Goal: Task Accomplishment & Management: Complete application form

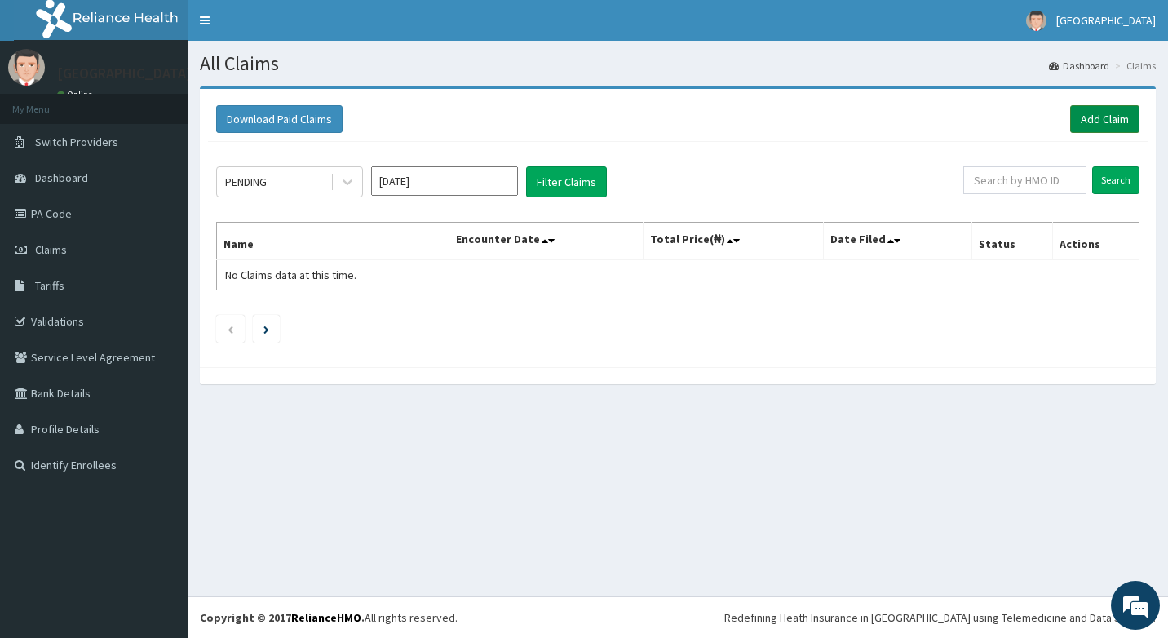
click at [1110, 116] on link "Add Claim" at bounding box center [1104, 119] width 69 height 28
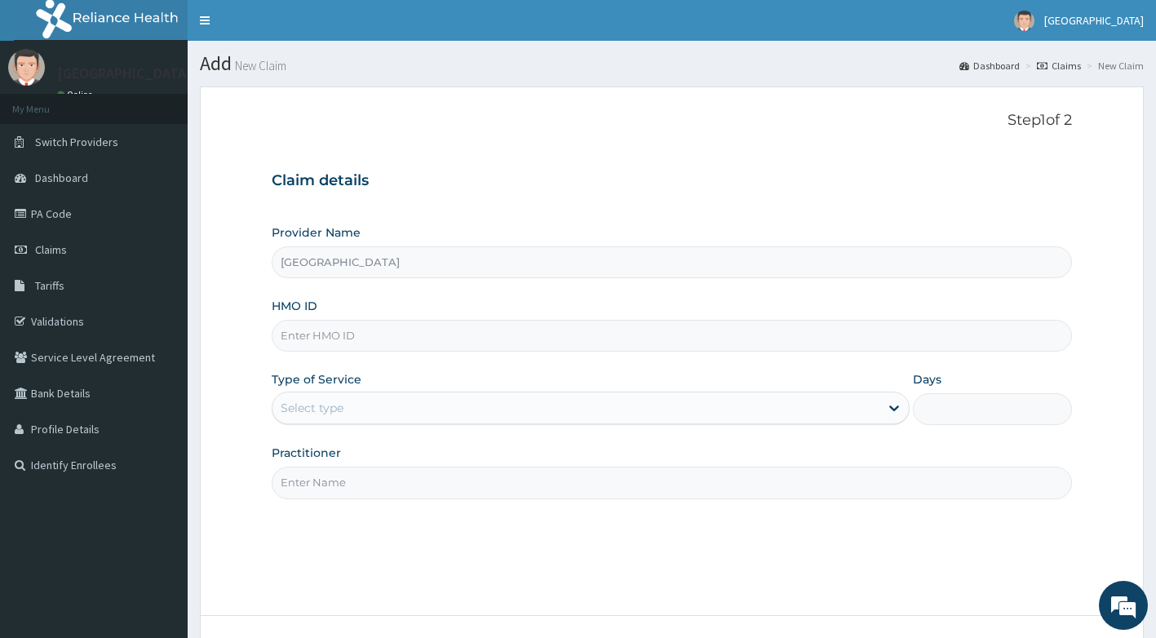
click at [321, 330] on input "HMO ID" at bounding box center [672, 336] width 801 height 32
type input "CHL/11802/C"
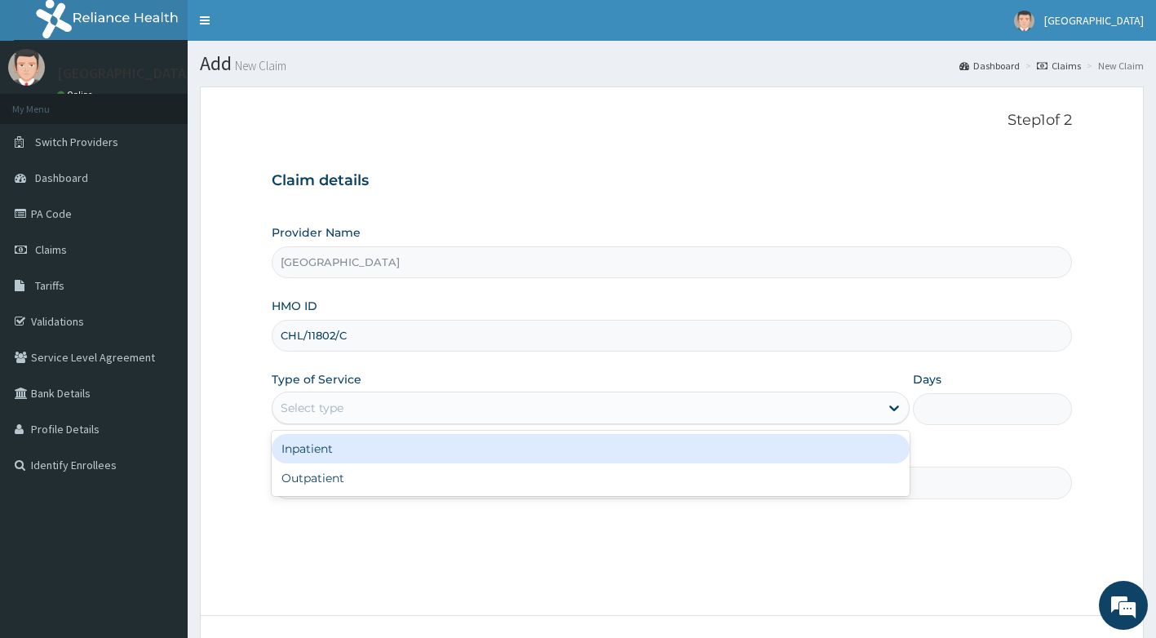
click at [356, 399] on div "Select type" at bounding box center [575, 408] width 607 height 26
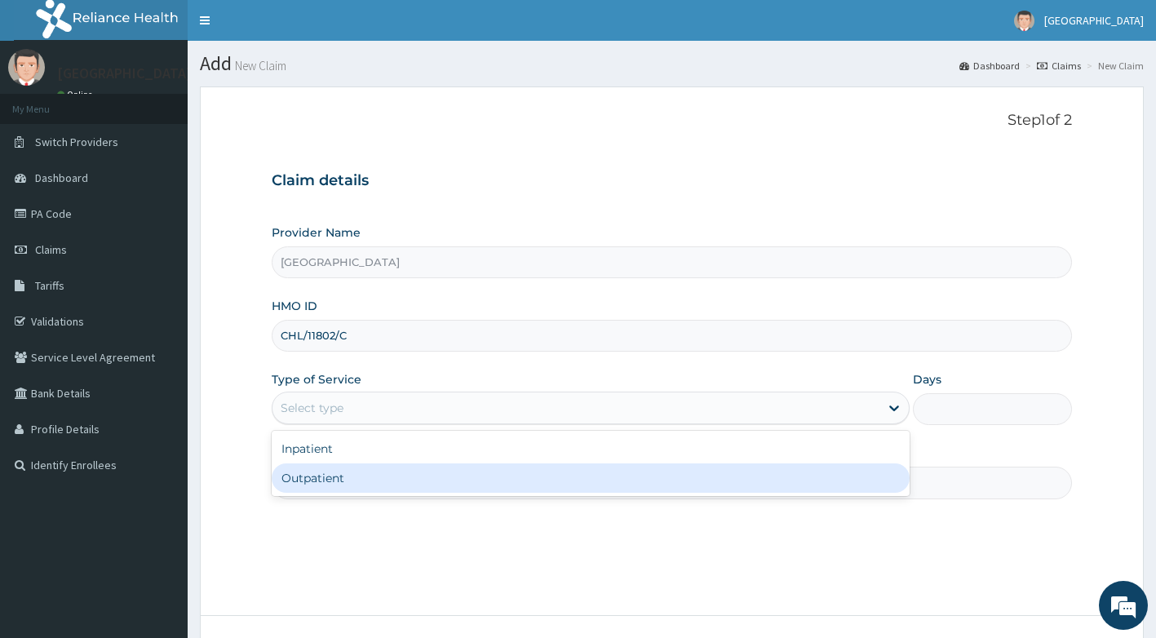
click at [322, 481] on div "Outpatient" at bounding box center [591, 477] width 638 height 29
type input "1"
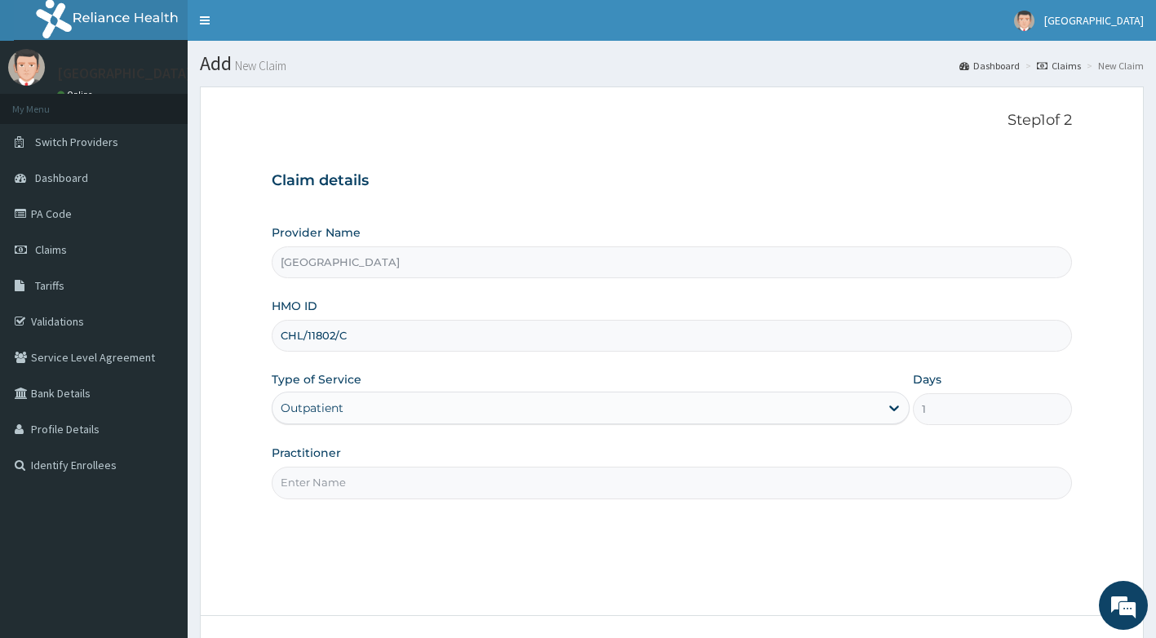
click at [322, 481] on input "Practitioner" at bounding box center [672, 483] width 801 height 32
type input "[PERSON_NAME]"
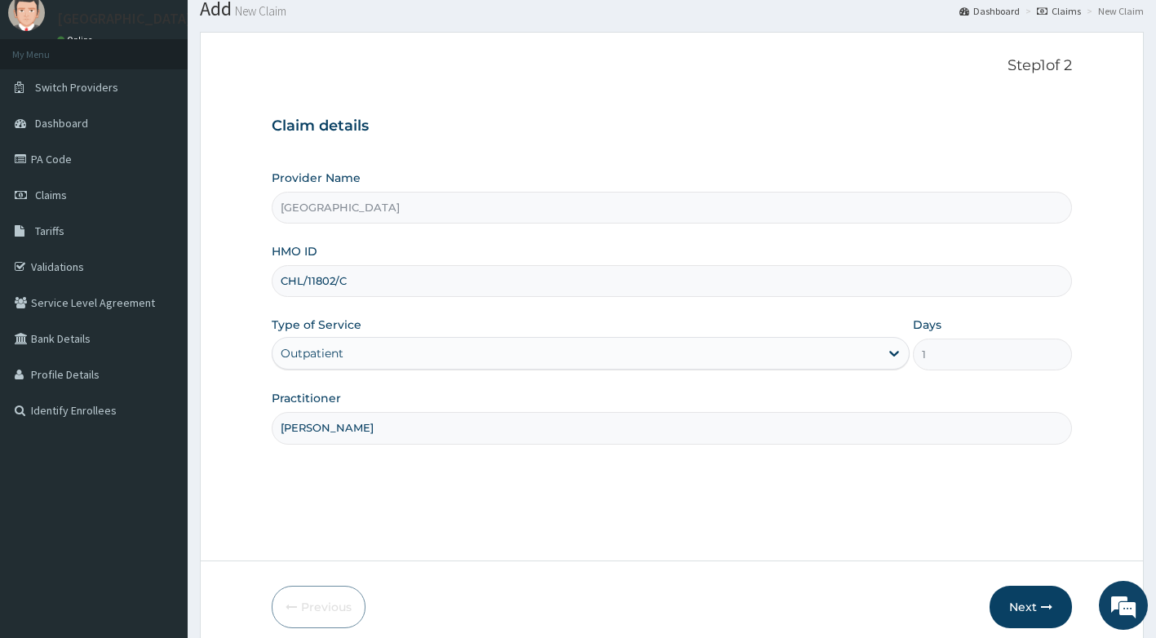
scroll to position [124, 0]
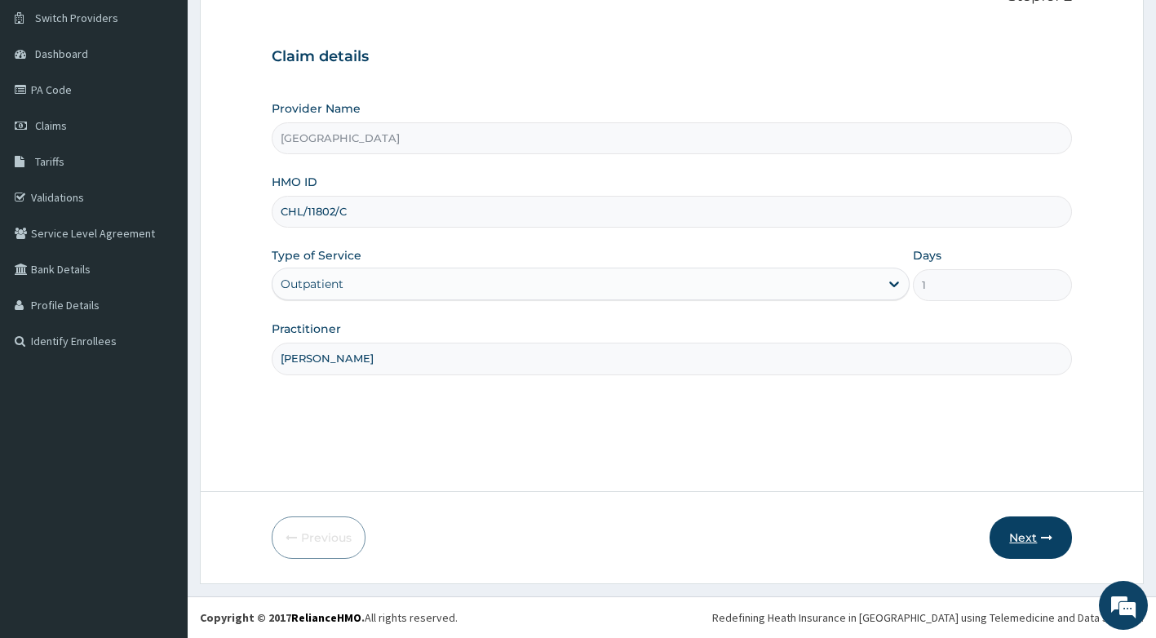
click at [1040, 545] on button "Next" at bounding box center [1030, 537] width 82 height 42
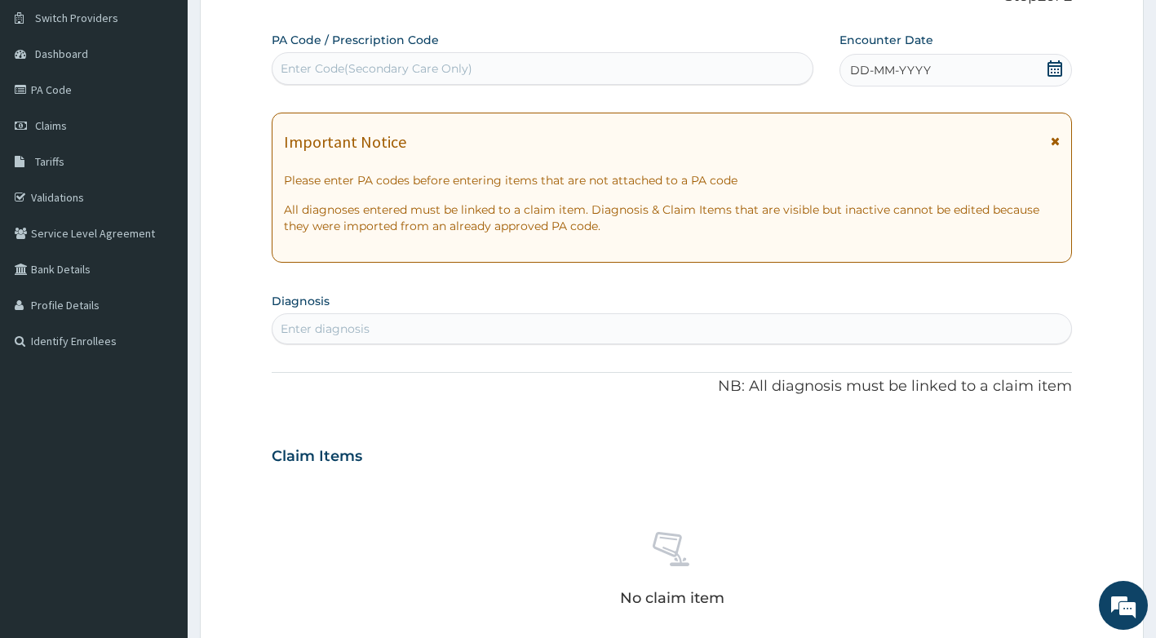
click at [1056, 141] on icon at bounding box center [1055, 140] width 9 height 11
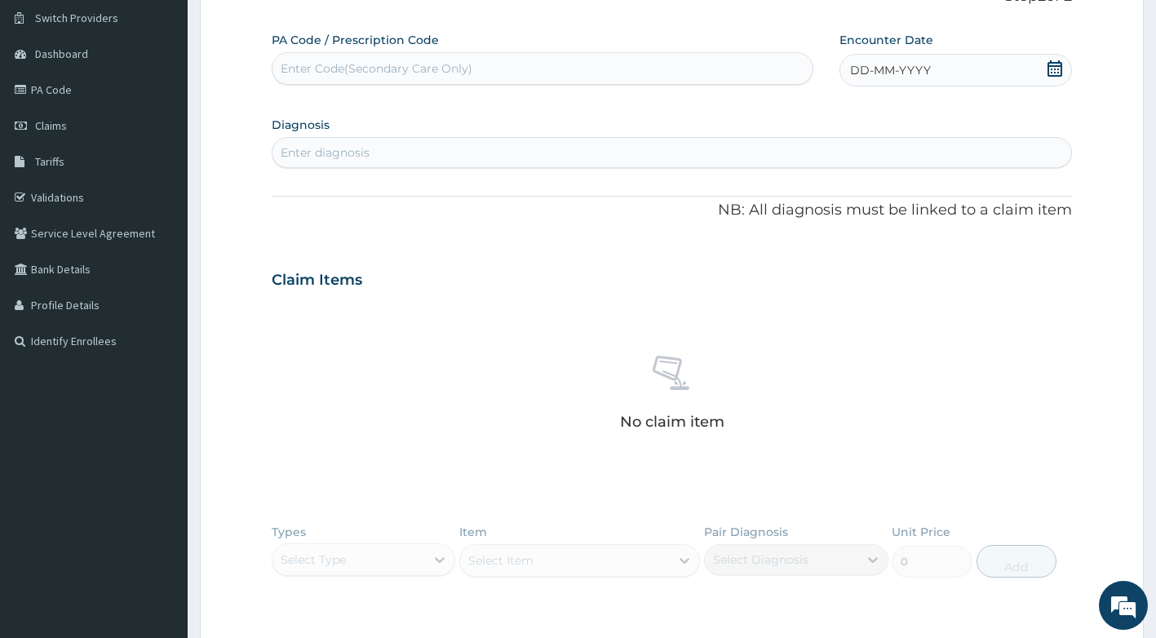
click at [1049, 59] on div "DD-MM-YYYY" at bounding box center [955, 70] width 232 height 33
click at [844, 174] on div "1" at bounding box center [850, 171] width 24 height 24
drag, startPoint x: 369, startPoint y: 152, endPoint x: 340, endPoint y: 166, distance: 31.7
click at [369, 153] on div "Enter diagnosis" at bounding box center [671, 152] width 799 height 26
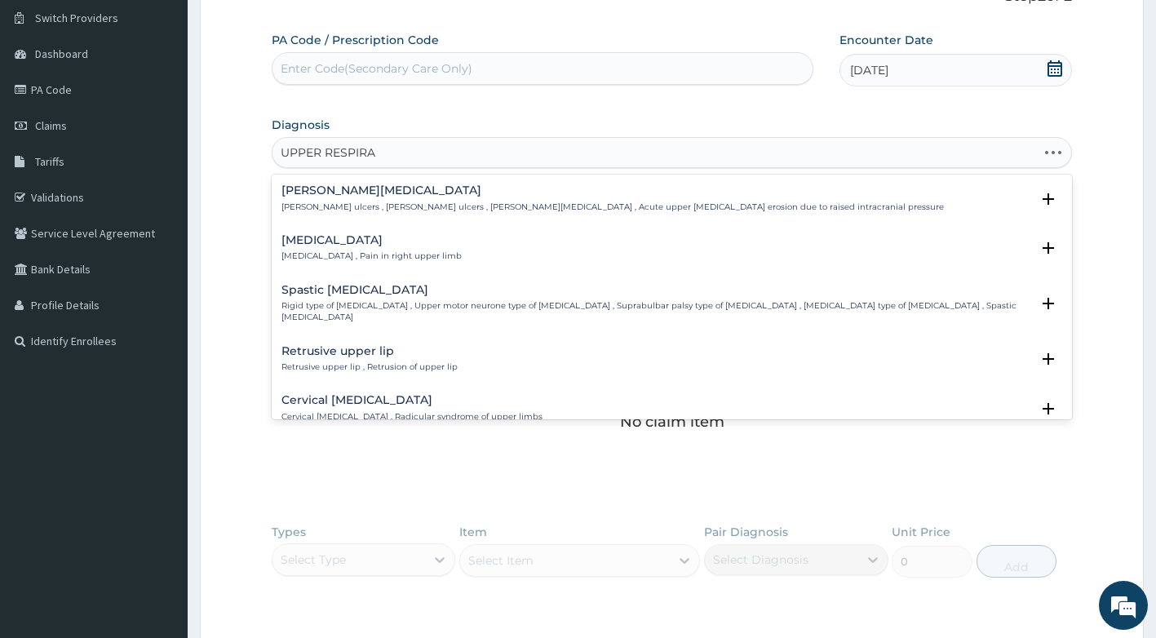
type input "UPPER RESPIRAT"
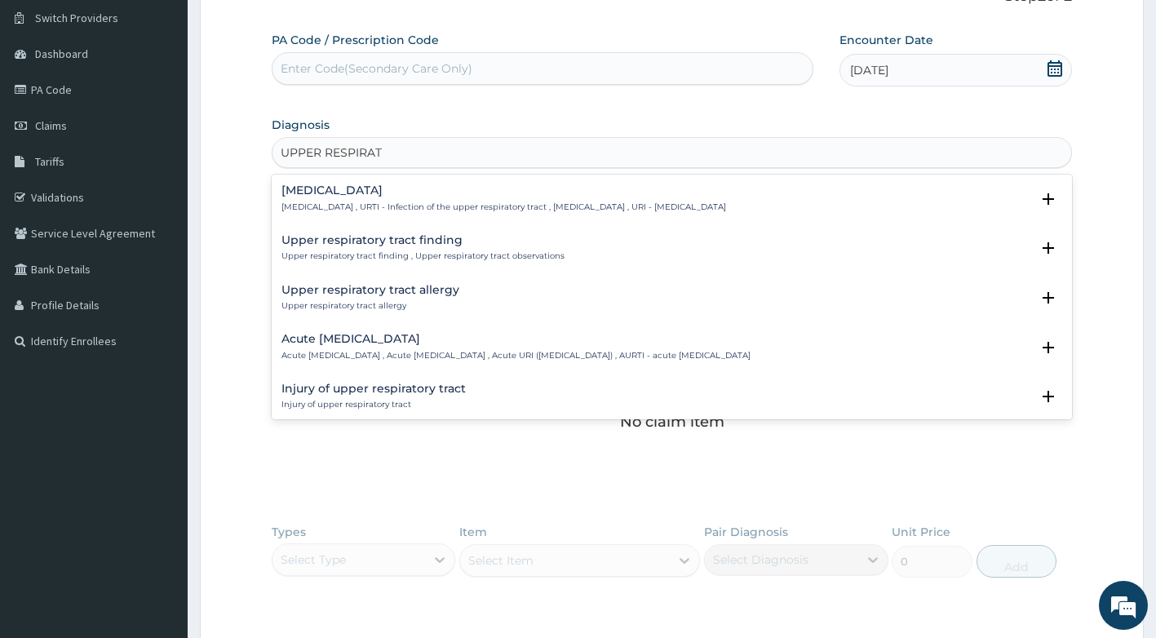
click at [549, 197] on h4 "Upper respiratory infection" at bounding box center [503, 190] width 445 height 12
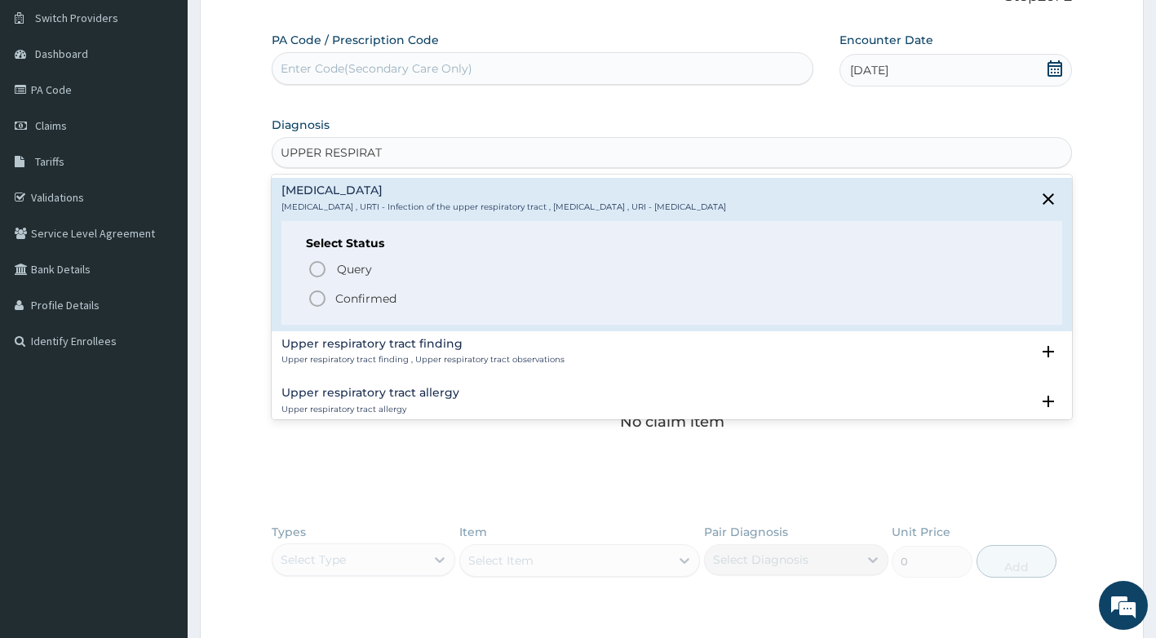
click at [365, 304] on p "Confirmed" at bounding box center [365, 298] width 61 height 16
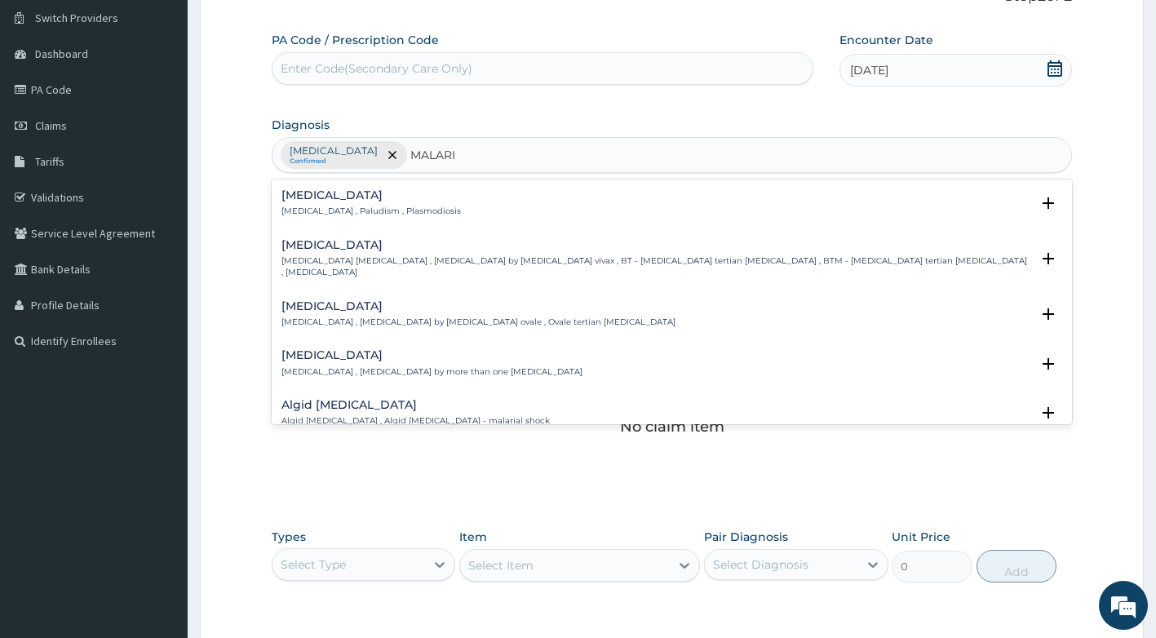
type input "MALARIA"
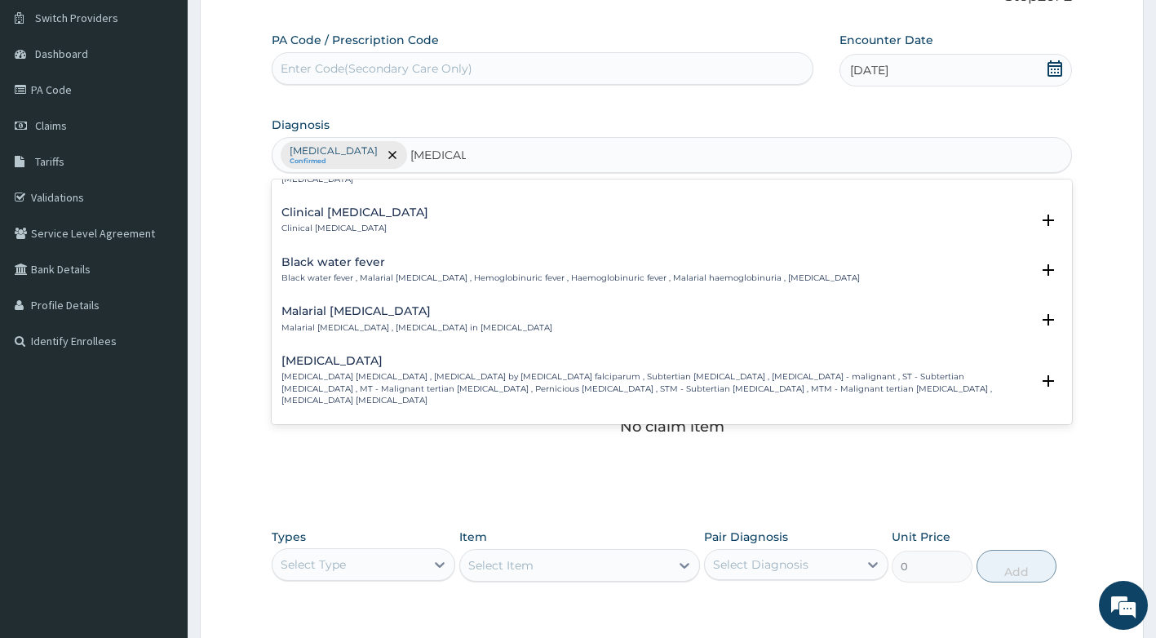
scroll to position [571, 0]
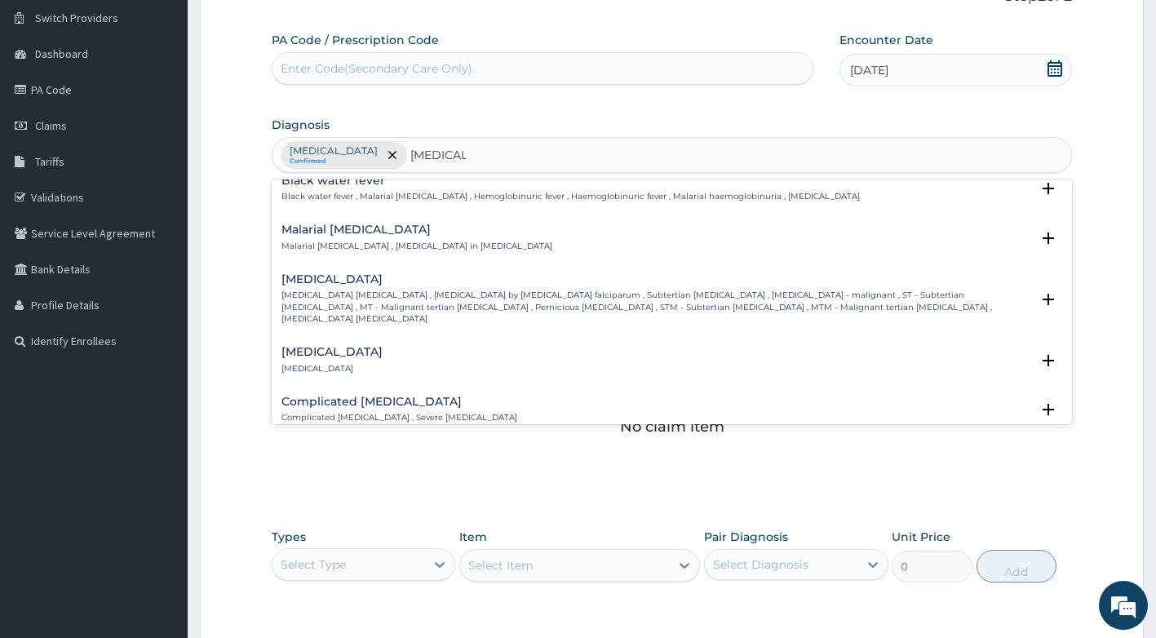
click at [396, 273] on h4 "Falciparum malaria" at bounding box center [656, 279] width 750 height 12
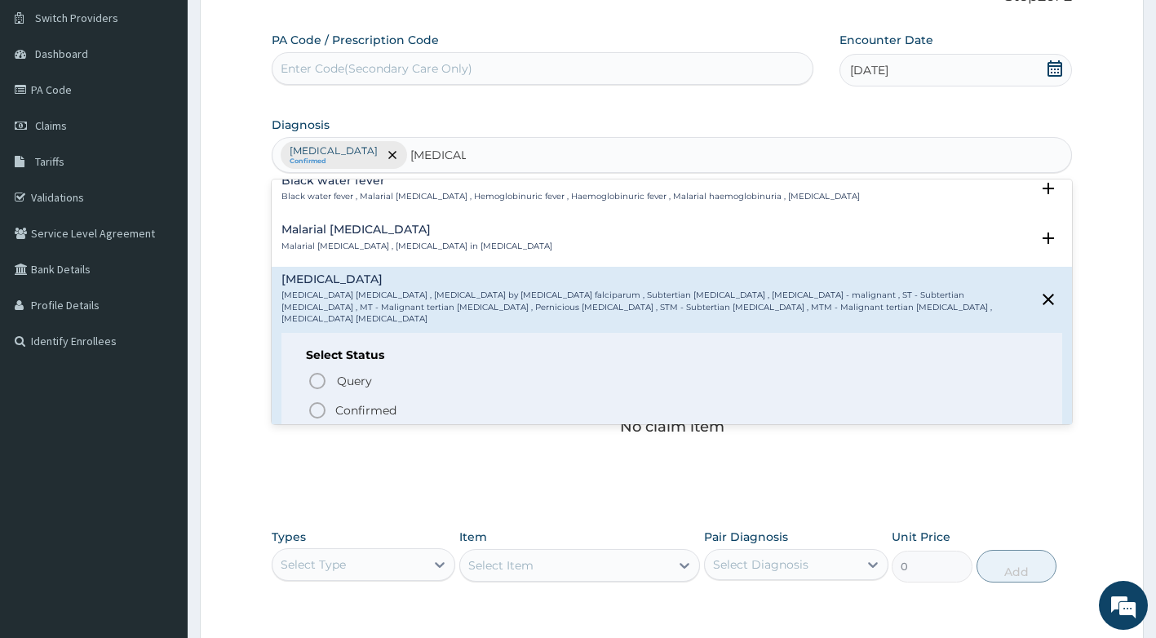
click at [374, 402] on p "Confirmed" at bounding box center [365, 410] width 61 height 16
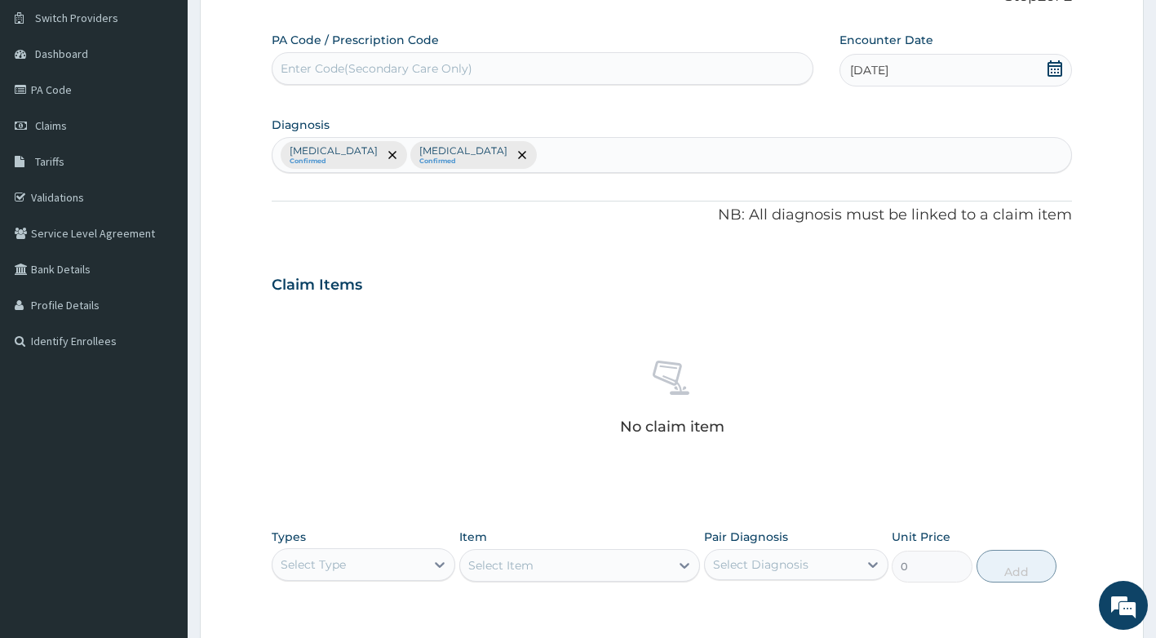
click at [374, 386] on div "No claim item" at bounding box center [672, 401] width 801 height 188
click at [526, 151] on icon "remove selection option" at bounding box center [522, 155] width 8 height 8
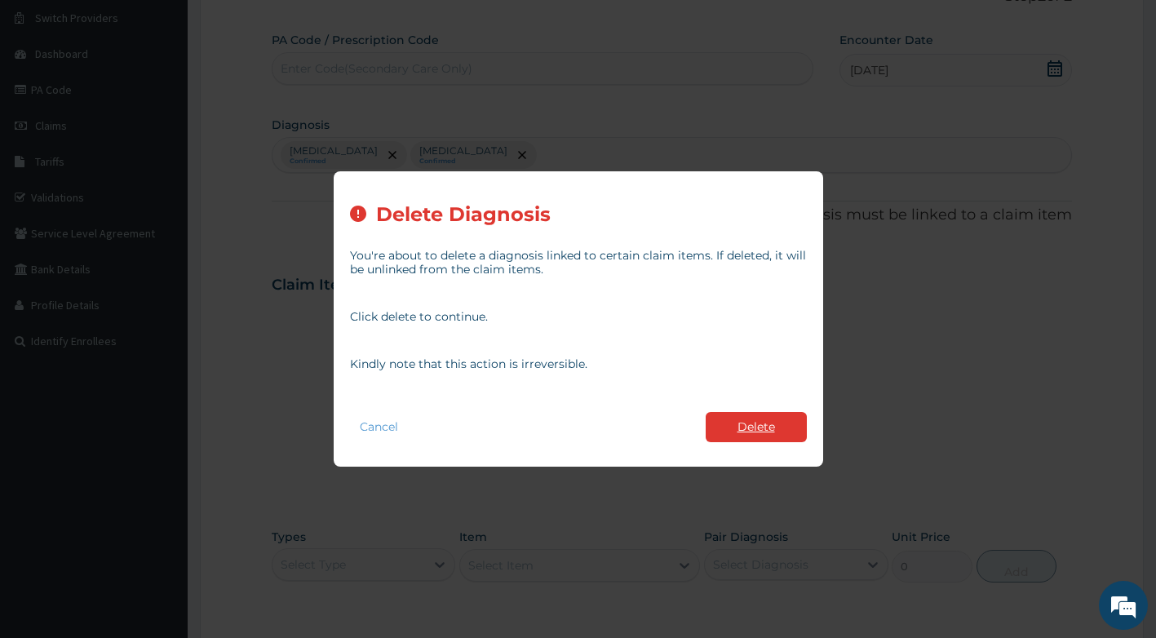
click at [751, 429] on button "Delete" at bounding box center [756, 427] width 101 height 30
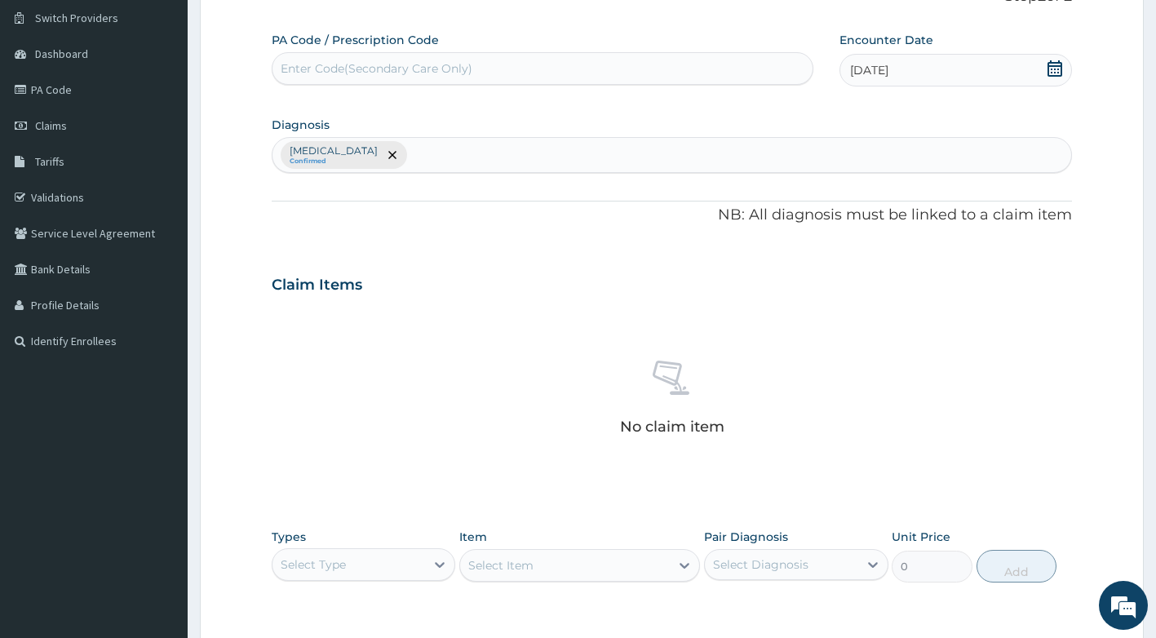
click at [561, 153] on div "Upper respiratory infection Confirmed" at bounding box center [671, 155] width 799 height 34
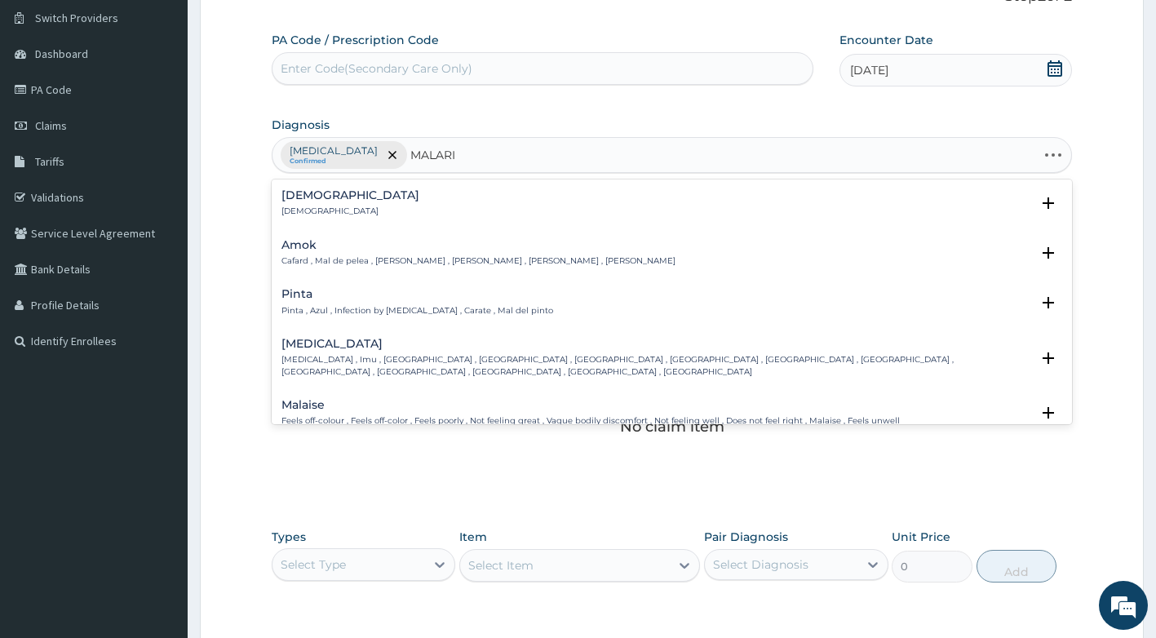
type input "MALARIA"
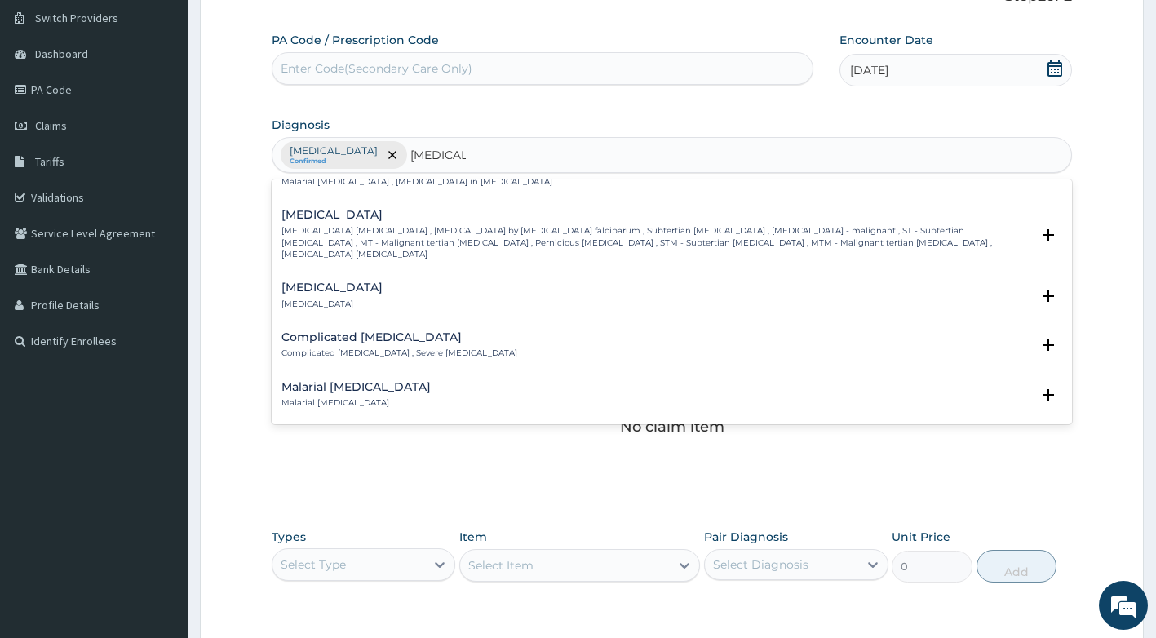
scroll to position [489, 0]
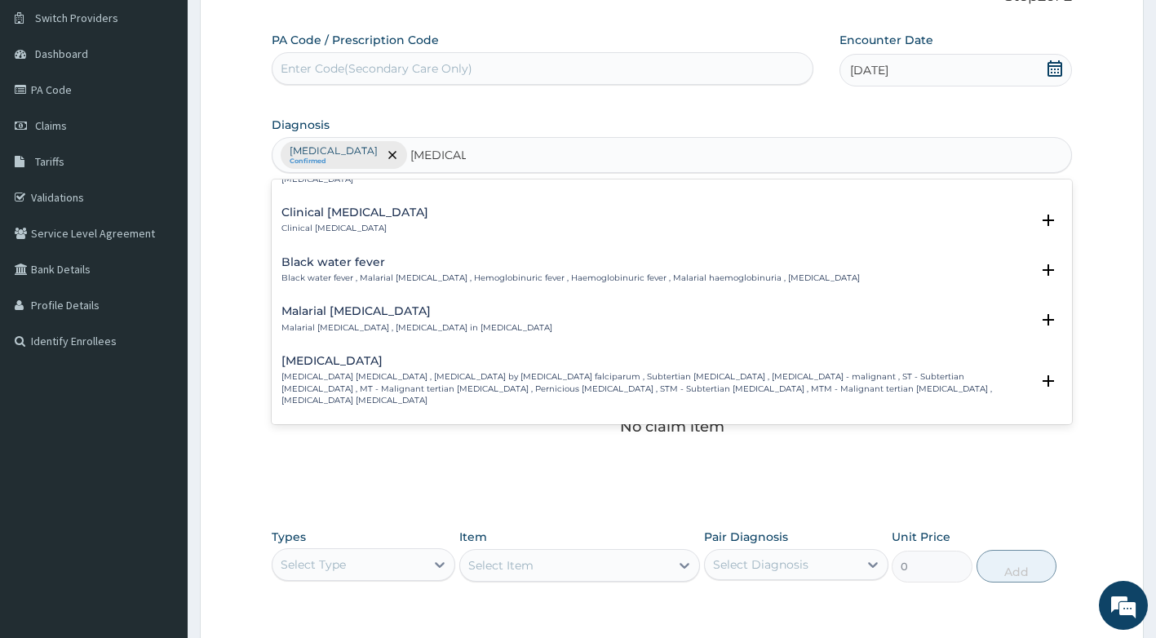
click at [394, 358] on div "Falciparum malaria Falciparum malaria , Malignant tertian malaria , Malaria by …" at bounding box center [656, 380] width 750 height 51
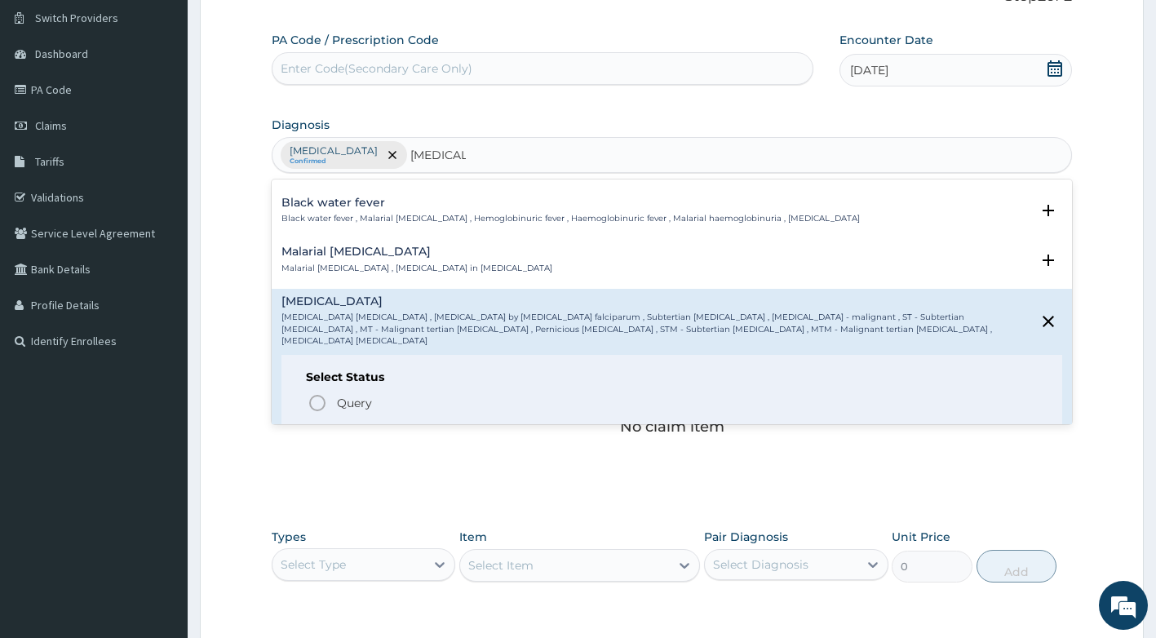
scroll to position [571, 0]
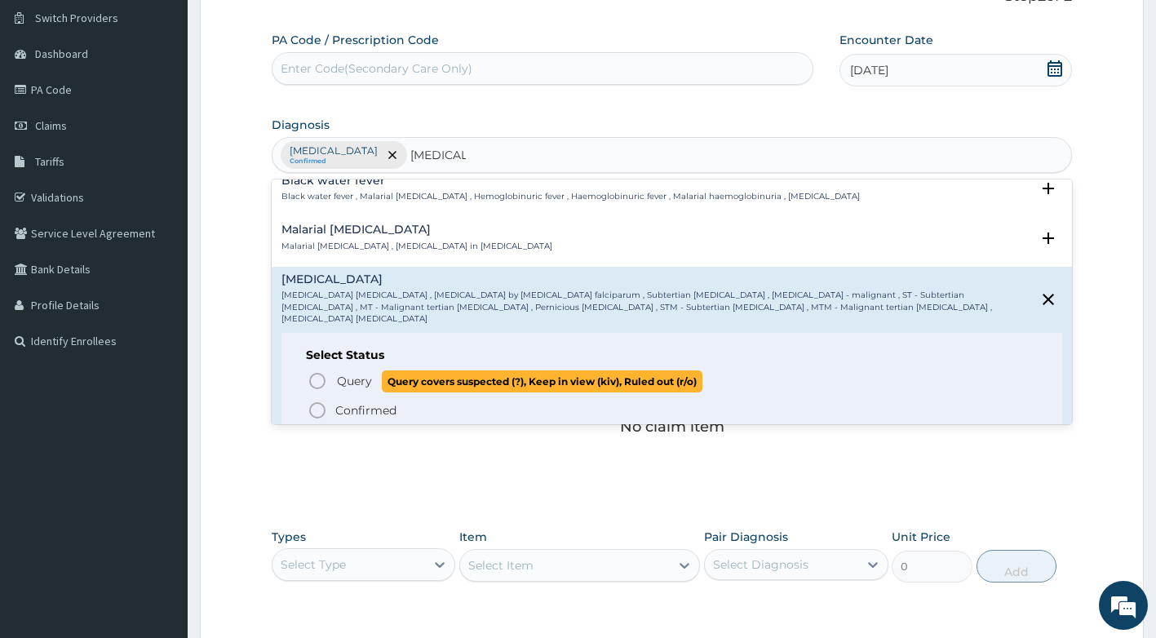
click at [354, 373] on span "Query" at bounding box center [354, 381] width 35 height 16
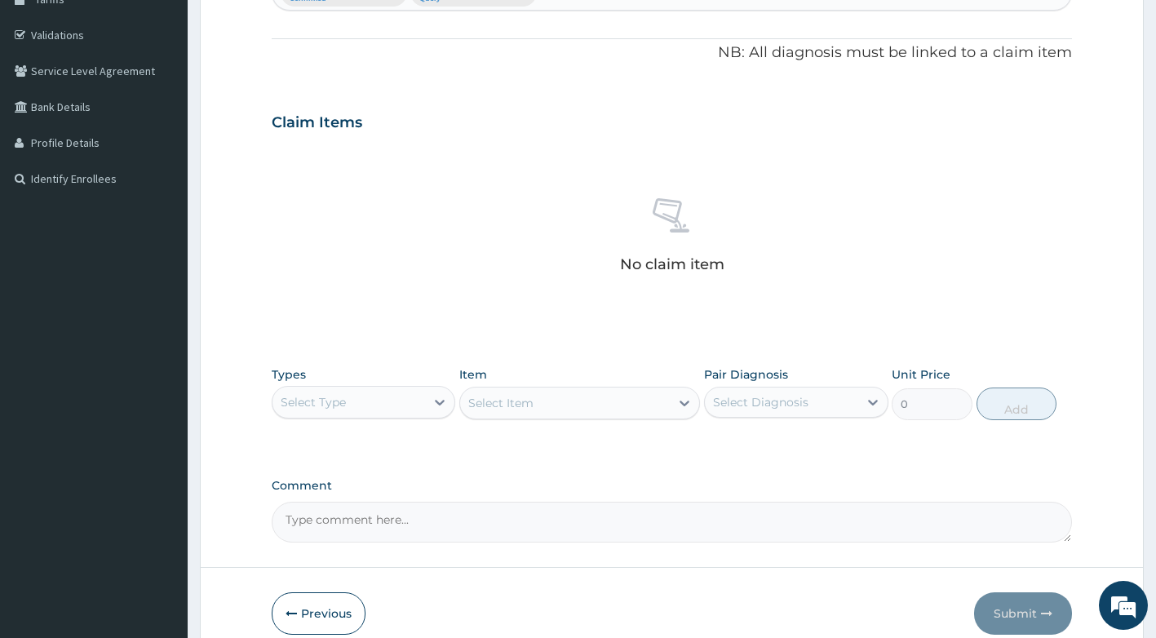
scroll to position [287, 0]
click at [402, 402] on div "Select Type" at bounding box center [348, 401] width 153 height 26
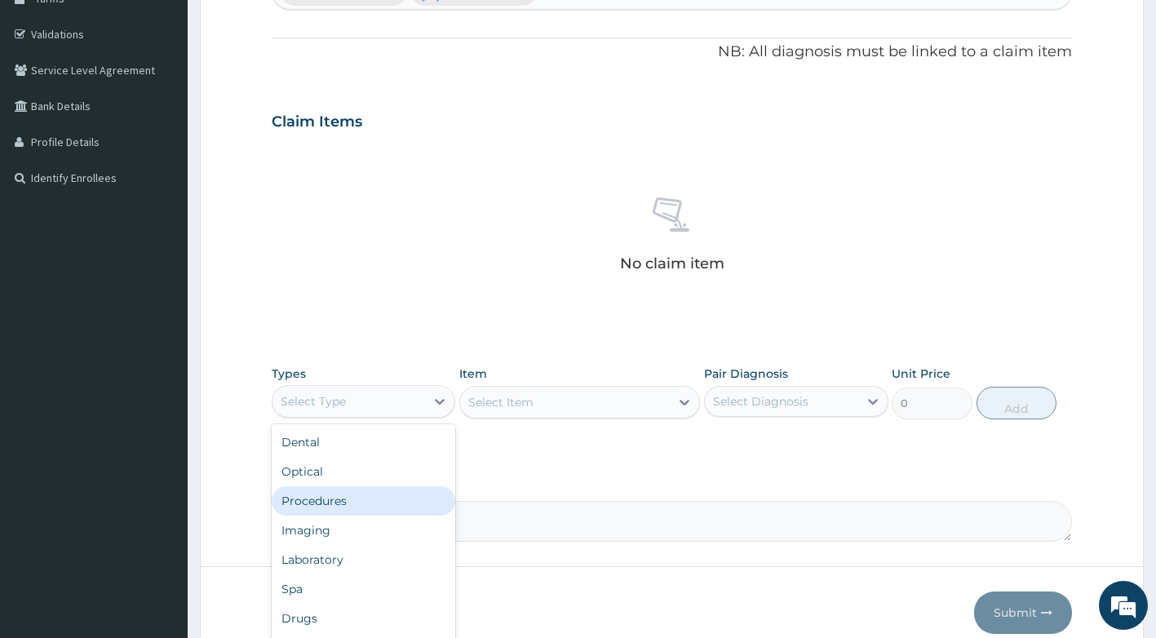
click at [361, 507] on div "Procedures" at bounding box center [364, 500] width 184 height 29
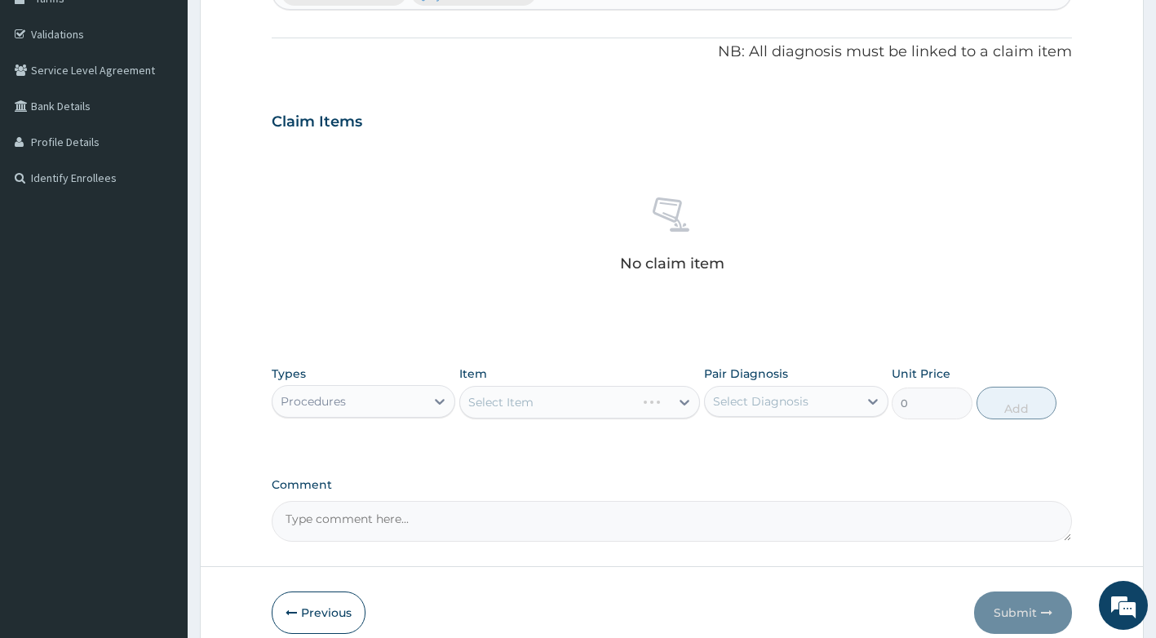
click at [567, 406] on div "Select Item" at bounding box center [579, 402] width 241 height 33
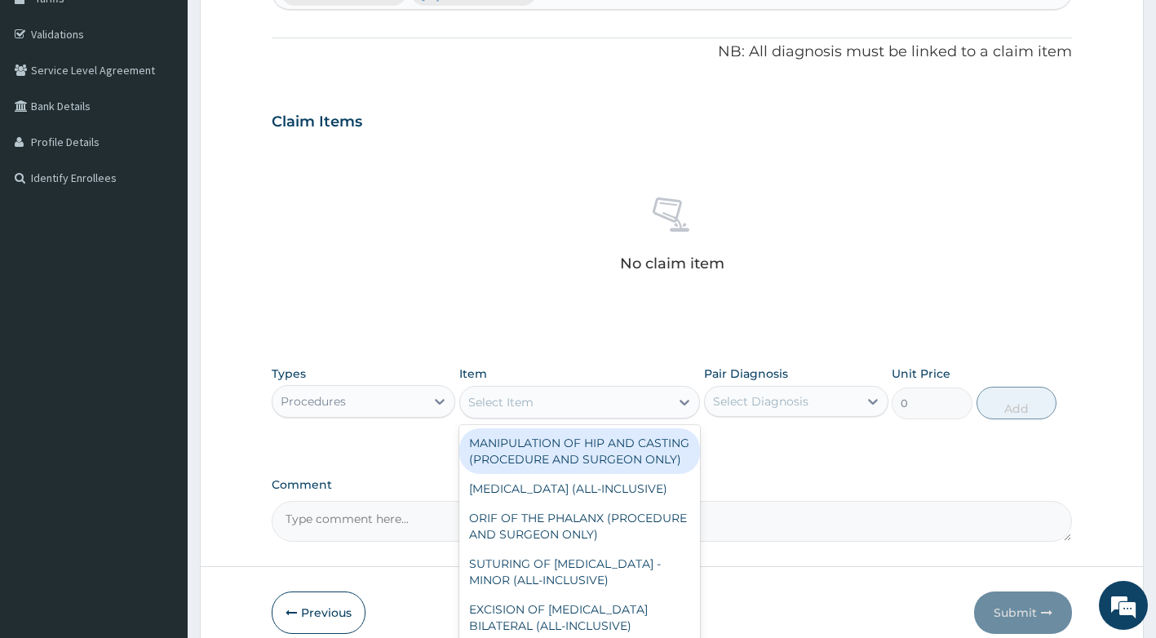
click at [637, 395] on div "Select Item" at bounding box center [565, 402] width 210 height 26
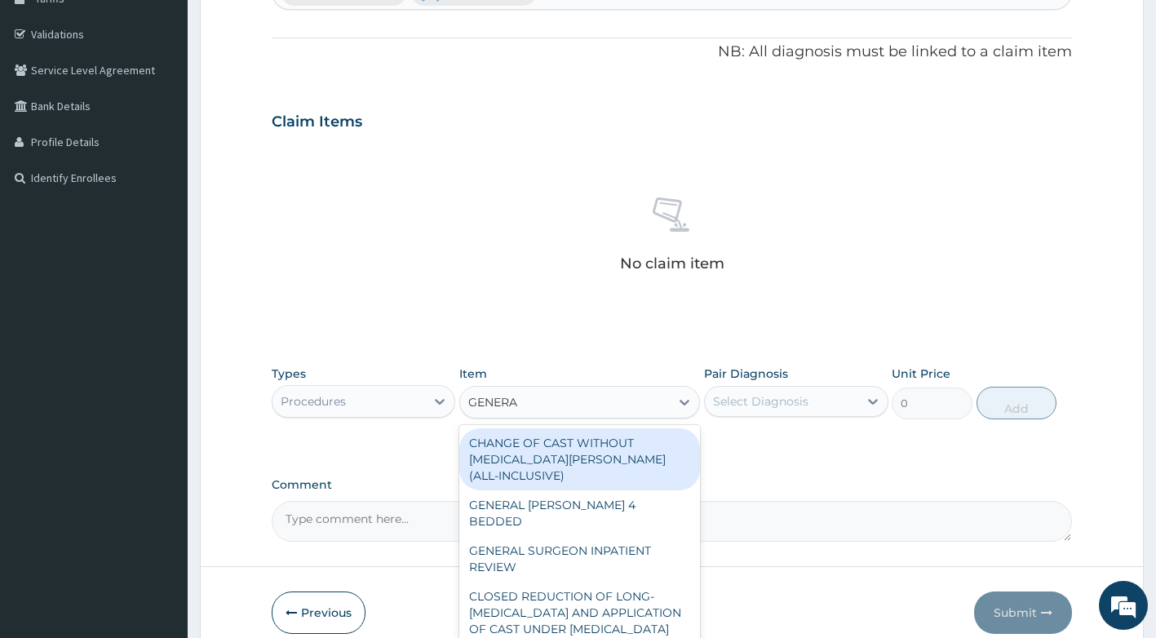
type input "GENERAL"
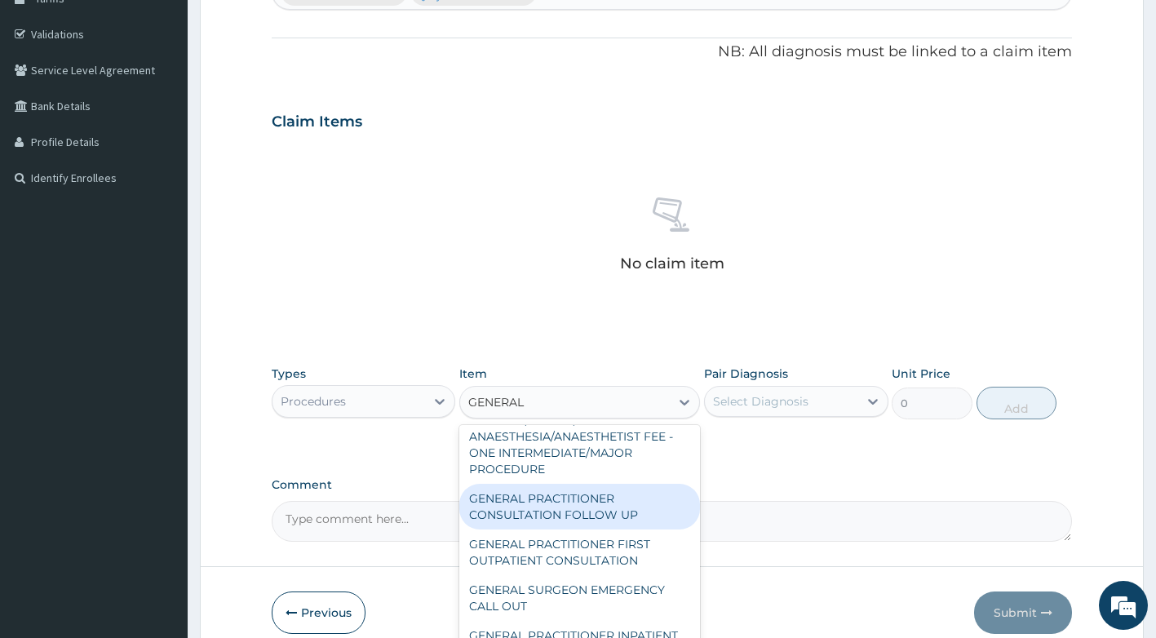
scroll to position [440, 0]
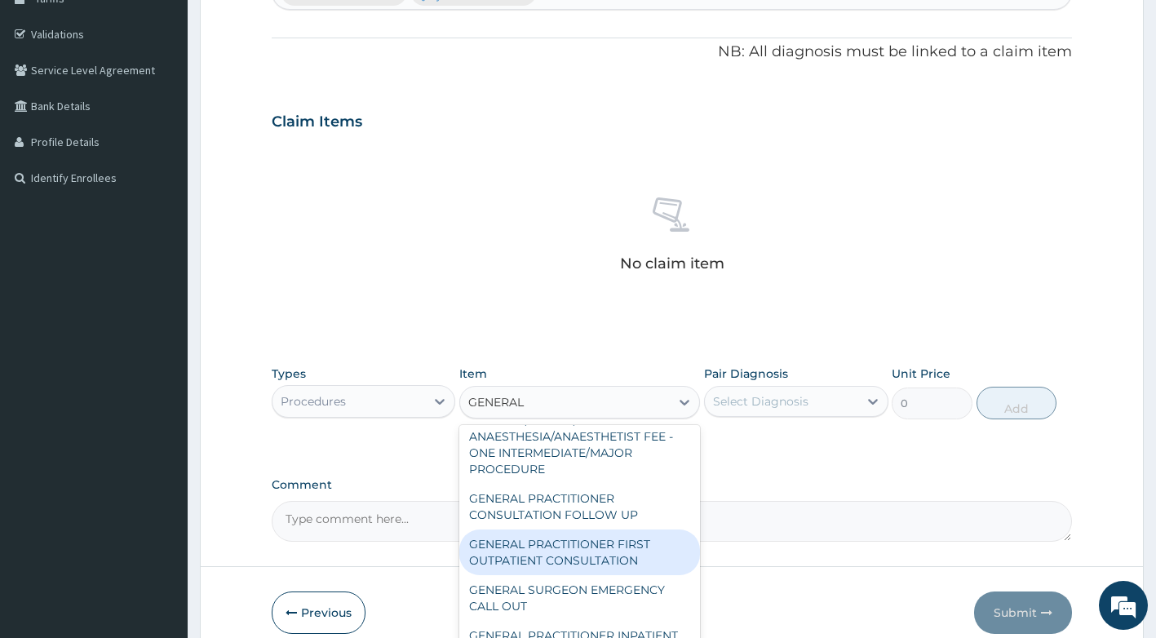
click at [570, 560] on div "GENERAL PRACTITIONER FIRST OUTPATIENT CONSULTATION" at bounding box center [579, 552] width 241 height 46
type input "3750"
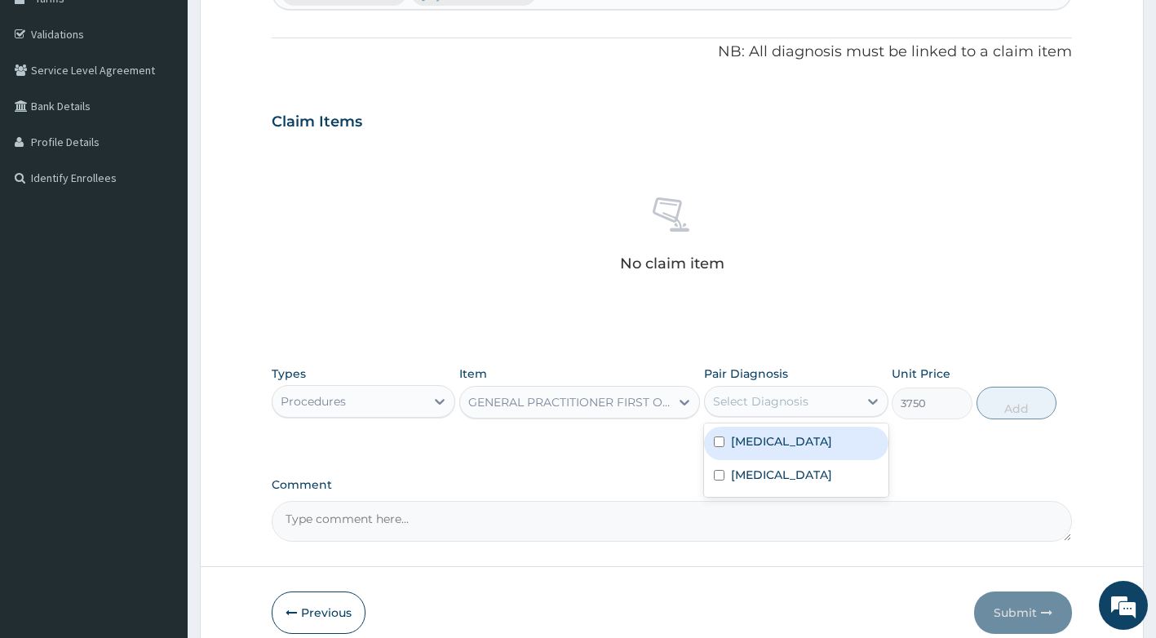
click at [798, 402] on div "Select Diagnosis" at bounding box center [760, 401] width 95 height 16
drag, startPoint x: 776, startPoint y: 445, endPoint x: 776, endPoint y: 470, distance: 25.3
click at [776, 445] on label "Upper respiratory infection" at bounding box center [781, 441] width 101 height 16
checkbox input "true"
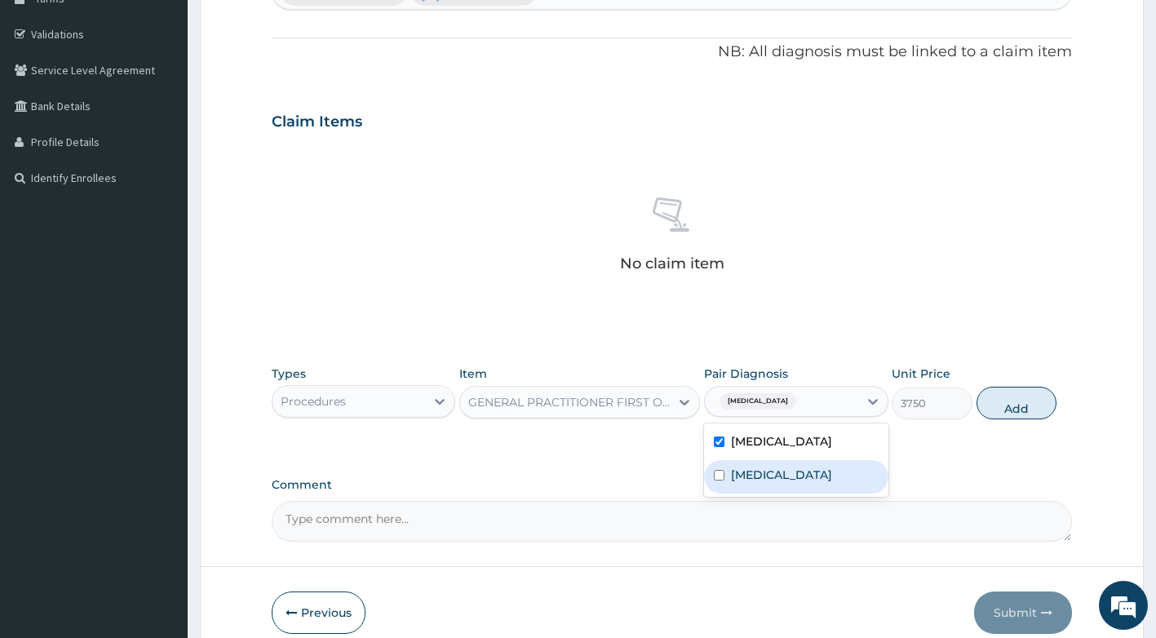
click at [770, 483] on label "Falciparum malaria" at bounding box center [781, 475] width 101 height 16
checkbox input "true"
click at [667, 409] on div "GENERAL PRACTITIONER FIRST OUTPATIENT CONSULTATION" at bounding box center [569, 402] width 203 height 16
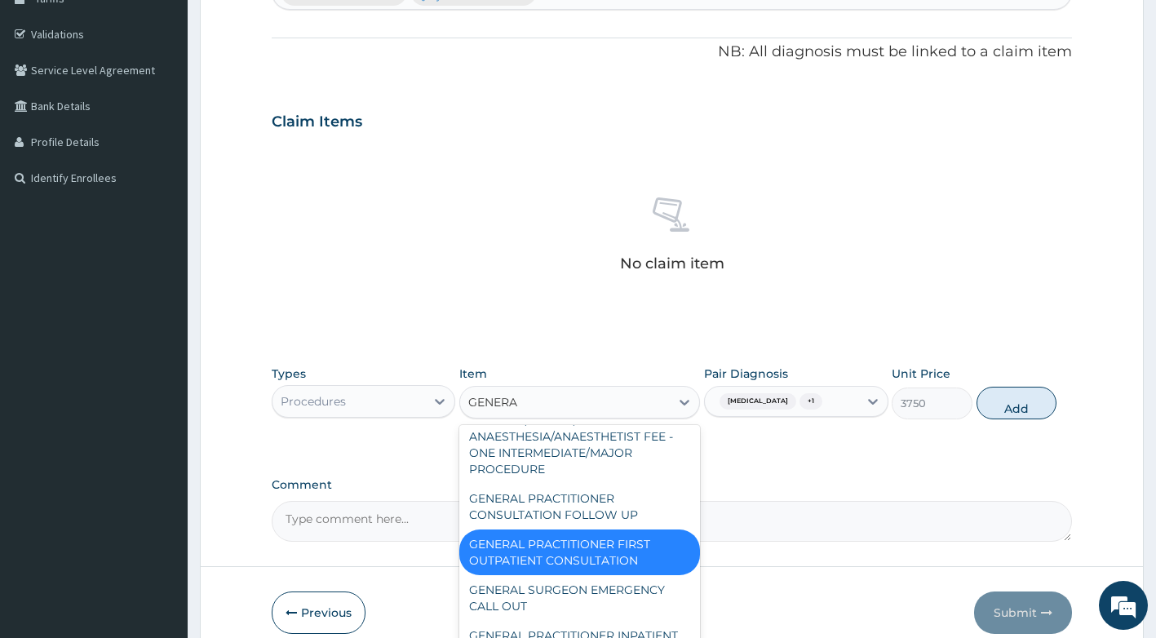
type input "GENERAL"
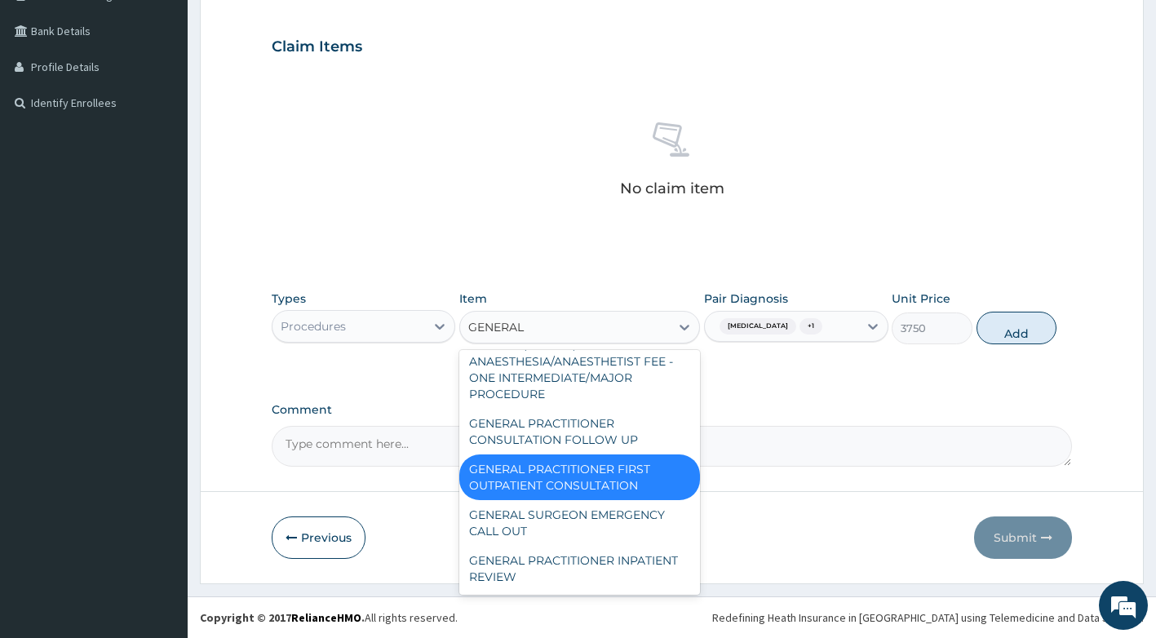
scroll to position [359, 0]
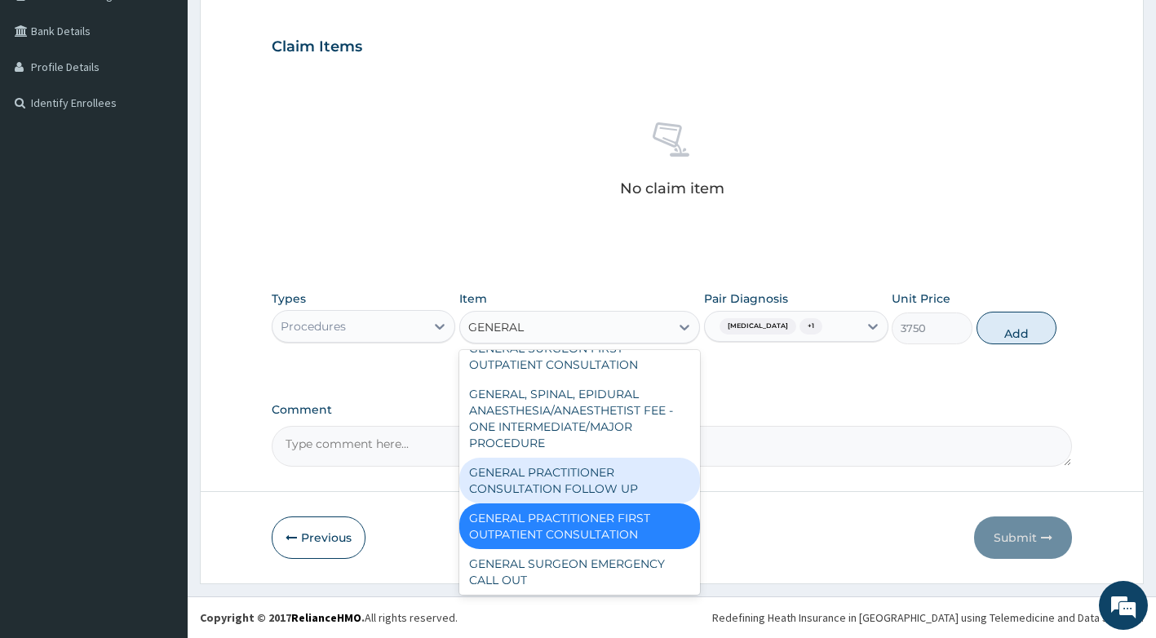
click at [547, 503] on div "GENERAL PRACTITIONER CONSULTATION FOLLOW UP" at bounding box center [579, 481] width 241 height 46
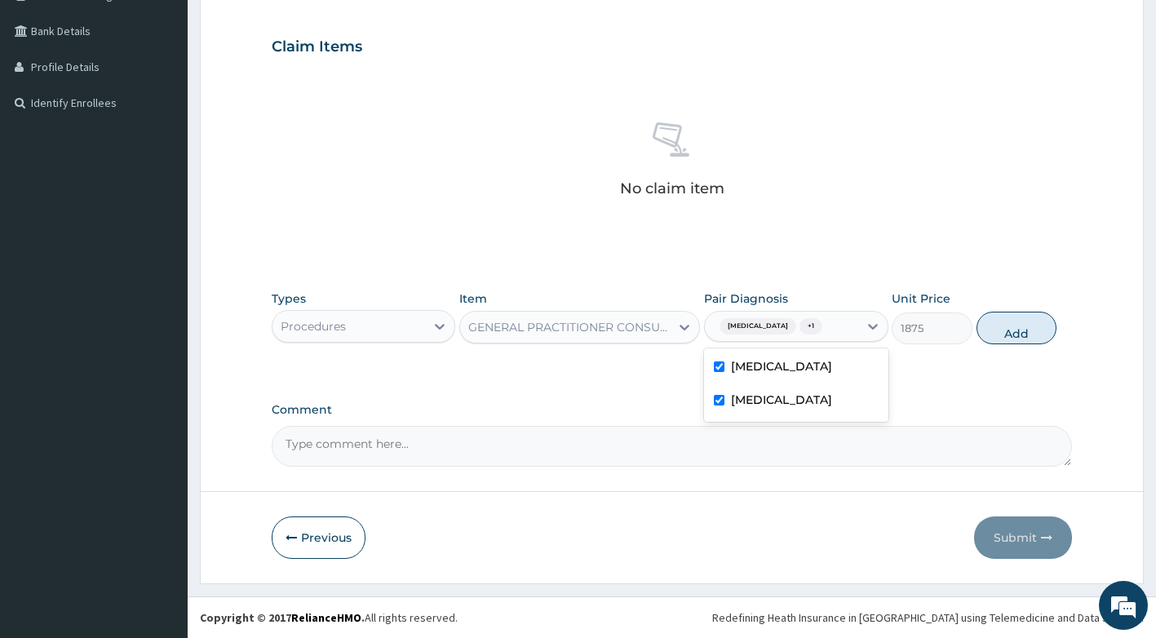
click at [776, 324] on div "Upper respiratory infection + 1" at bounding box center [769, 326] width 112 height 21
click at [1020, 343] on button "Add" at bounding box center [1016, 328] width 80 height 33
type input "0"
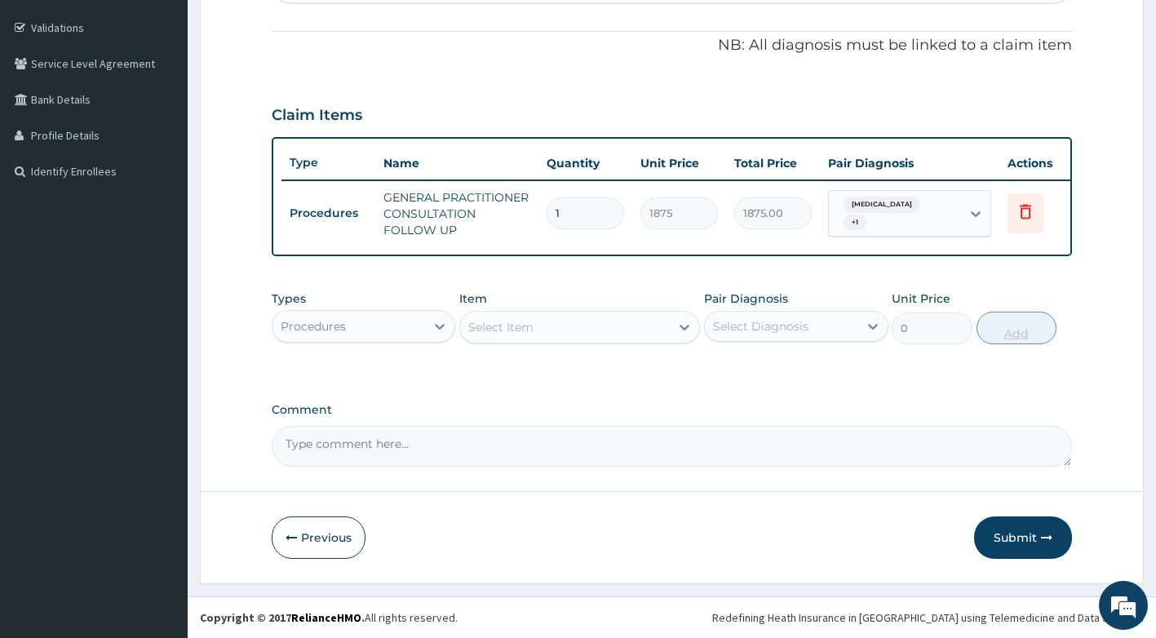
scroll to position [306, 0]
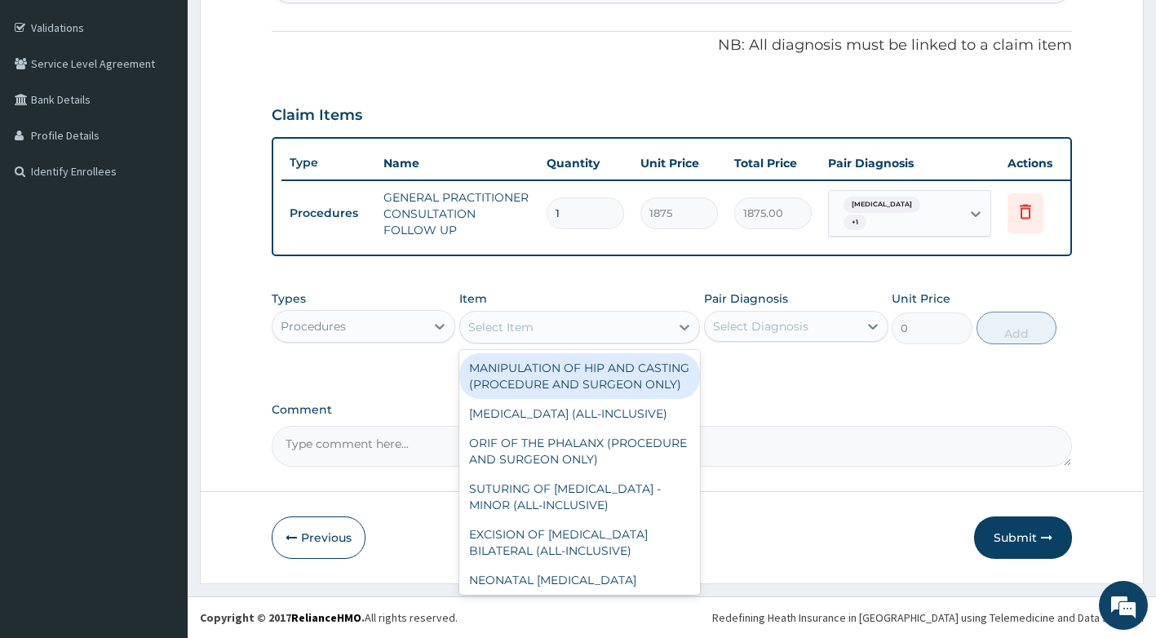
click at [604, 329] on div "Select Item" at bounding box center [565, 327] width 210 height 26
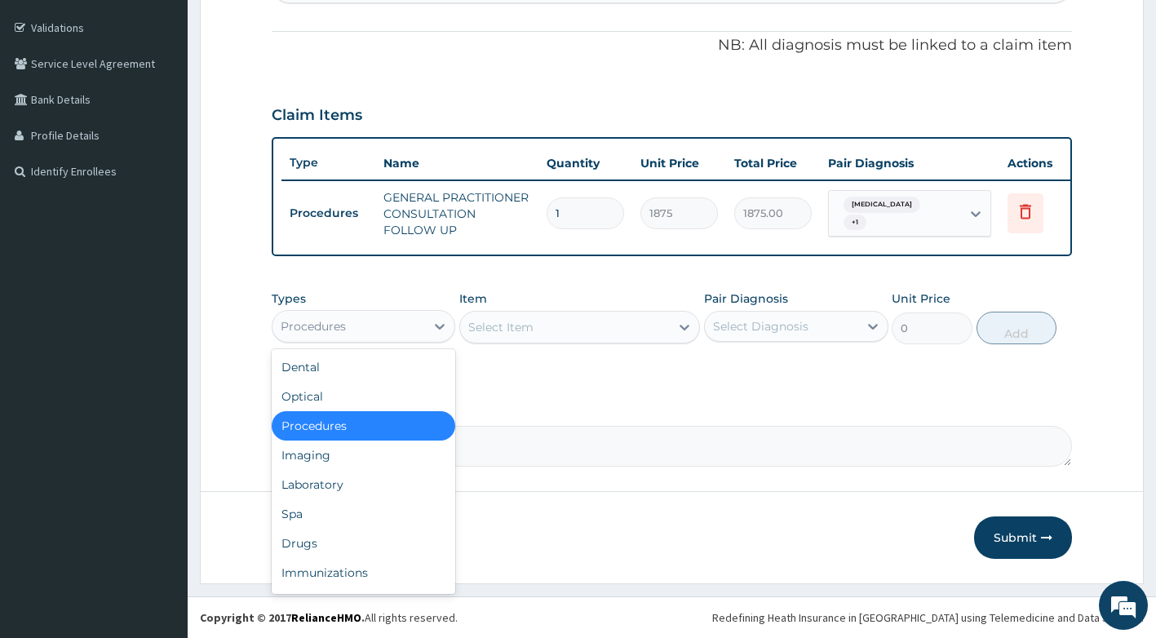
click at [361, 325] on div "Procedures" at bounding box center [348, 326] width 153 height 26
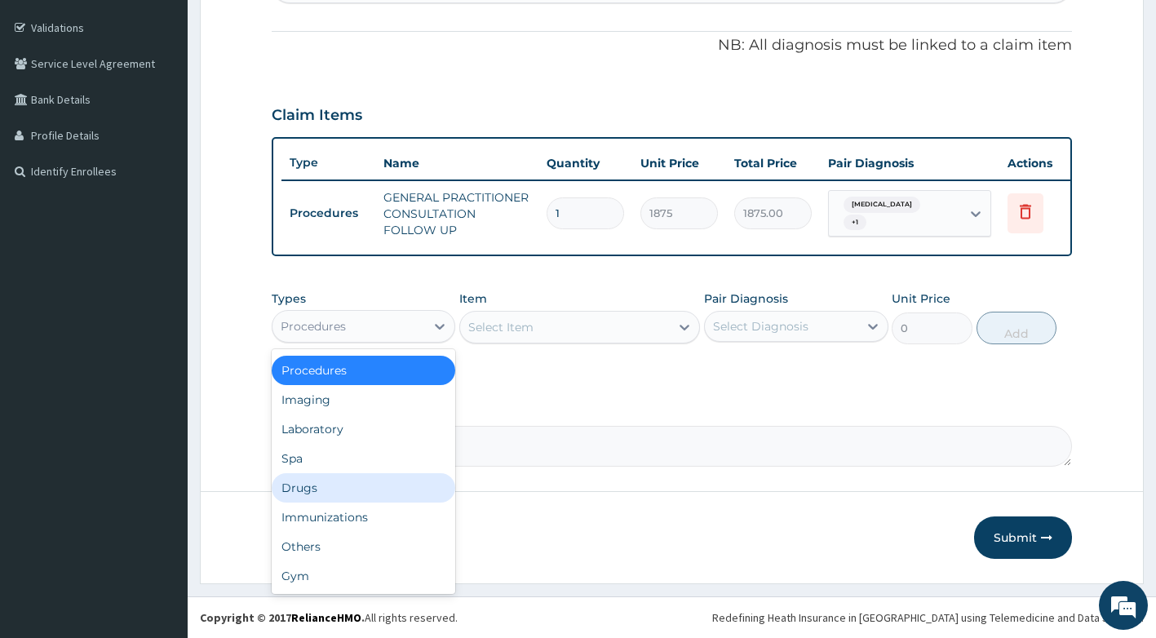
click at [324, 491] on div "Drugs" at bounding box center [364, 487] width 184 height 29
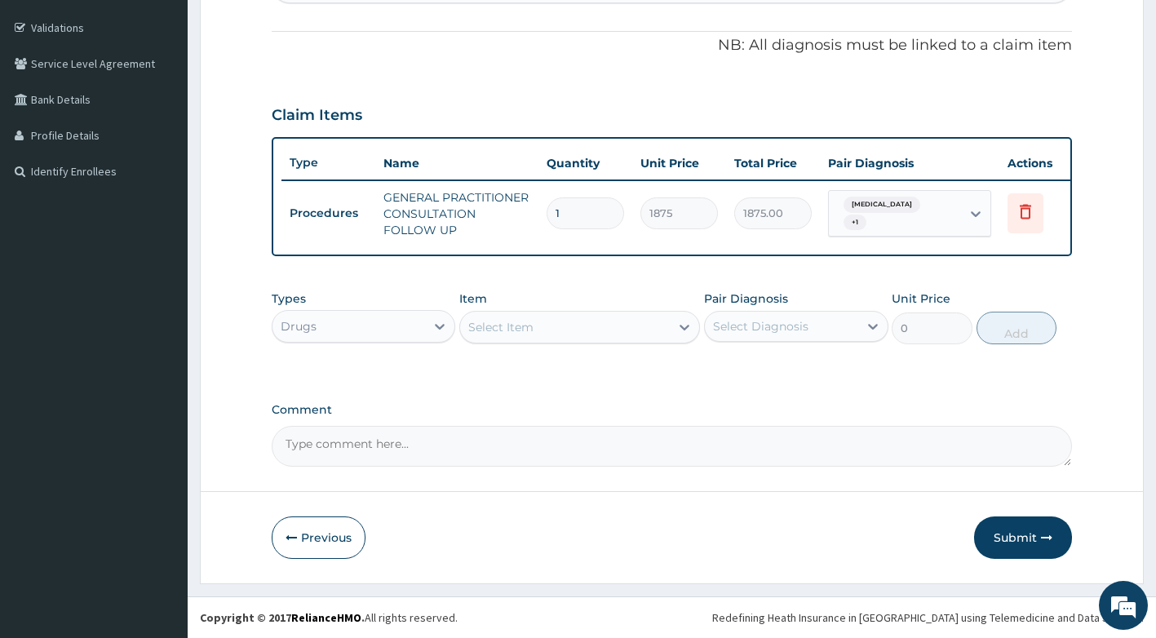
click at [577, 305] on div "Item Select Item" at bounding box center [579, 317] width 241 height 54
click at [577, 306] on div "Item Select Item" at bounding box center [579, 317] width 241 height 54
click at [589, 335] on div "Select Item" at bounding box center [565, 327] width 210 height 26
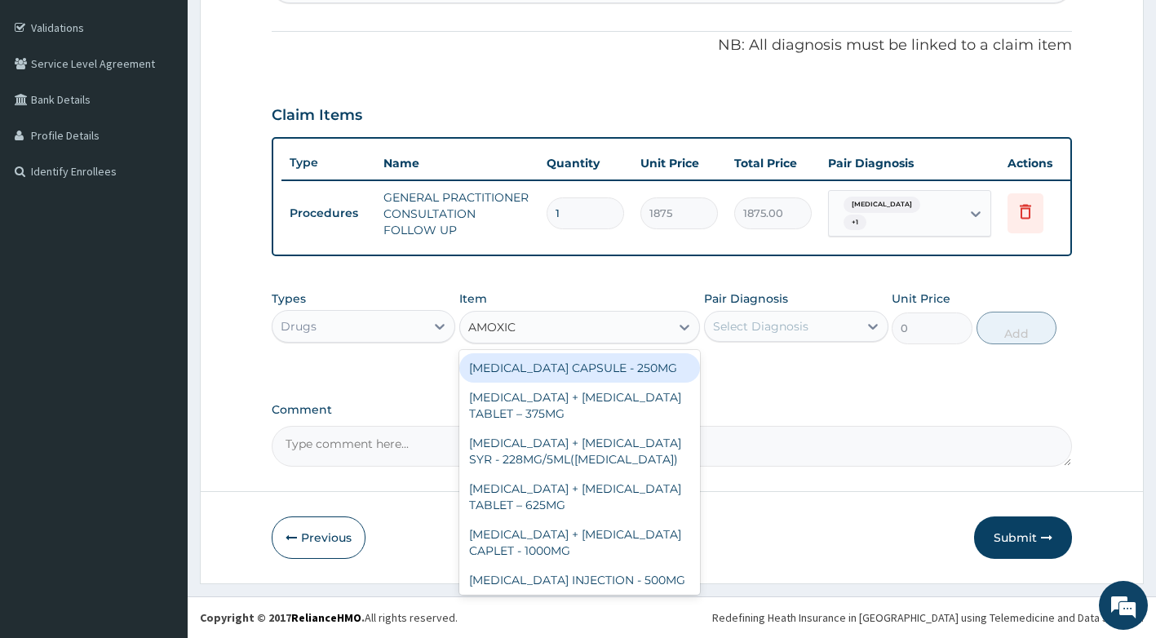
type input "AMOXICI"
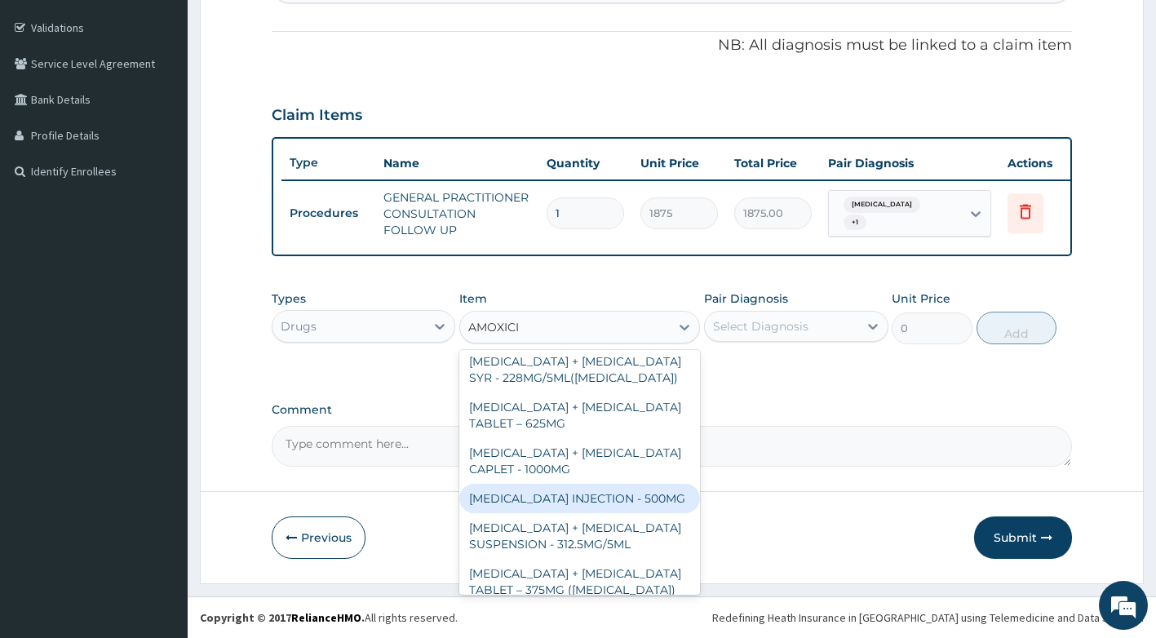
scroll to position [0, 0]
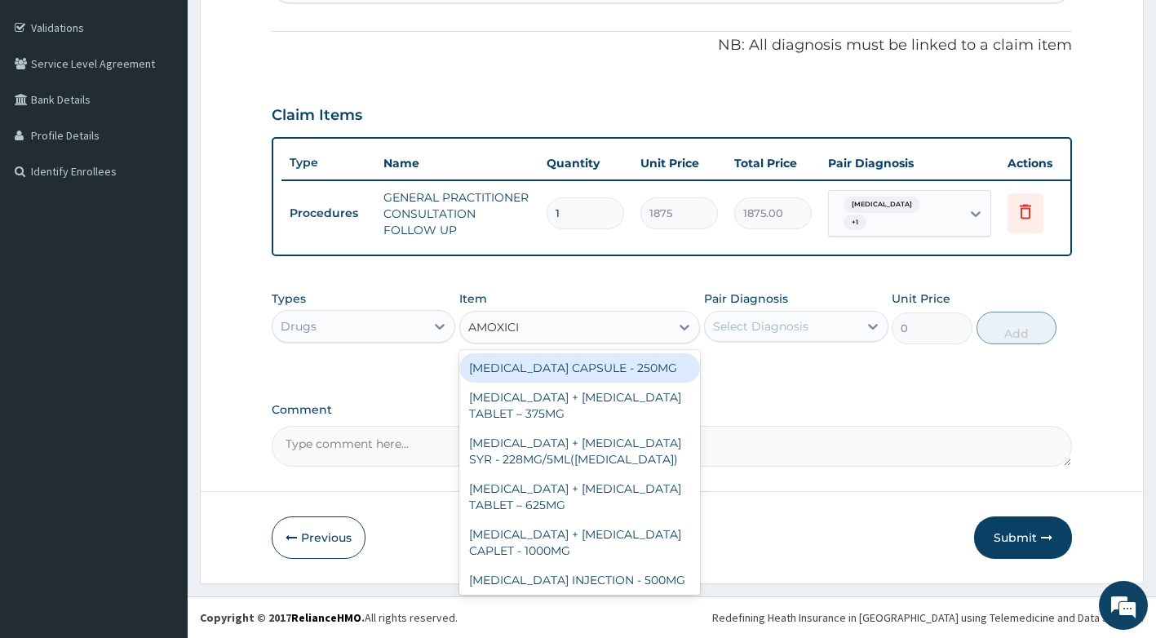
click at [581, 367] on div "AMOXICILLIN CAPSULE - 250MG" at bounding box center [579, 367] width 241 height 29
type input "56"
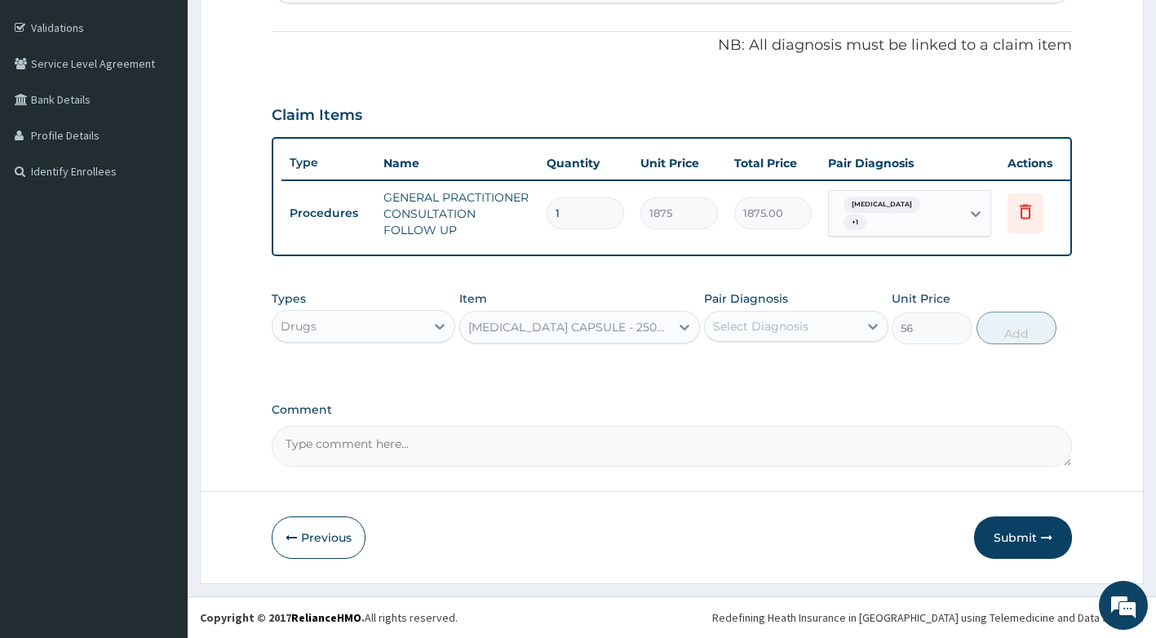
click at [726, 335] on div "Select Diagnosis" at bounding box center [781, 326] width 153 height 26
click at [745, 368] on label "Upper respiratory infection" at bounding box center [781, 366] width 101 height 16
checkbox input "true"
click at [1039, 326] on button "Add" at bounding box center [1016, 328] width 80 height 33
type input "0"
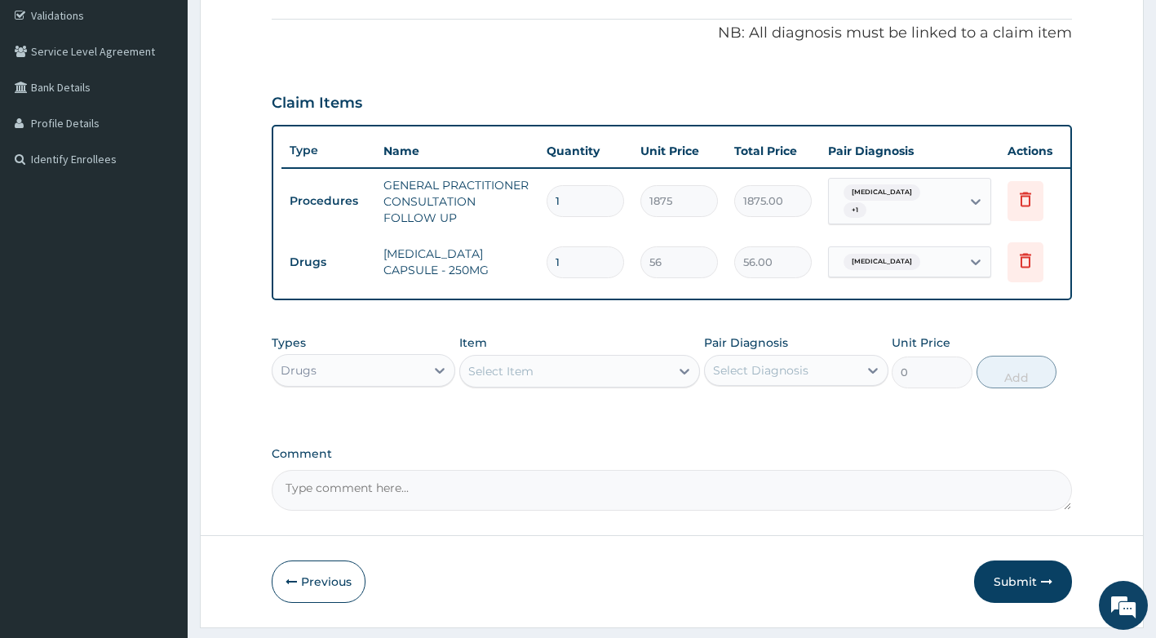
click at [599, 261] on input "1" at bounding box center [584, 262] width 77 height 32
type input "15"
type input "840.00"
type input "15"
click at [587, 383] on div "Select Item" at bounding box center [565, 371] width 210 height 26
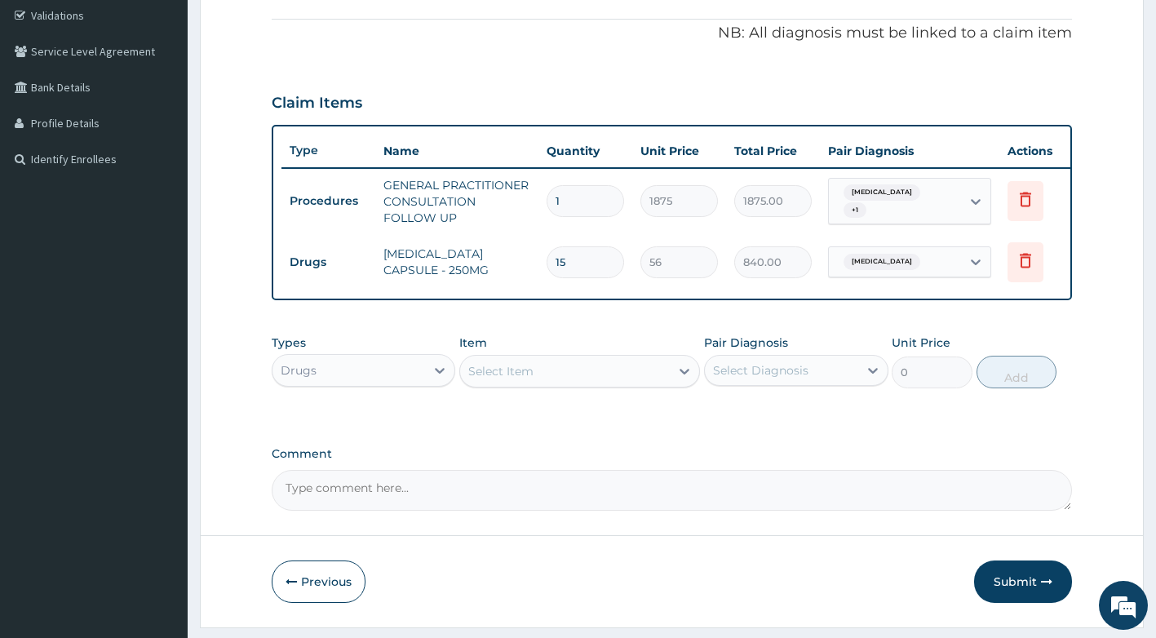
click at [576, 378] on div "Select Item" at bounding box center [565, 371] width 210 height 26
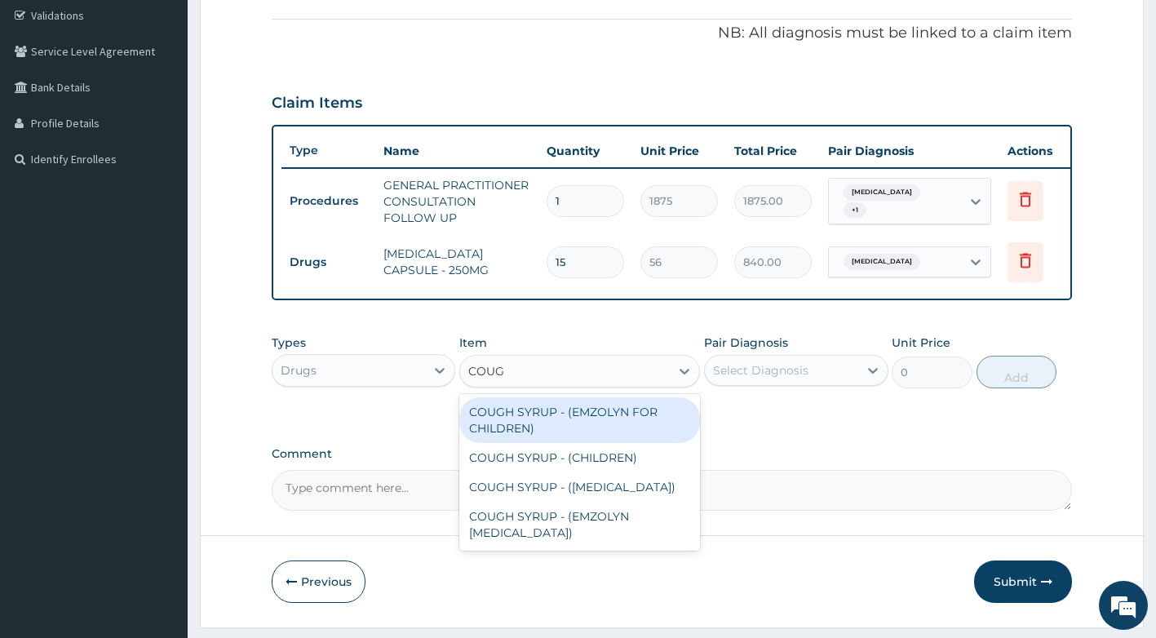
type input "COUGH"
click at [584, 421] on div "COUGH SYRUP - (EMZOLYN FOR CHILDREN)" at bounding box center [579, 420] width 241 height 46
type input "1120"
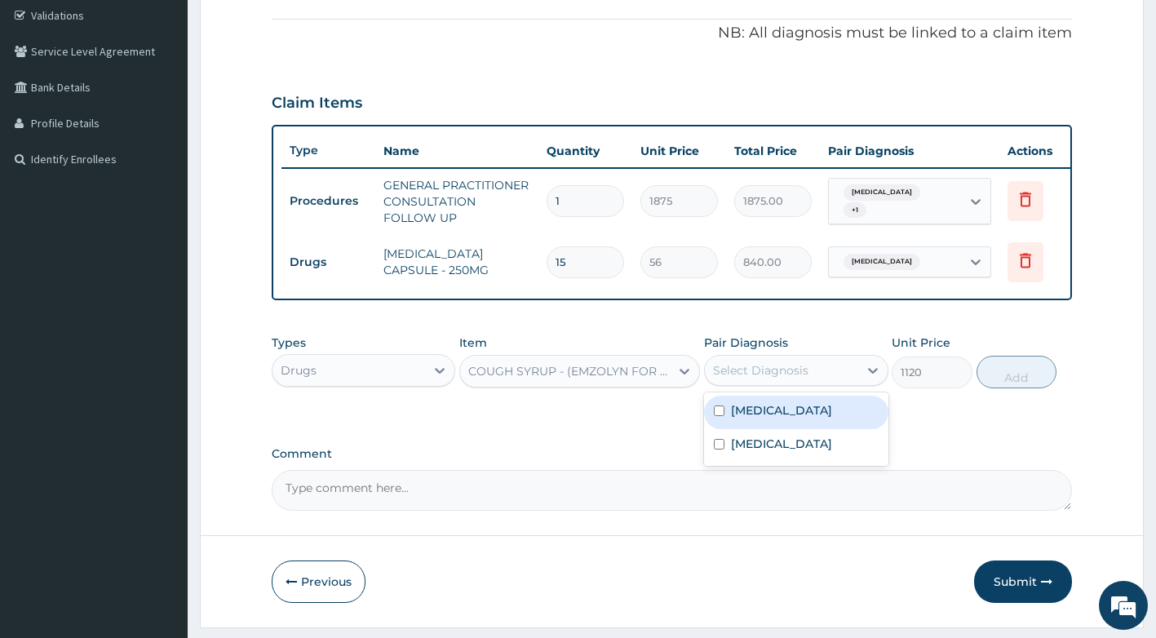
click at [812, 383] on div "Select Diagnosis" at bounding box center [781, 370] width 153 height 26
click at [793, 418] on label "Upper respiratory infection" at bounding box center [781, 410] width 101 height 16
checkbox input "true"
click at [1033, 385] on button "Add" at bounding box center [1016, 372] width 80 height 33
type input "0"
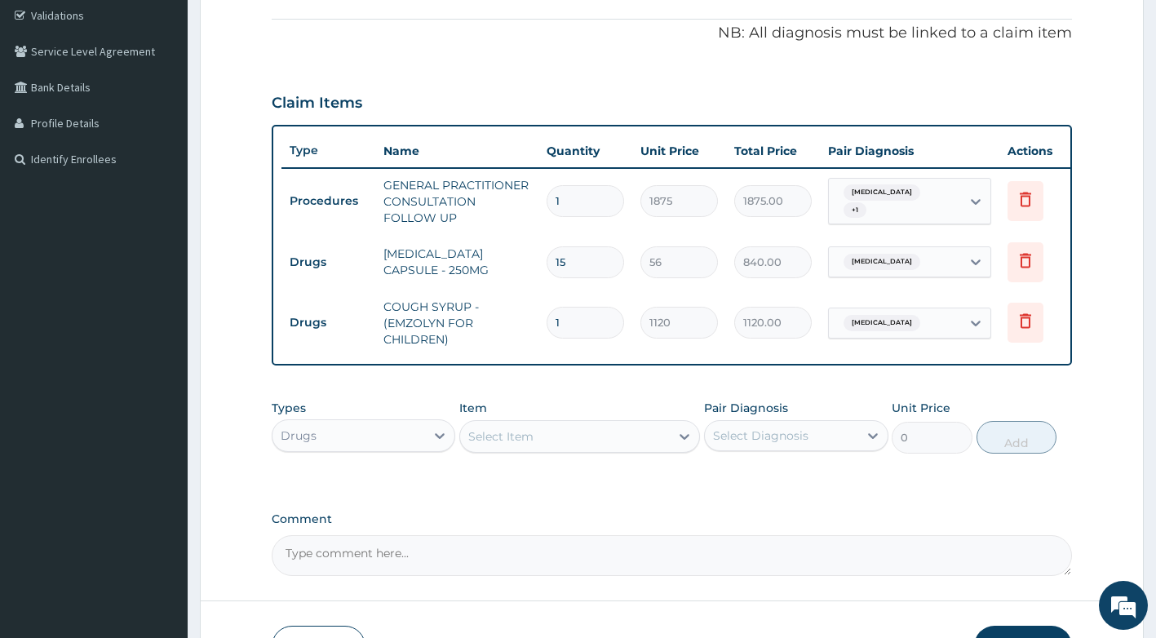
click at [518, 445] on div "Select Item" at bounding box center [500, 436] width 65 height 16
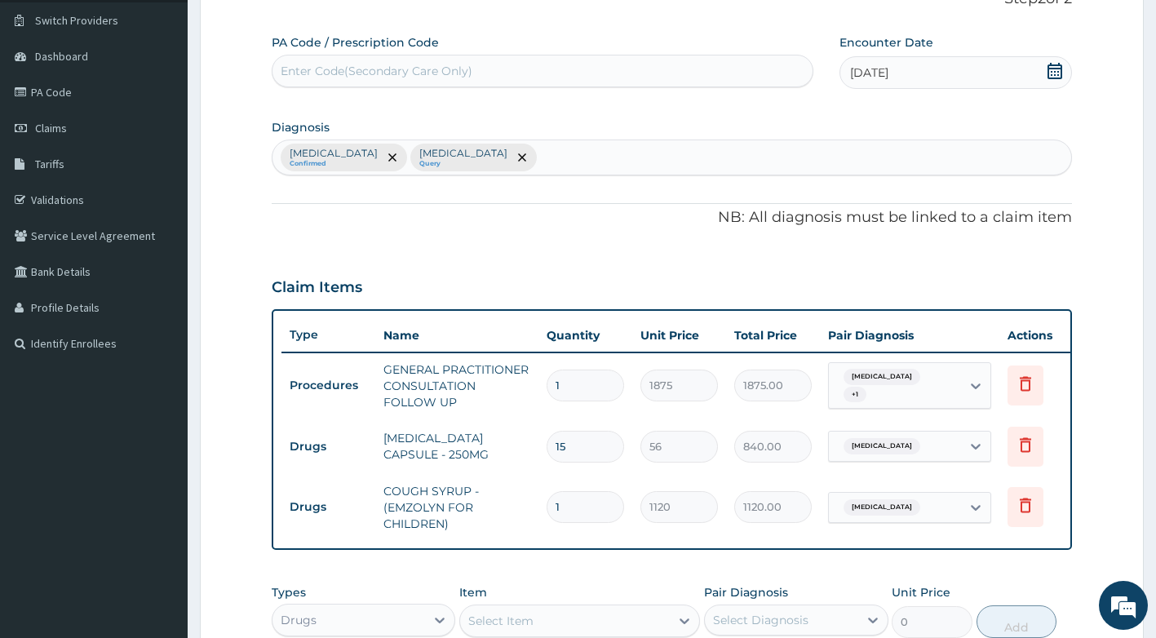
scroll to position [245, 0]
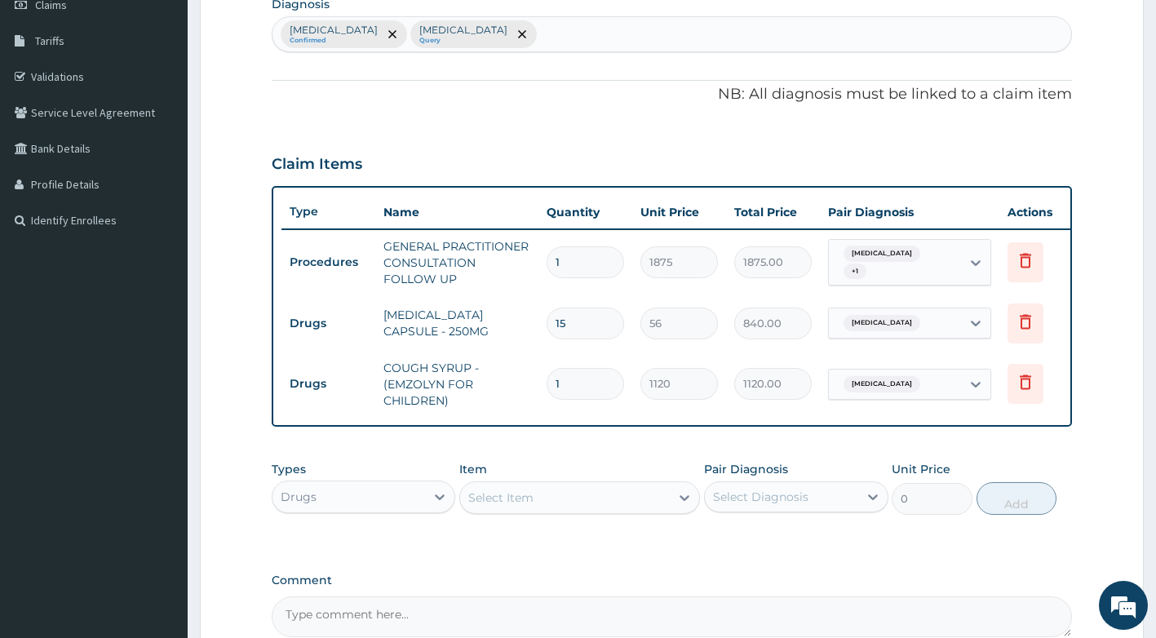
click at [528, 502] on div "Select Item" at bounding box center [500, 497] width 65 height 16
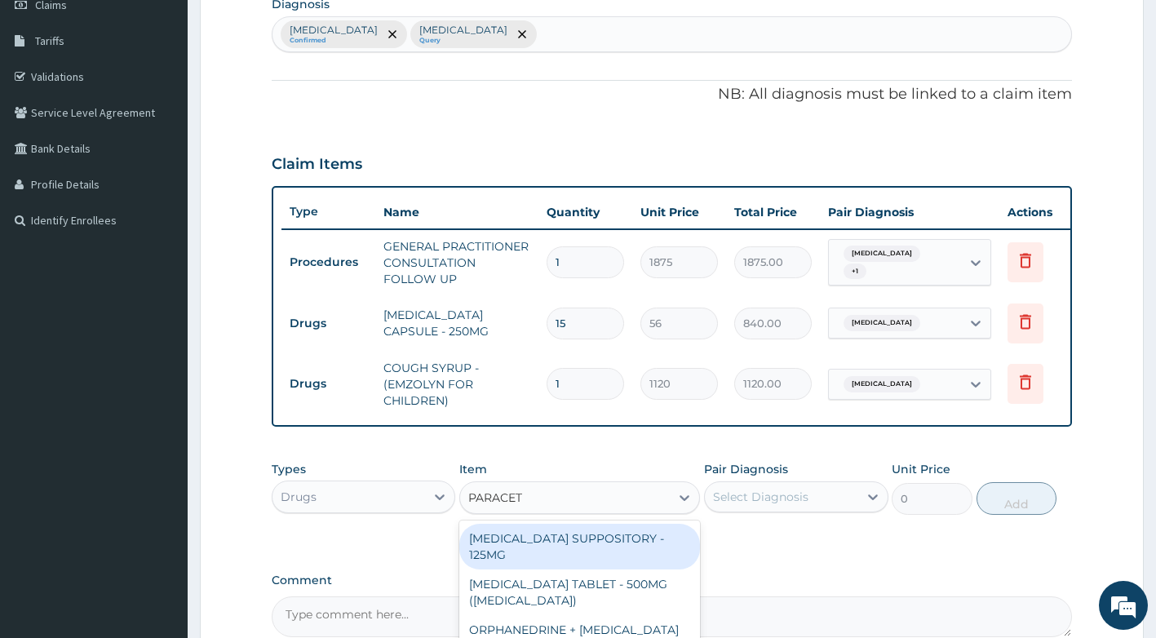
type input "PARACETA"
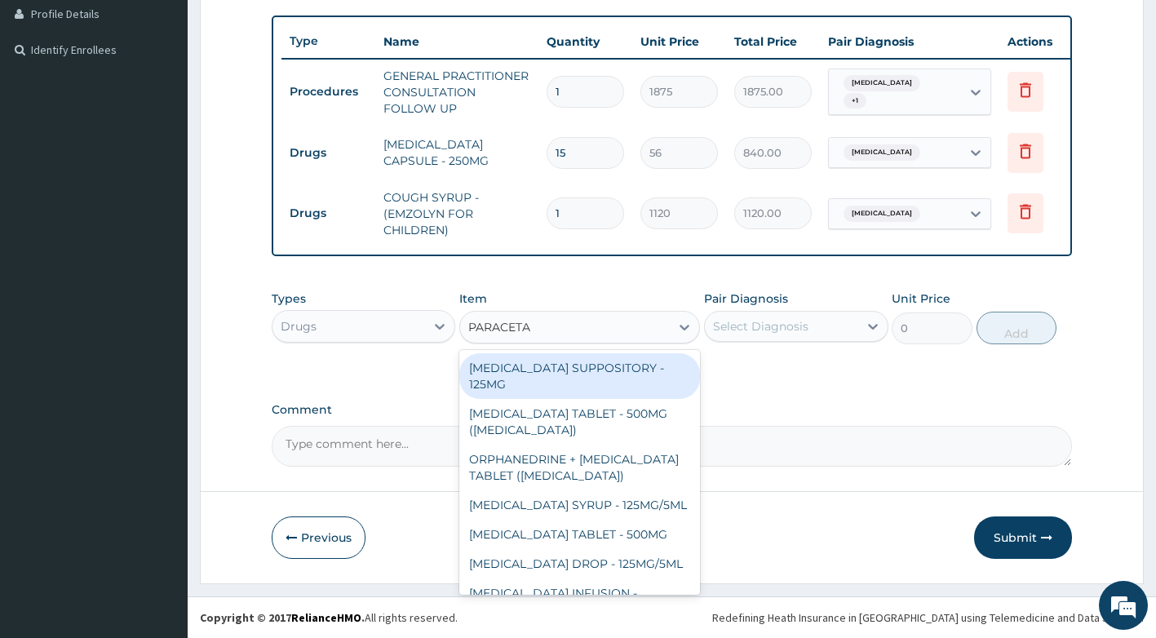
scroll to position [427, 0]
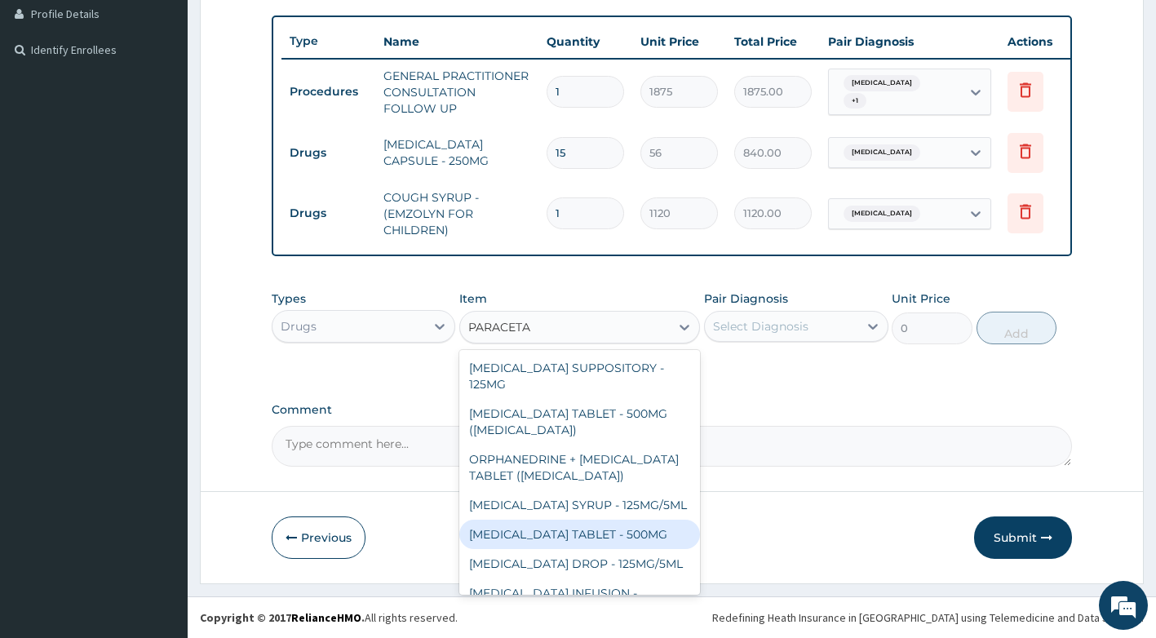
click at [594, 536] on div "PARACETAMOL TABLET - 500MG" at bounding box center [579, 534] width 241 height 29
type input "33.599999999999994"
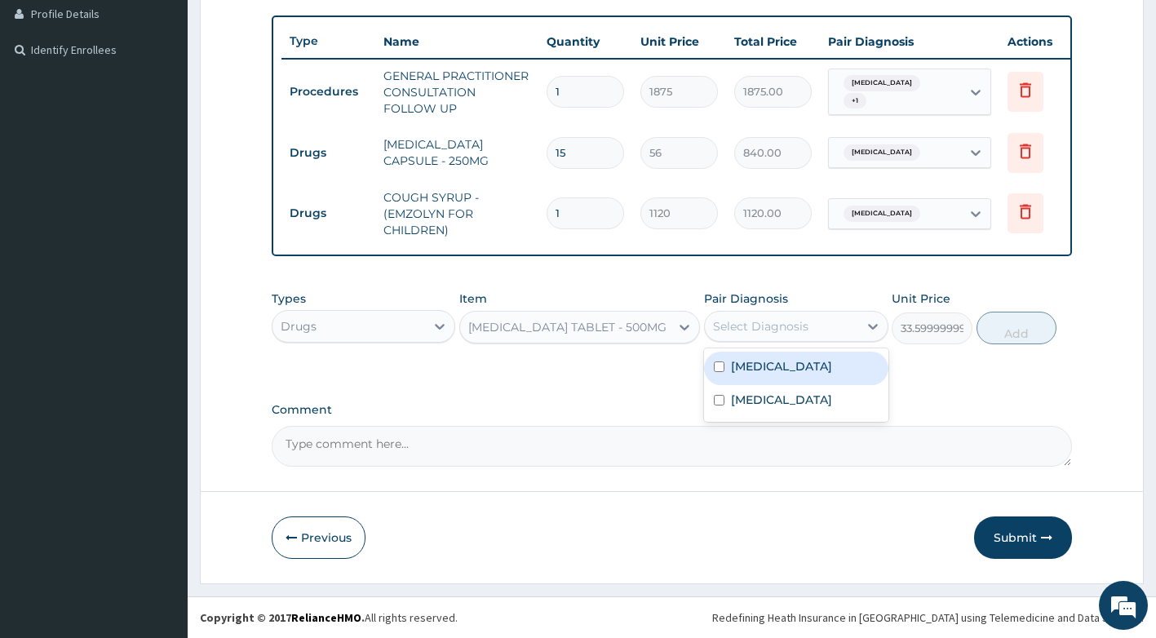
click at [780, 330] on div "Select Diagnosis" at bounding box center [760, 326] width 95 height 16
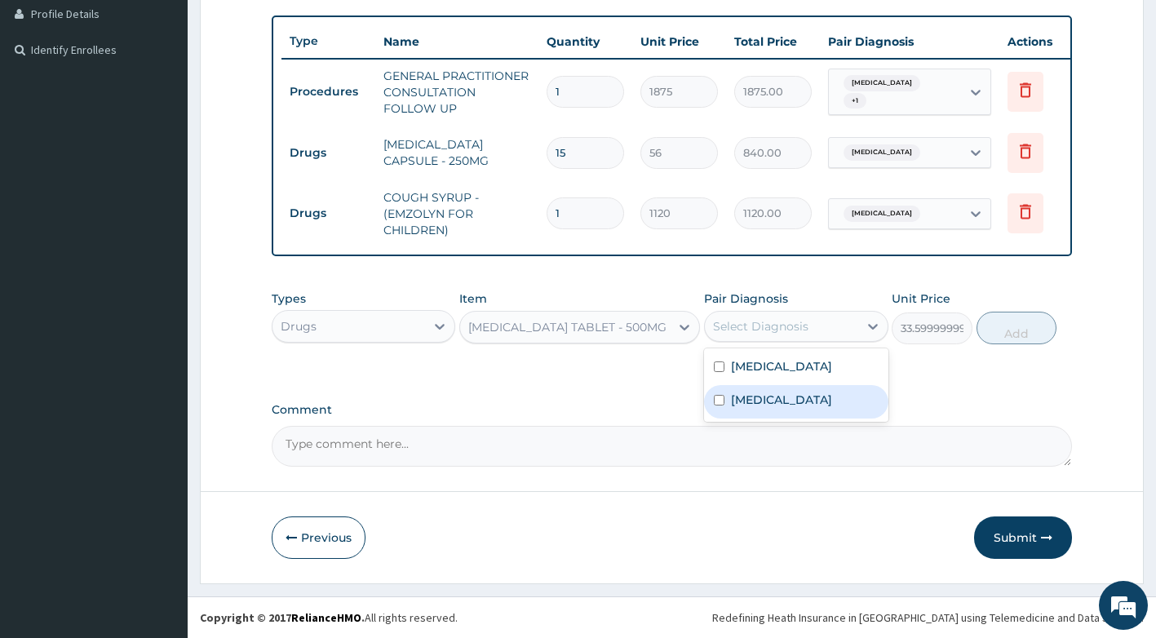
click at [791, 418] on div "Falciparum malaria" at bounding box center [796, 401] width 184 height 33
checkbox input "true"
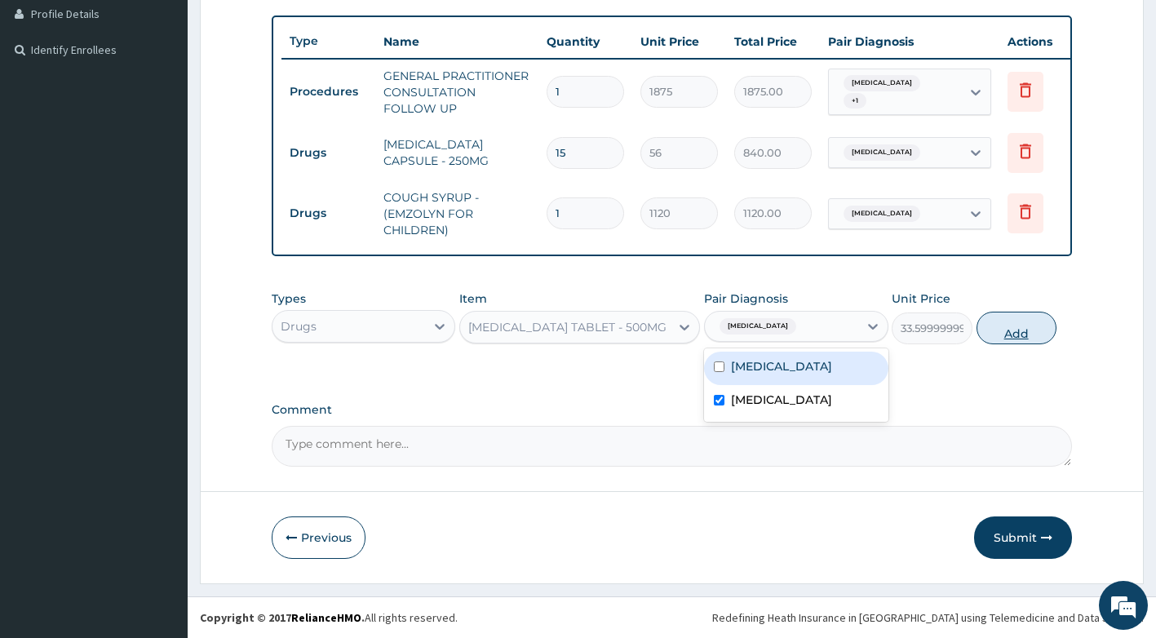
click at [990, 329] on button "Add" at bounding box center [1016, 328] width 80 height 33
type input "0"
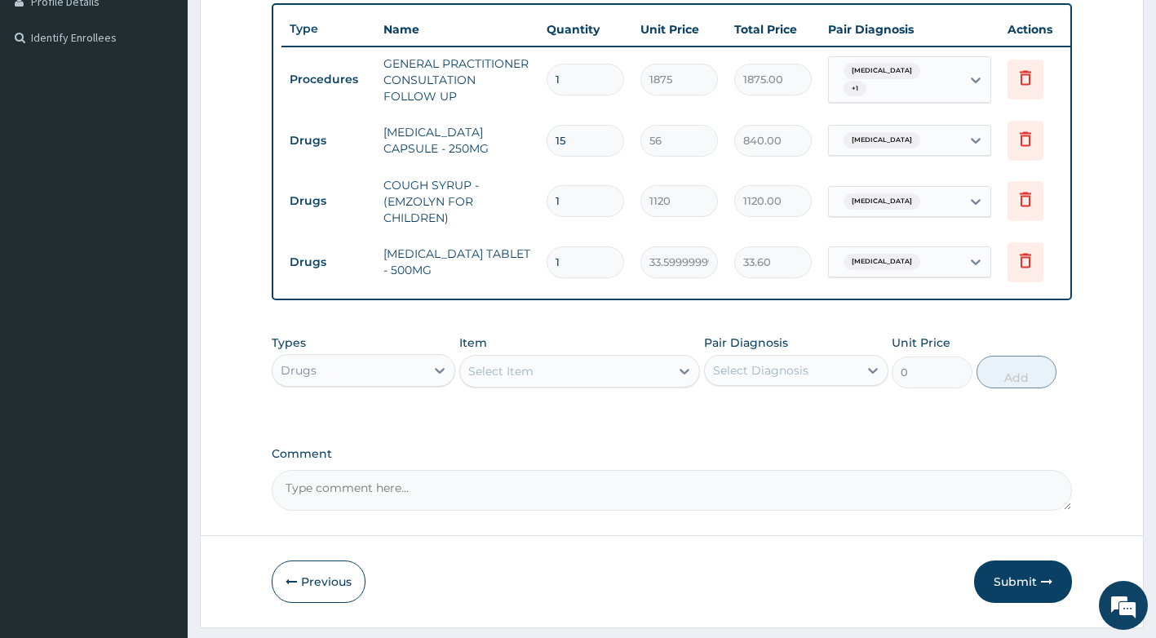
type input "0.00"
type input "9"
type input "302.40"
type input "9"
click at [533, 396] on div "Types Drugs Item Select Item Pair Diagnosis Select Diagnosis Unit Price 0 Add" at bounding box center [672, 361] width 801 height 70
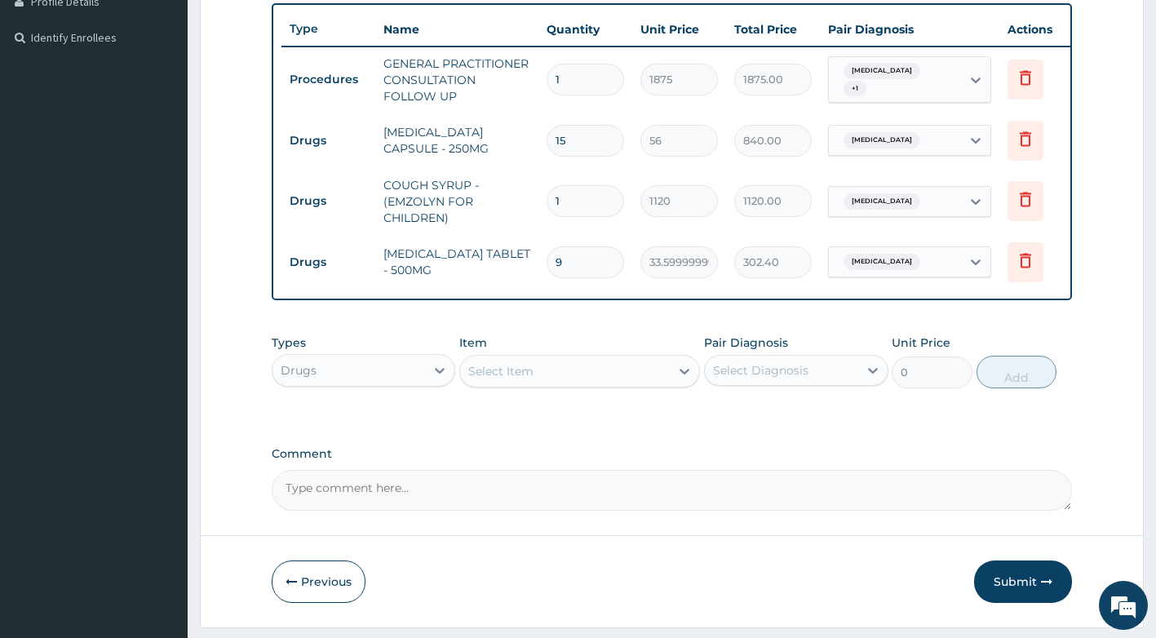
click at [533, 379] on div "Select Item" at bounding box center [500, 371] width 65 height 16
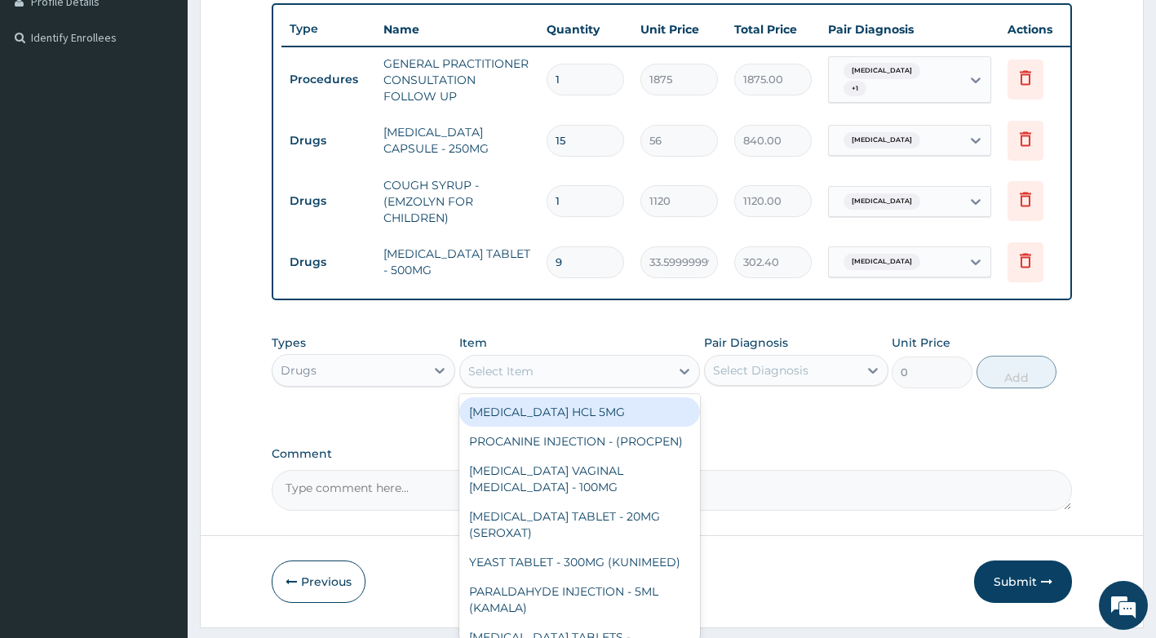
click at [338, 383] on div "Drugs" at bounding box center [348, 370] width 153 height 26
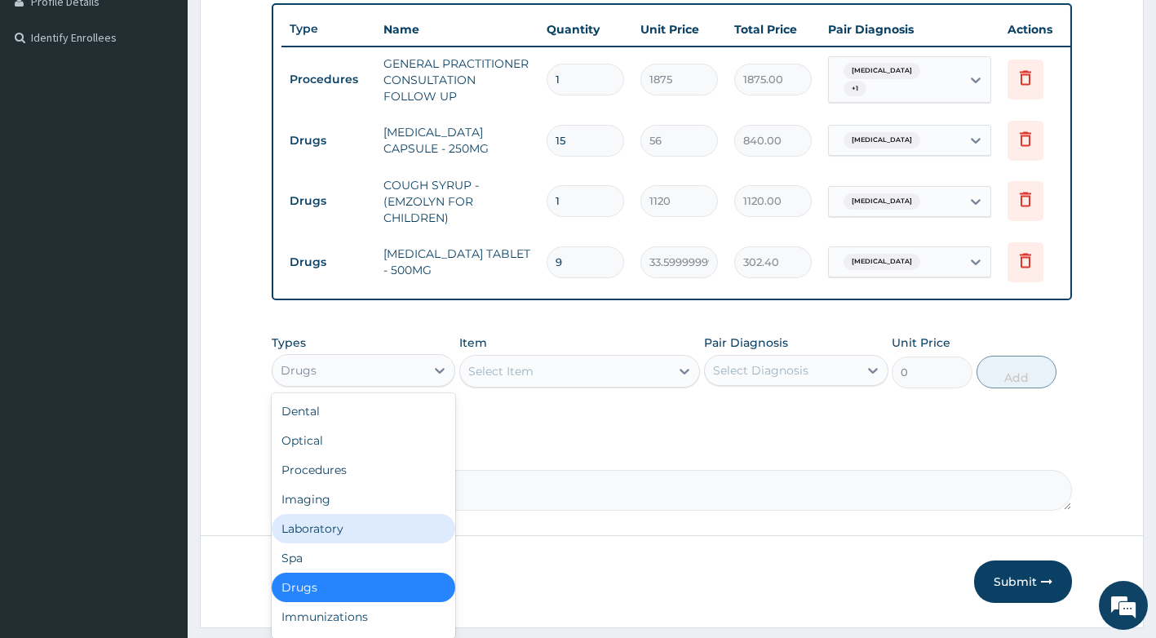
click at [336, 539] on div "Laboratory" at bounding box center [364, 528] width 184 height 29
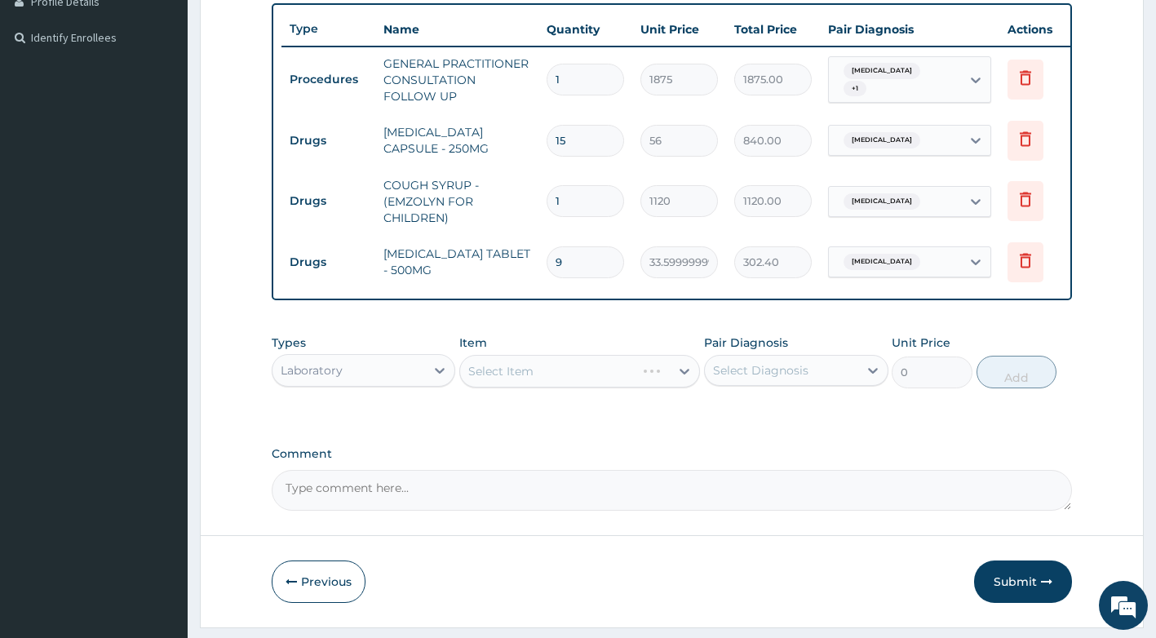
click at [556, 387] on div "Select Item" at bounding box center [579, 371] width 241 height 33
click at [591, 384] on div "Select Item" at bounding box center [565, 371] width 210 height 26
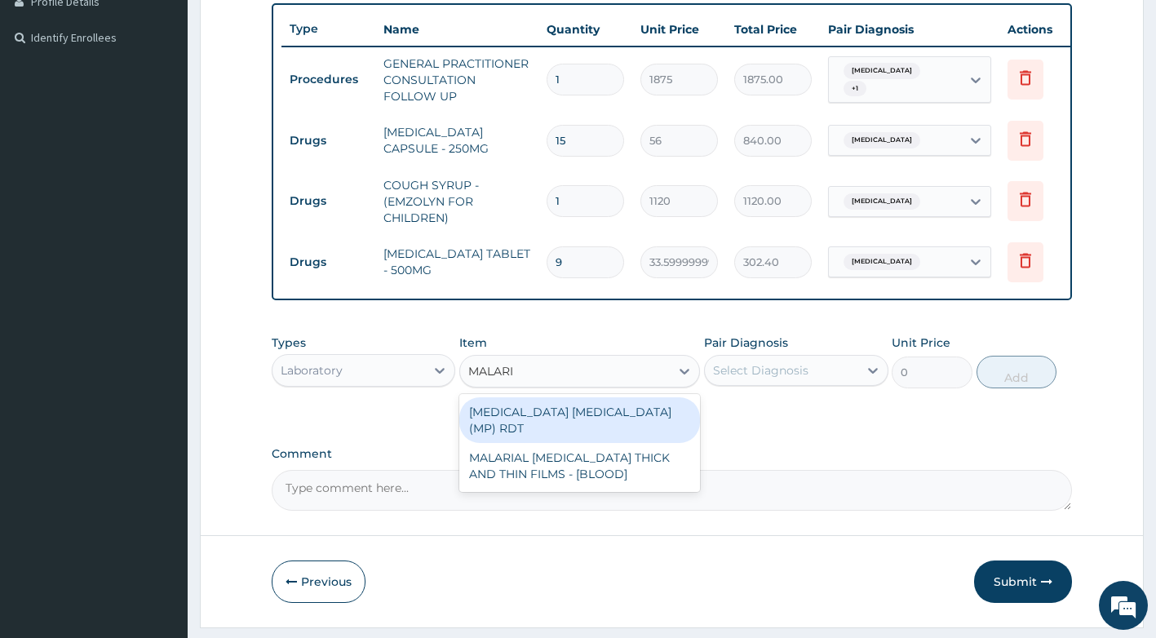
type input "MALARIA"
click at [638, 432] on div "MALARIA PARASITE (MP) RDT" at bounding box center [579, 420] width 241 height 46
type input "2000"
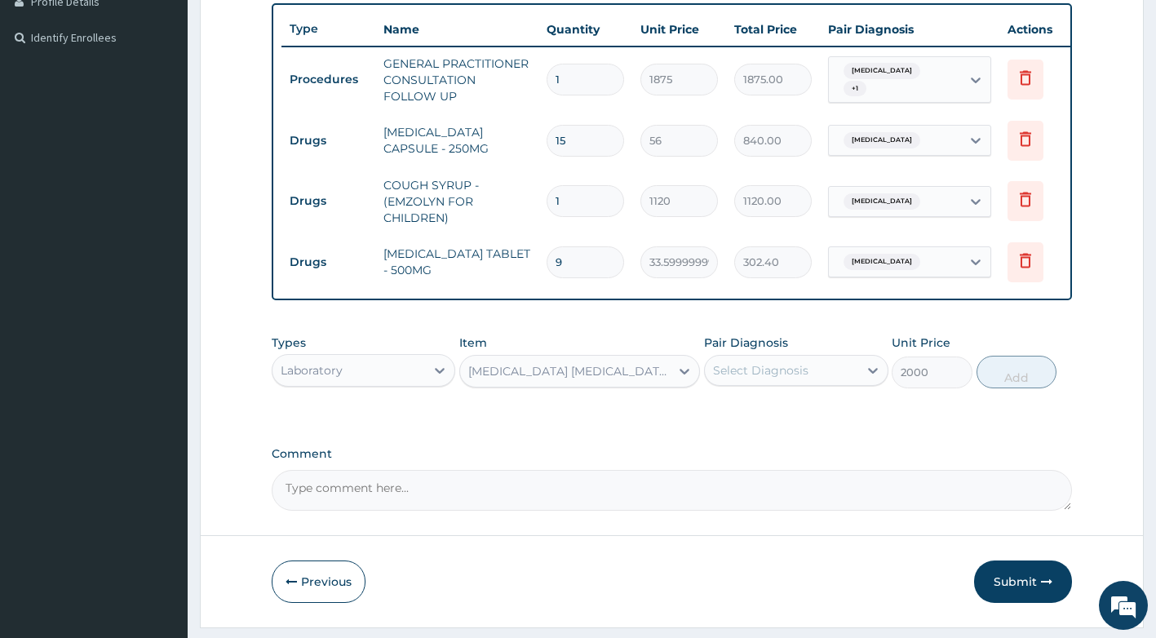
click at [819, 378] on div "Select Diagnosis" at bounding box center [781, 370] width 153 height 26
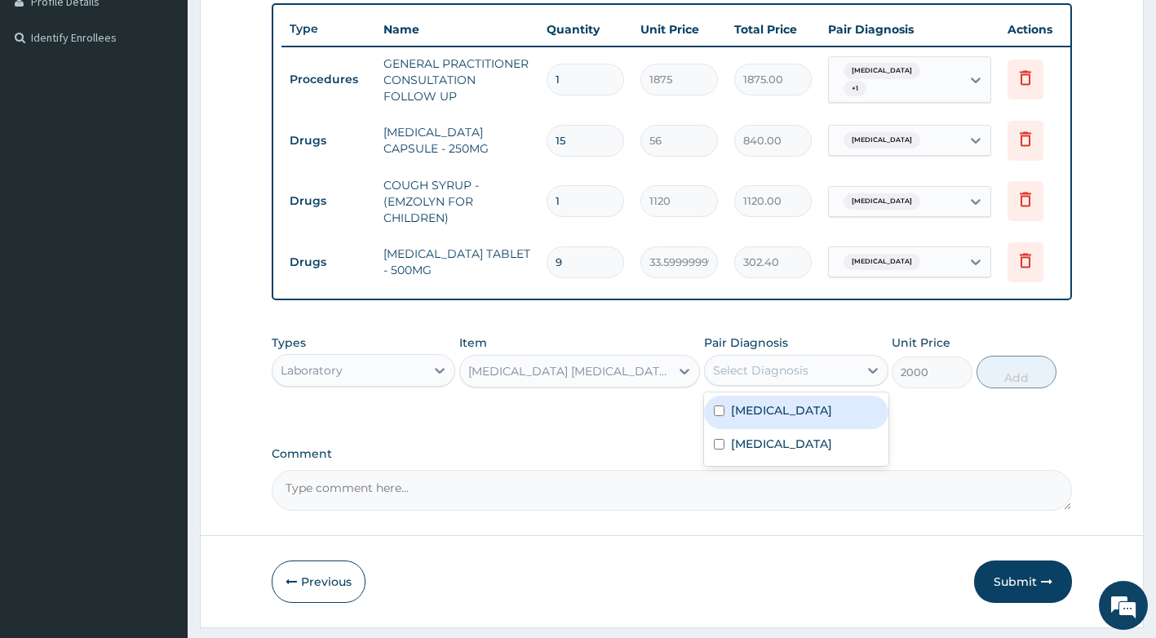
click at [807, 418] on label "Upper respiratory infection" at bounding box center [781, 410] width 101 height 16
click at [795, 418] on label "Upper respiratory infection" at bounding box center [781, 410] width 101 height 16
checkbox input "false"
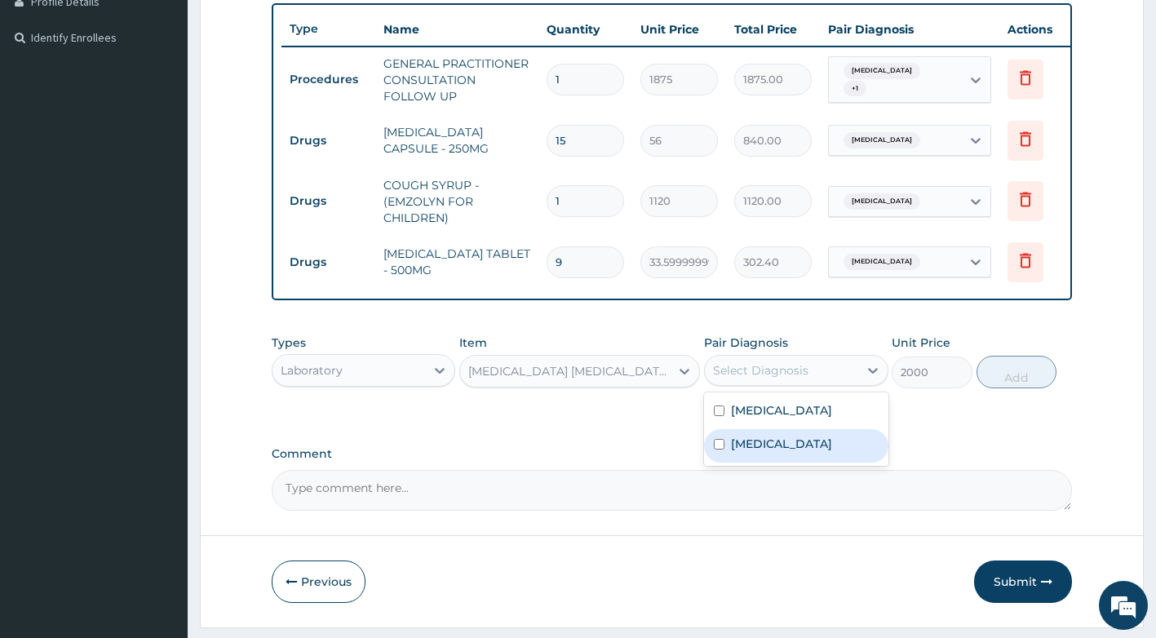
drag, startPoint x: 793, startPoint y: 475, endPoint x: 843, endPoint y: 453, distance: 54.8
click at [794, 452] on label "Falciparum malaria" at bounding box center [781, 444] width 101 height 16
checkbox input "true"
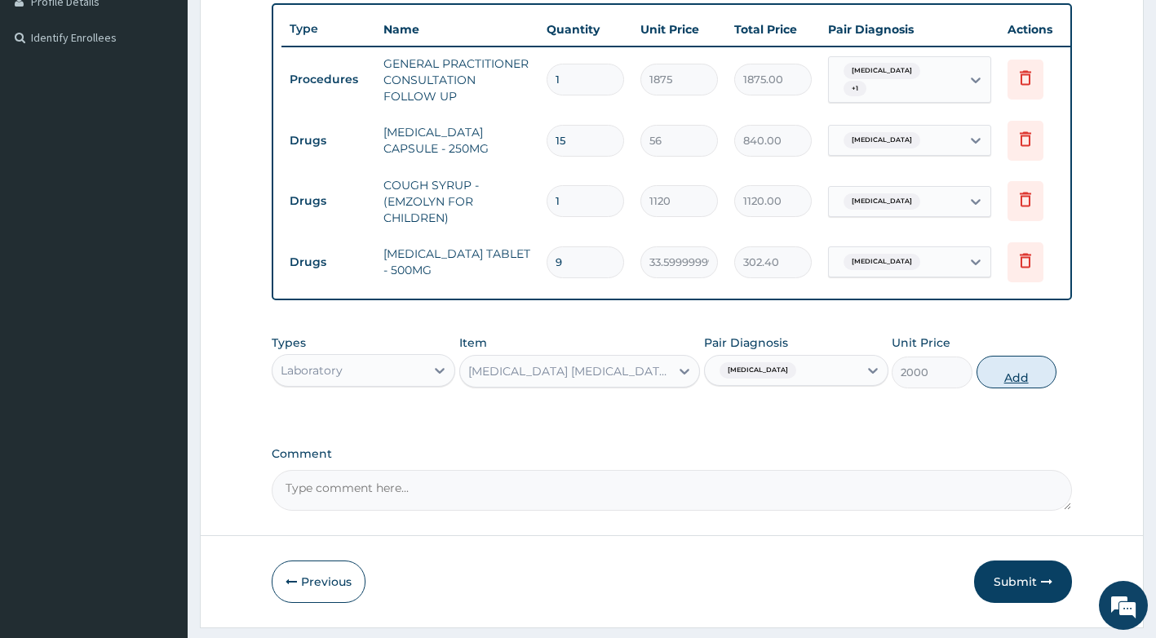
click at [1009, 388] on button "Add" at bounding box center [1016, 372] width 80 height 33
type input "0"
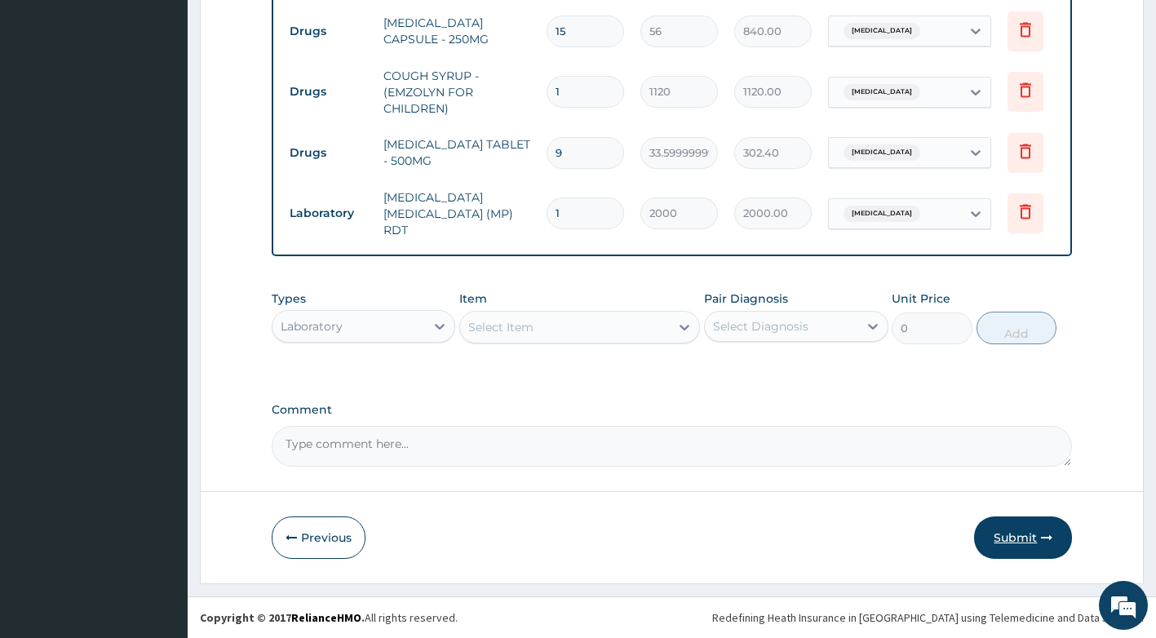
click at [1020, 551] on button "Submit" at bounding box center [1023, 537] width 98 height 42
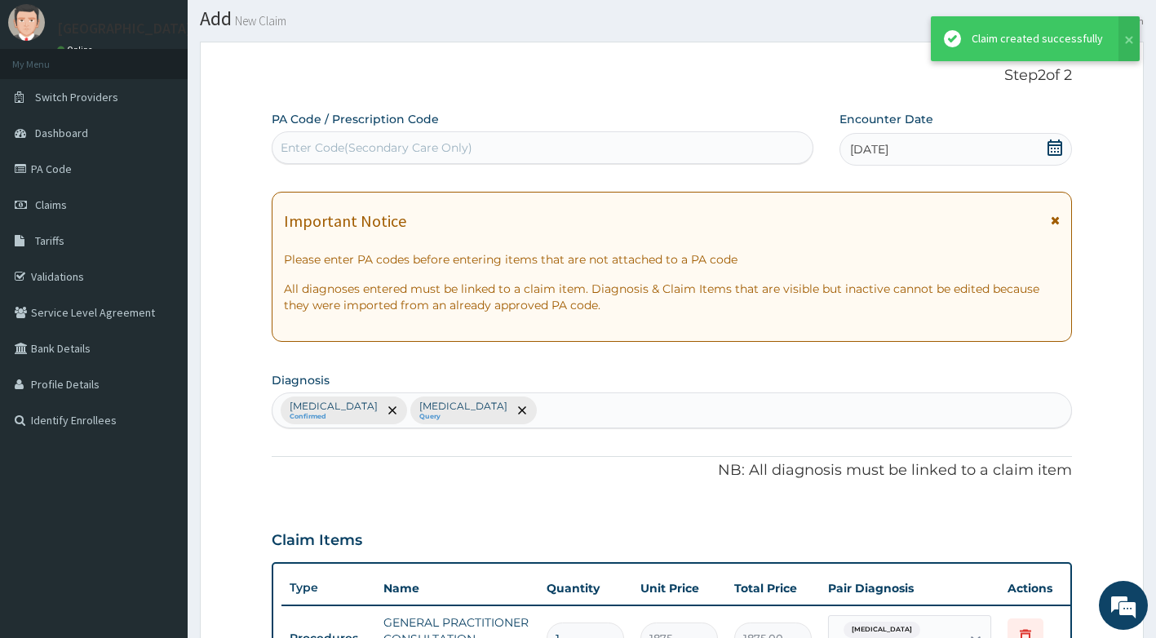
scroll to position [540, 0]
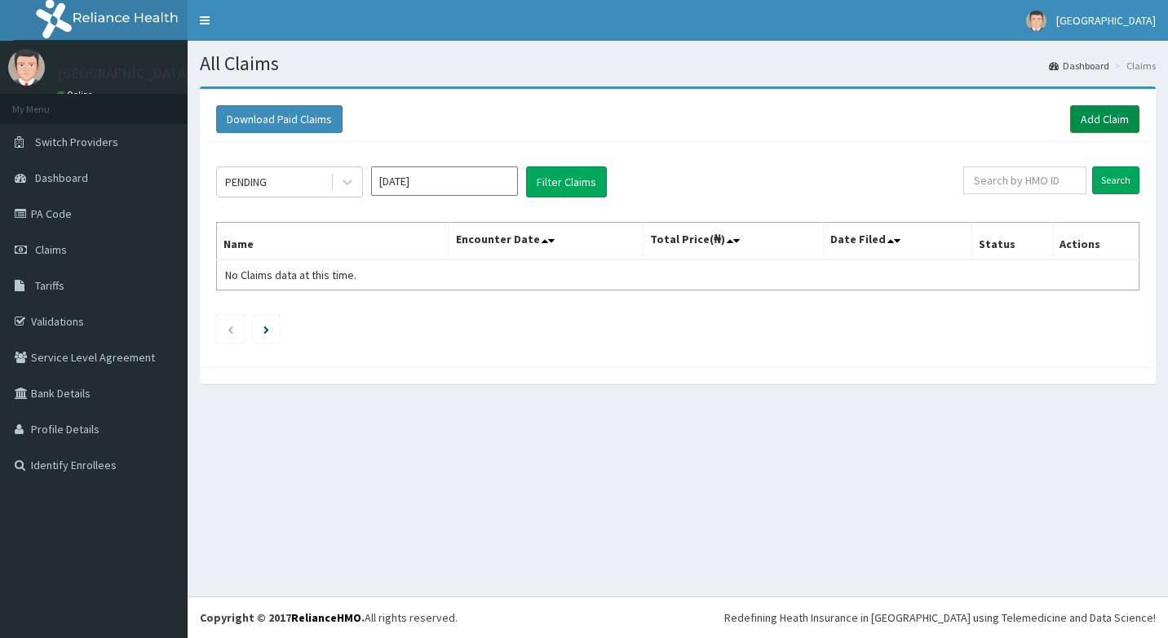
click at [1118, 123] on link "Add Claim" at bounding box center [1104, 119] width 69 height 28
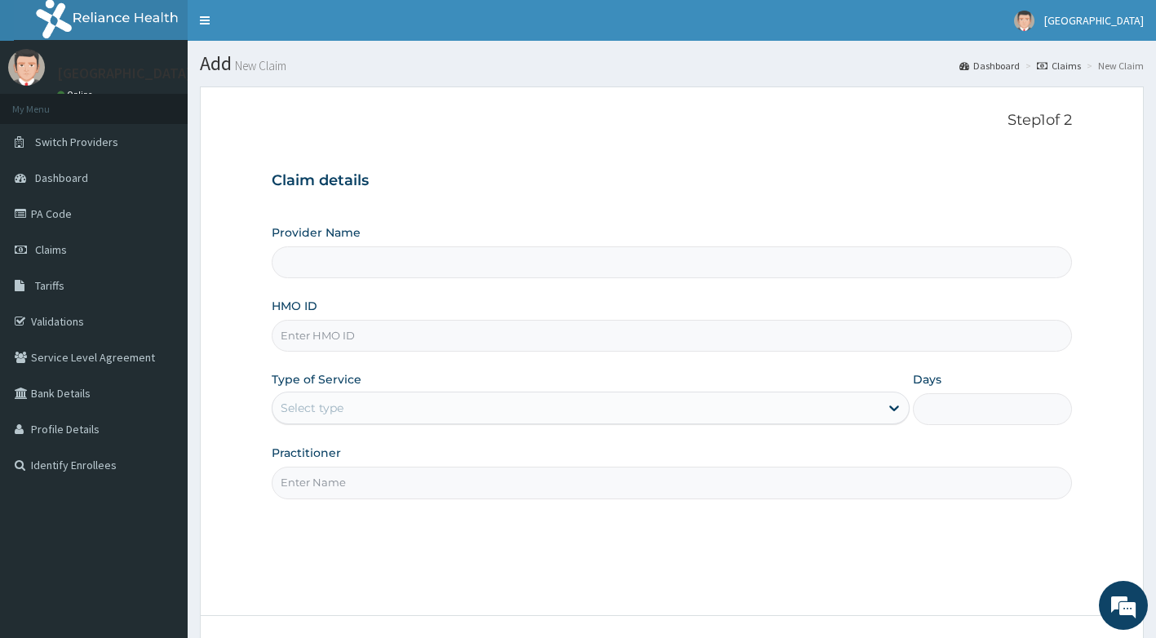
type input "[GEOGRAPHIC_DATA]"
click at [375, 345] on input "HMO ID" at bounding box center [672, 336] width 801 height 32
type input "KSB/11216/B"
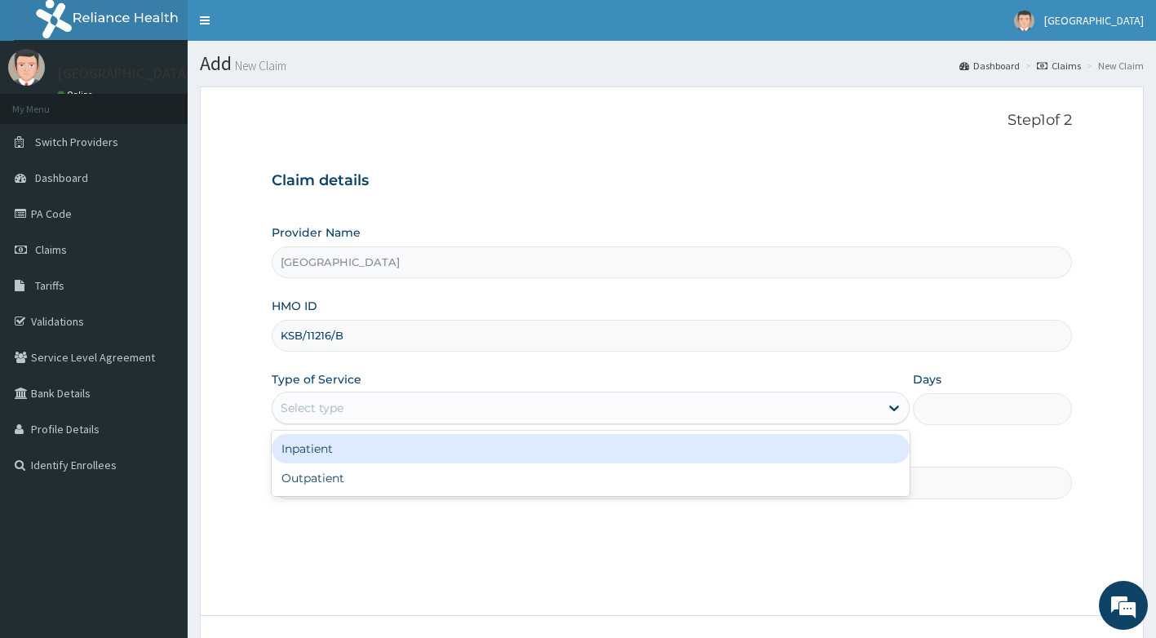
click at [430, 417] on div "Select type" at bounding box center [575, 408] width 607 height 26
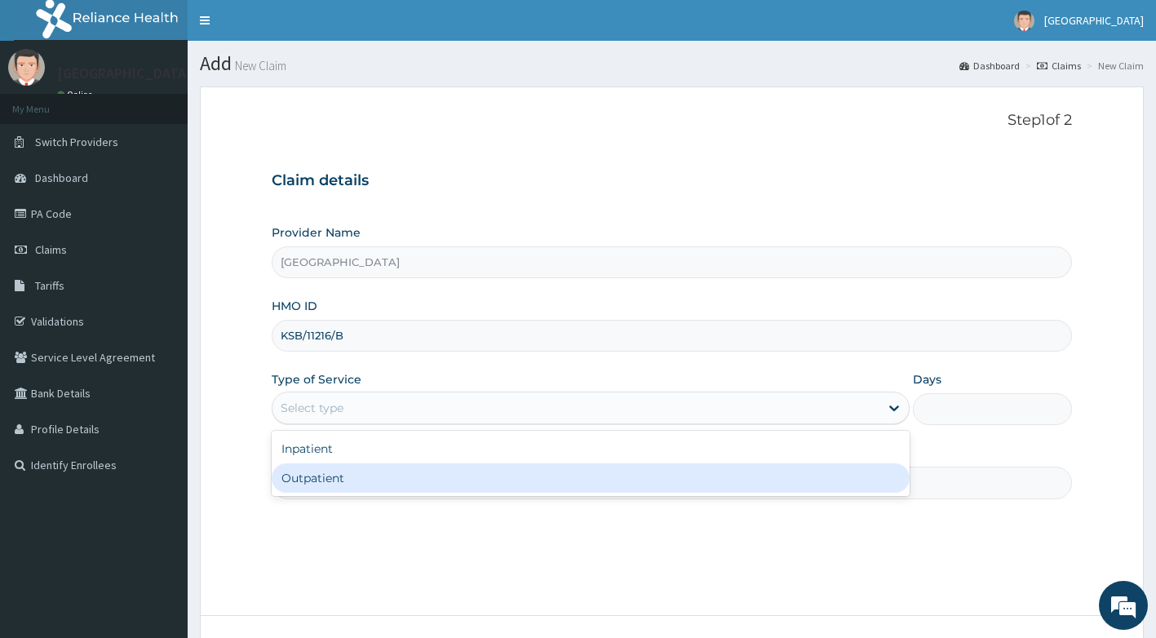
click at [392, 468] on div "Outpatient" at bounding box center [591, 477] width 638 height 29
type input "1"
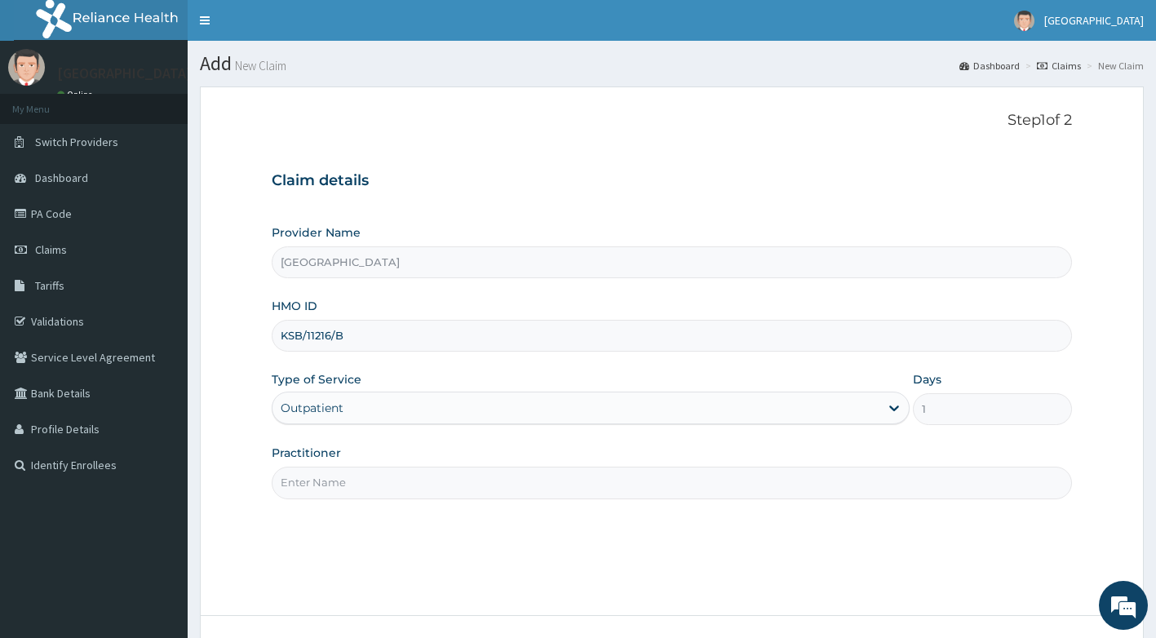
click at [396, 474] on input "Practitioner" at bounding box center [672, 483] width 801 height 32
type input "DR ADEYEMO"
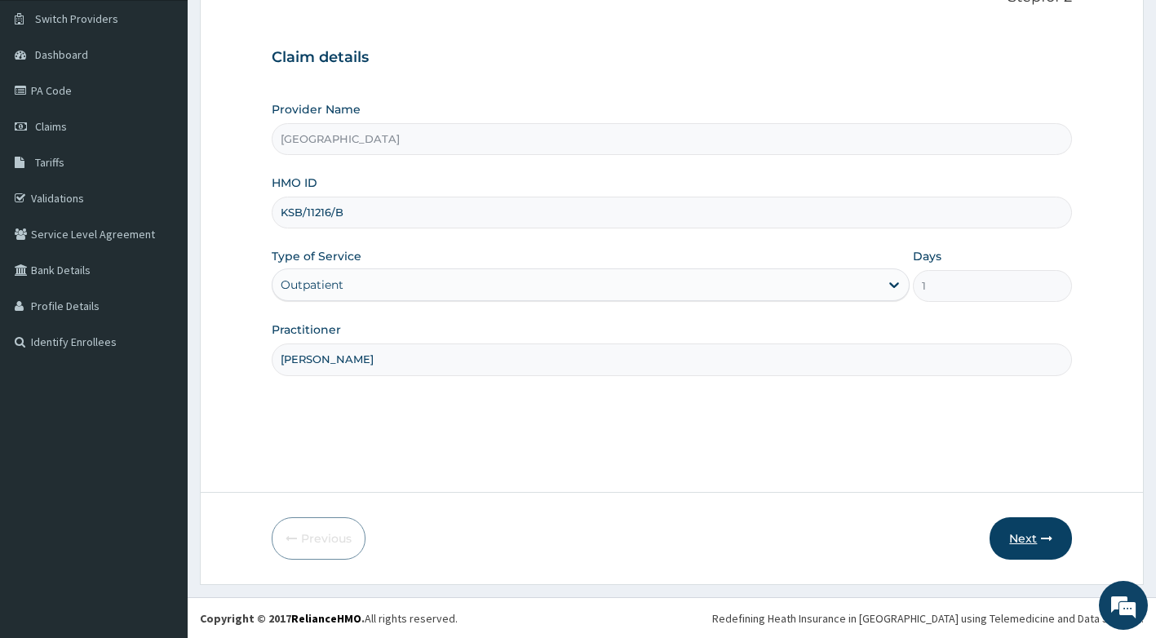
scroll to position [124, 0]
click at [1042, 537] on icon "button" at bounding box center [1046, 537] width 11 height 11
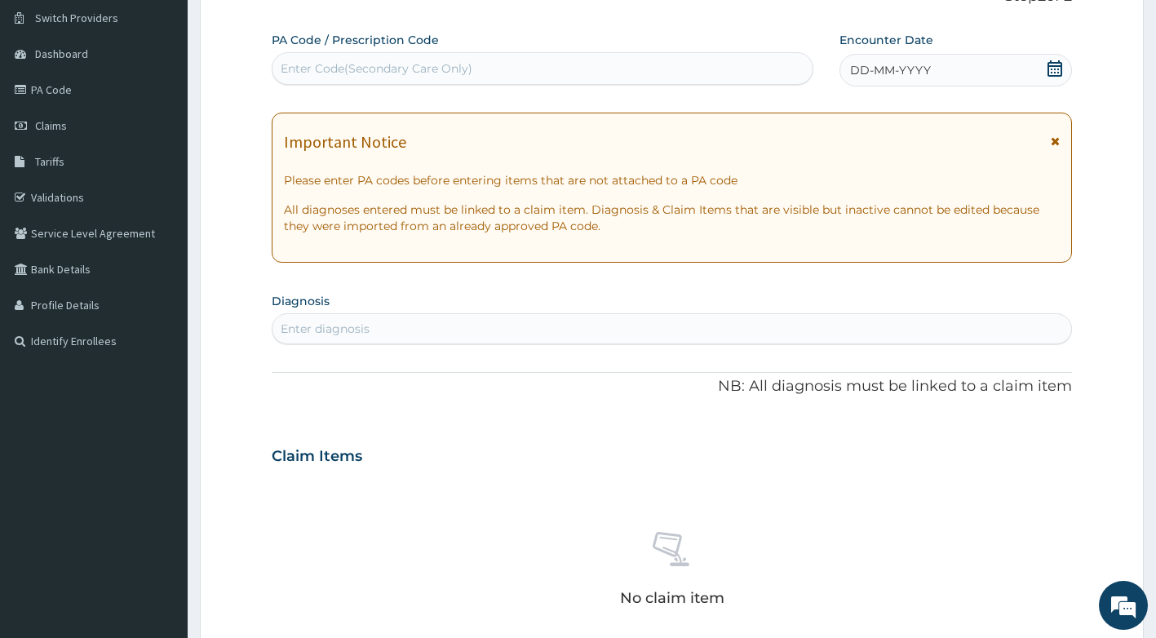
click at [1064, 63] on div "DD-MM-YYYY" at bounding box center [955, 70] width 232 height 33
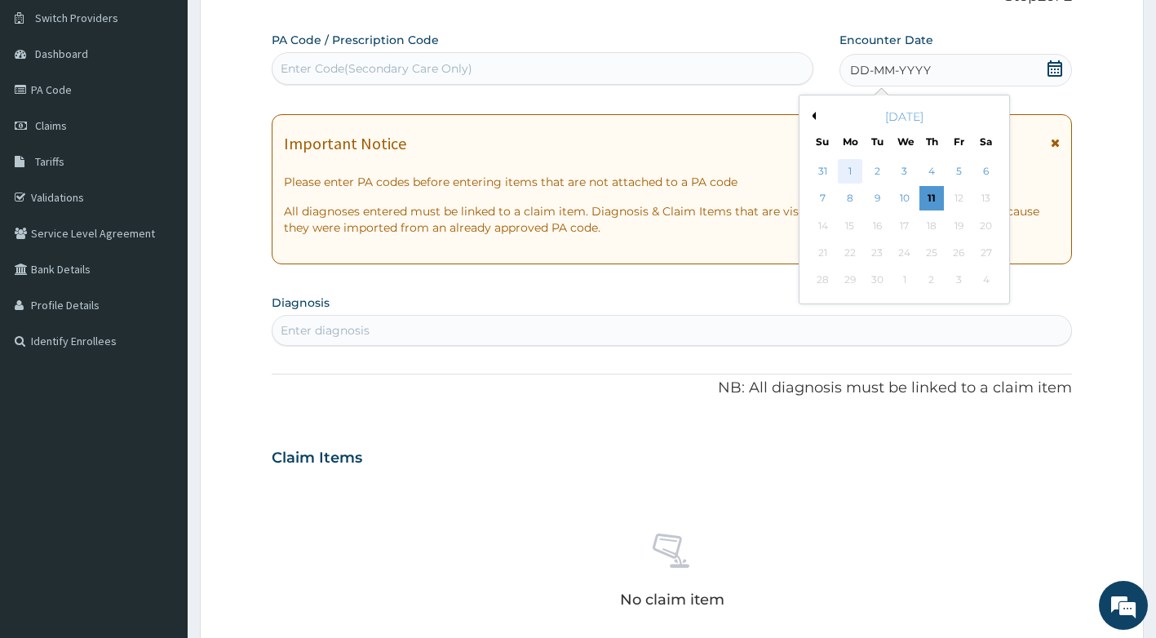
click at [849, 170] on div "1" at bounding box center [850, 171] width 24 height 24
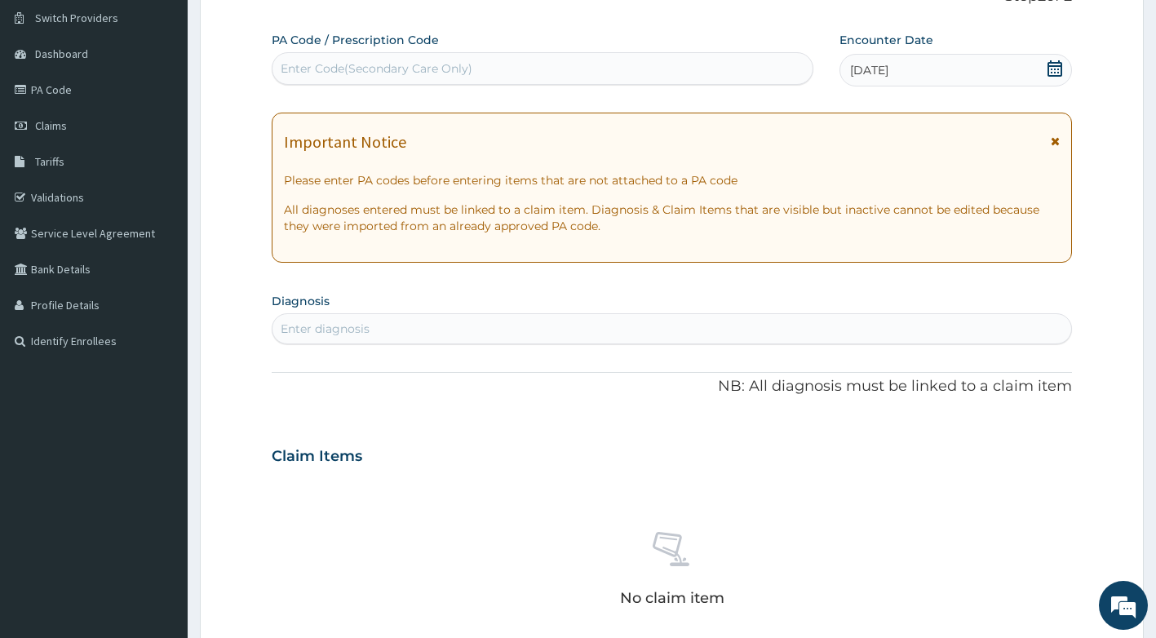
click at [475, 327] on div "Enter diagnosis" at bounding box center [671, 329] width 799 height 26
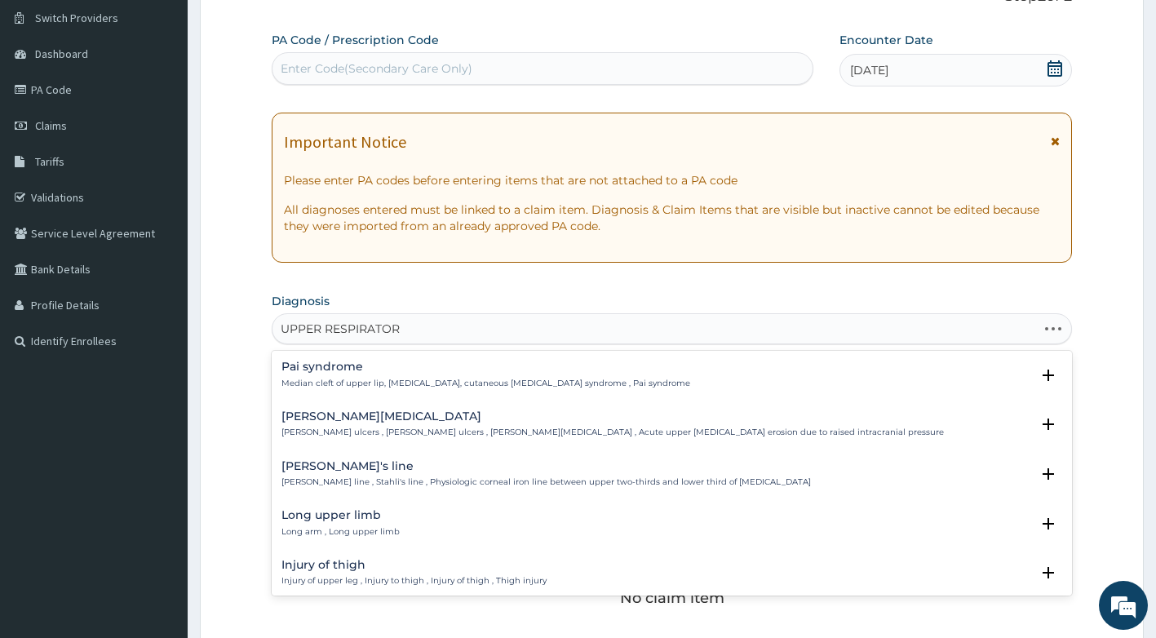
type input "UPPER RESPIRATORY"
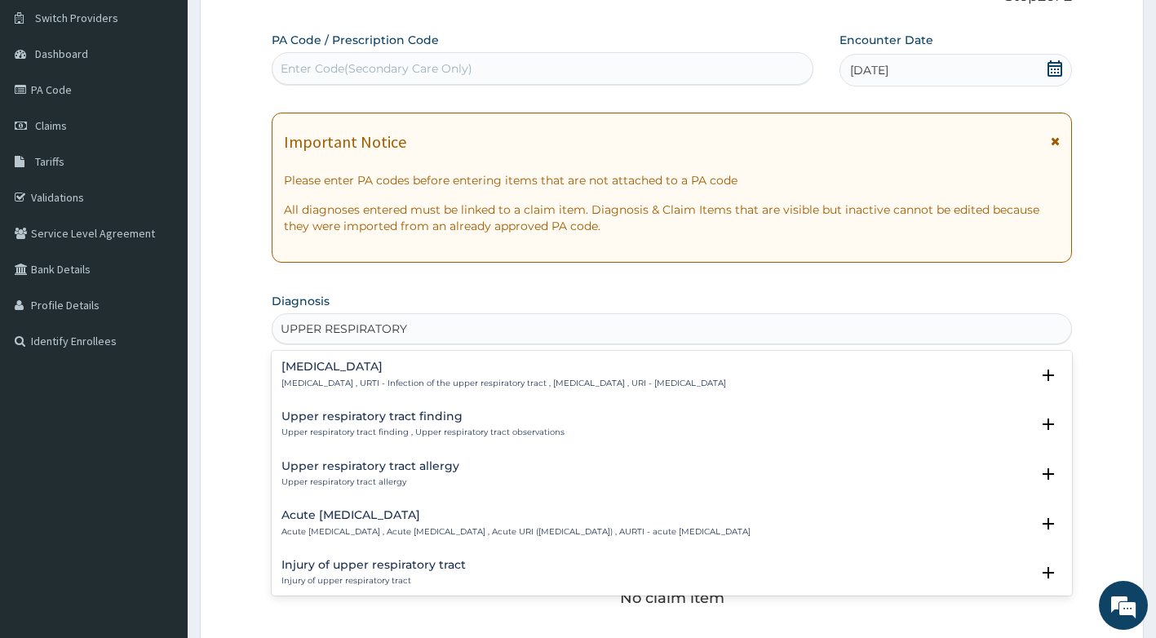
click at [483, 378] on p "Upper respiratory infection , URTI - Infection of the upper respiratory tract ,…" at bounding box center [503, 383] width 445 height 11
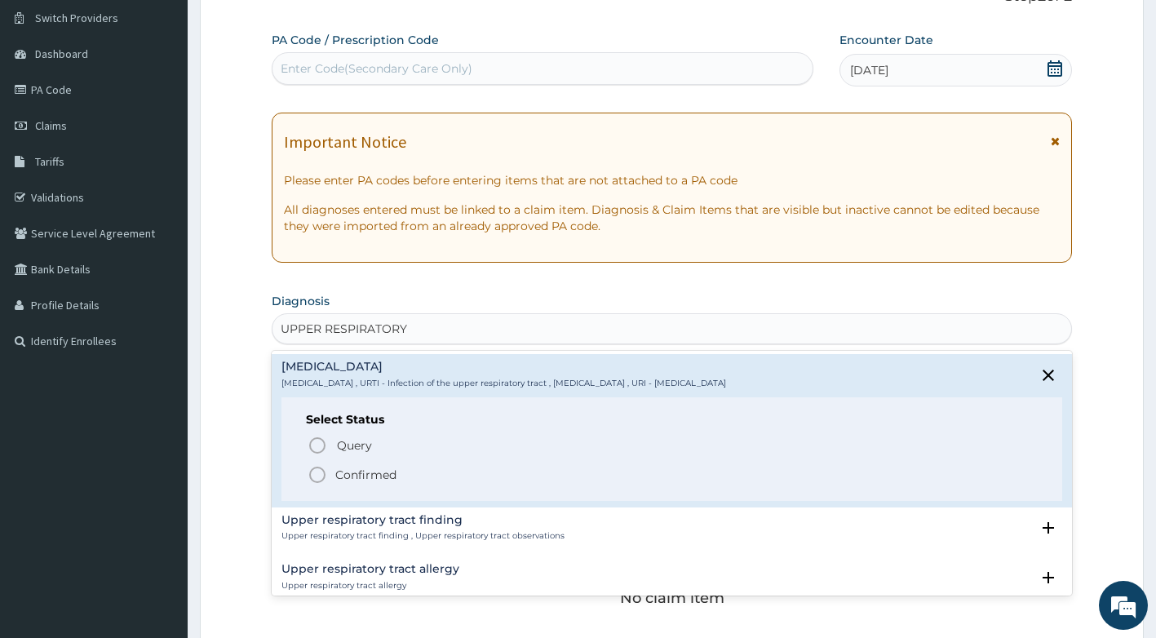
click at [369, 468] on p "Confirmed" at bounding box center [365, 475] width 61 height 16
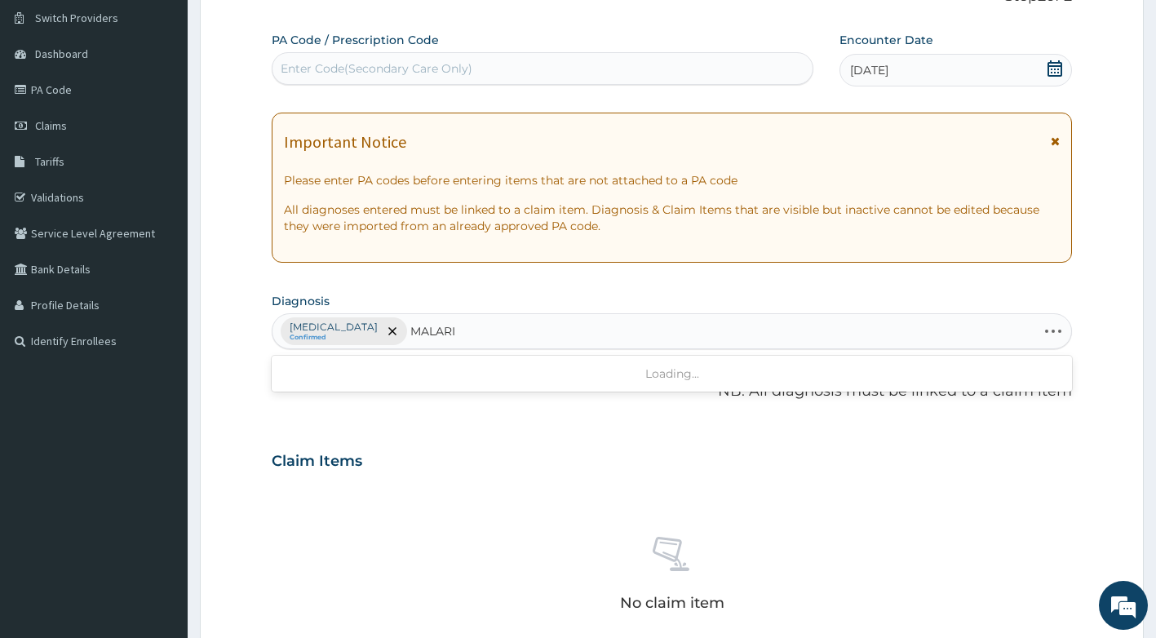
type input "MALARIA"
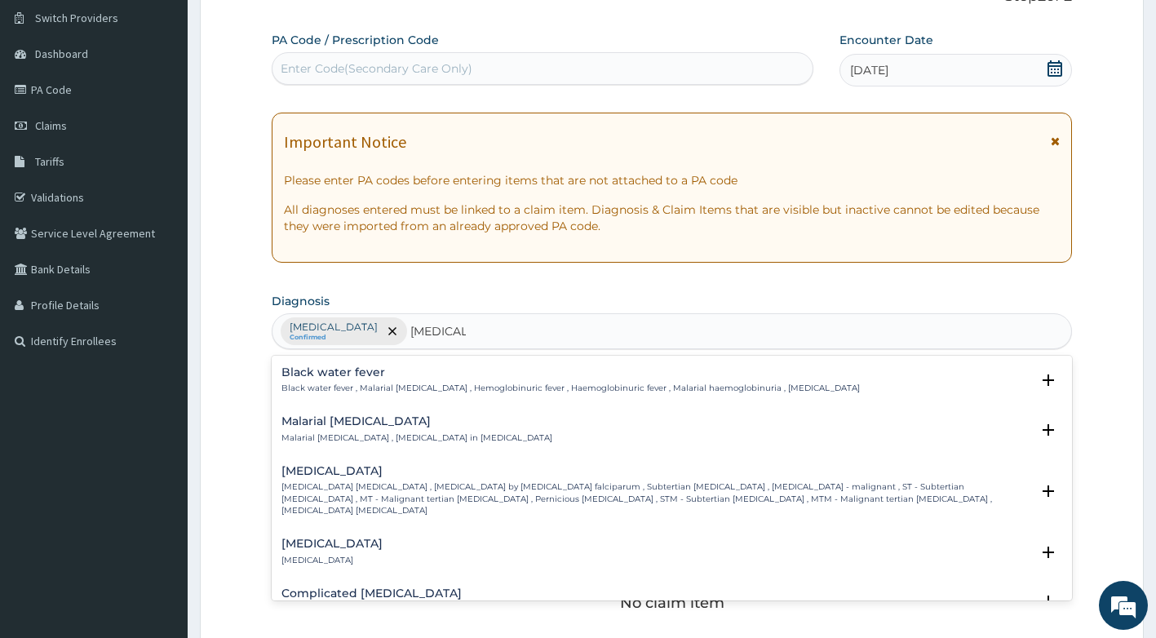
scroll to position [571, 0]
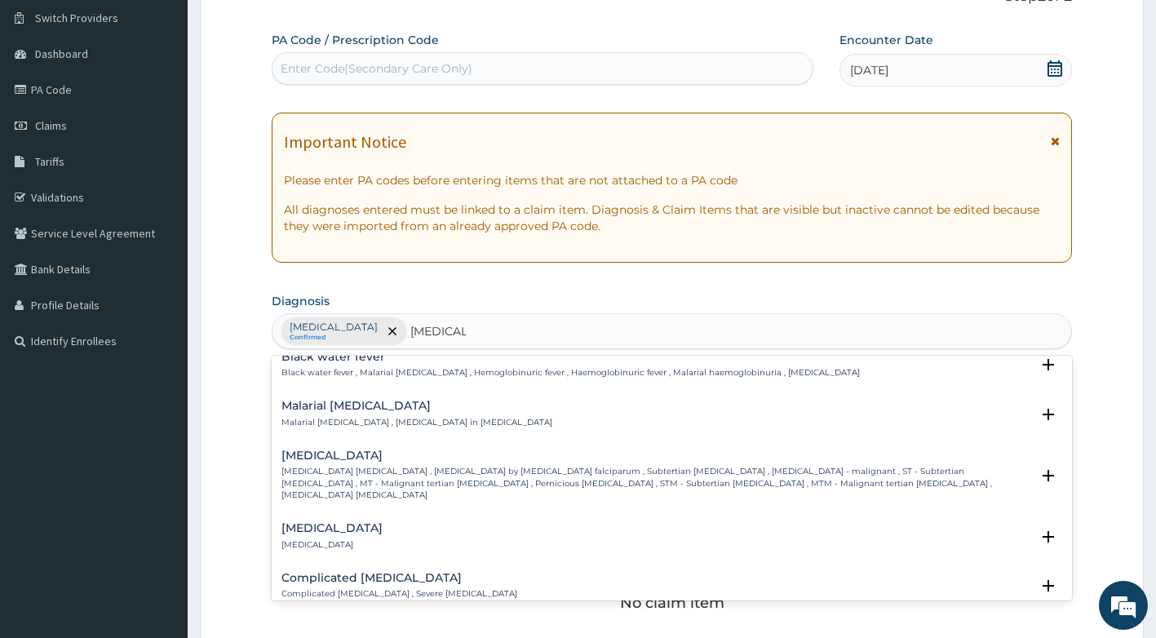
click at [455, 466] on p "Falciparum malaria , Malignant tertian malaria , Malaria by Plasmodium falcipar…" at bounding box center [656, 483] width 750 height 35
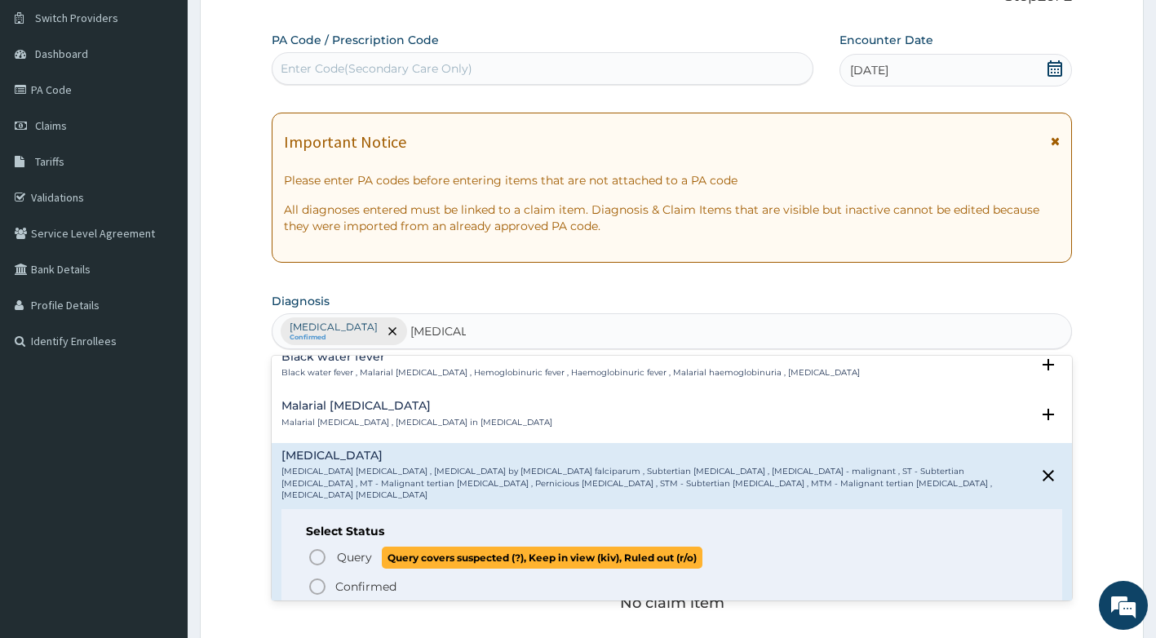
click at [352, 549] on span "Query" at bounding box center [354, 557] width 35 height 16
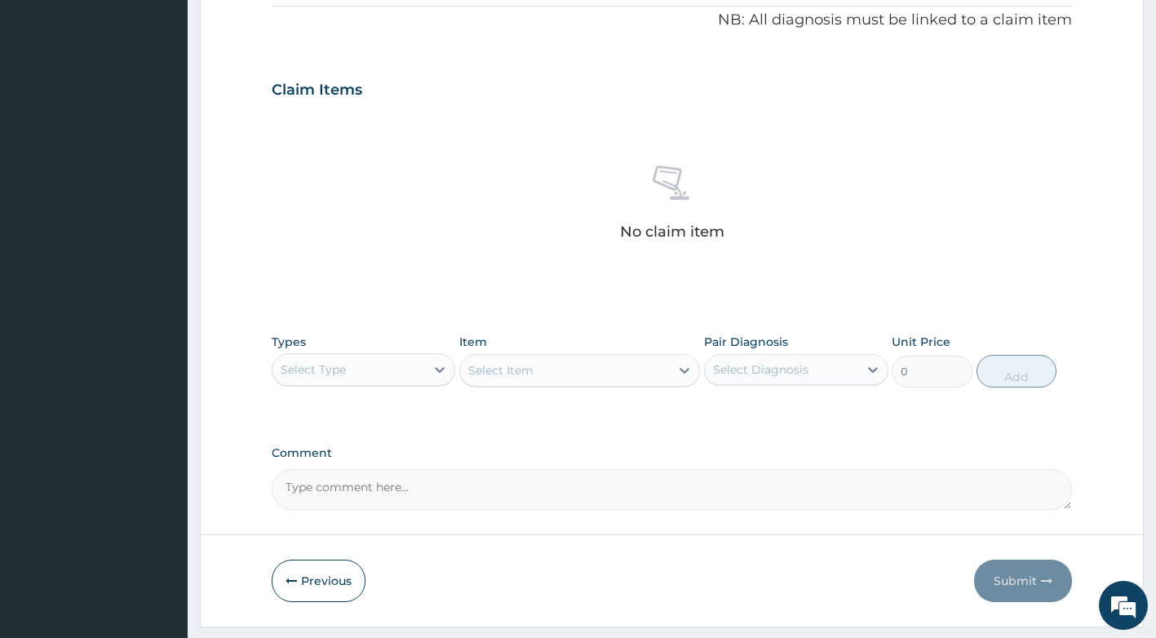
scroll to position [532, 0]
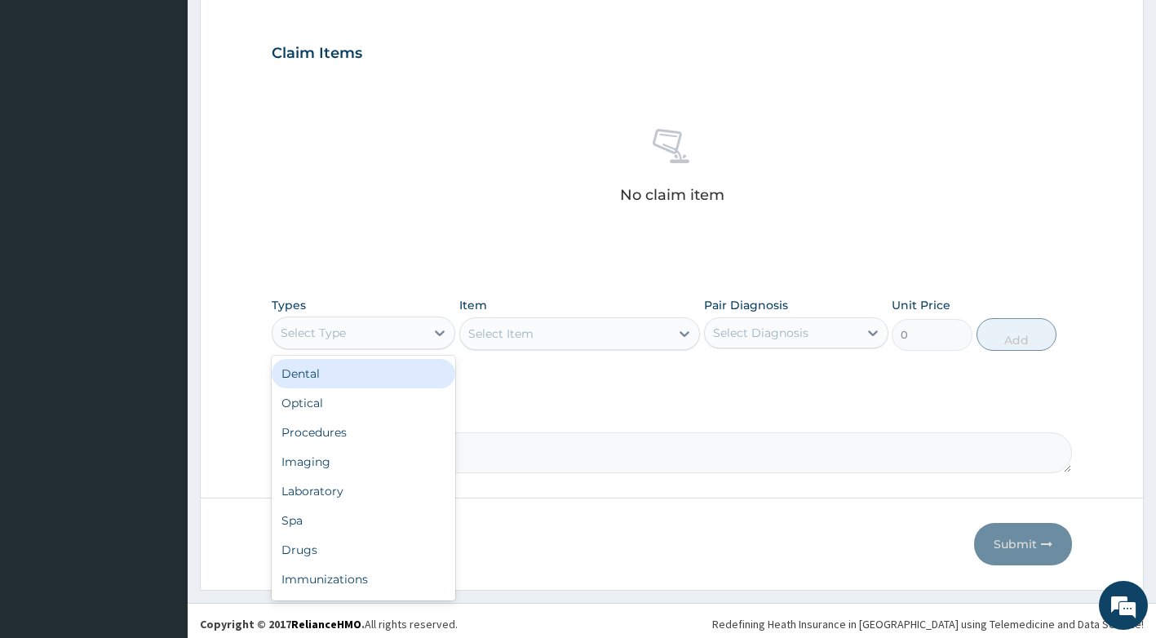
click at [396, 331] on div "Select Type" at bounding box center [348, 333] width 153 height 26
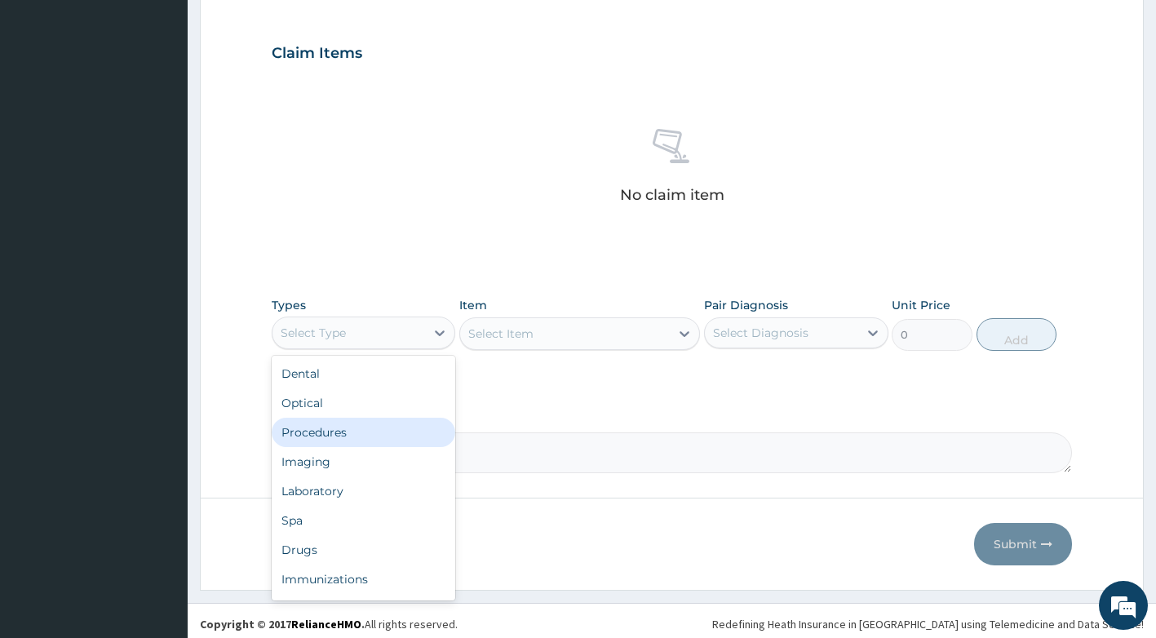
click at [343, 431] on div "Procedures" at bounding box center [364, 432] width 184 height 29
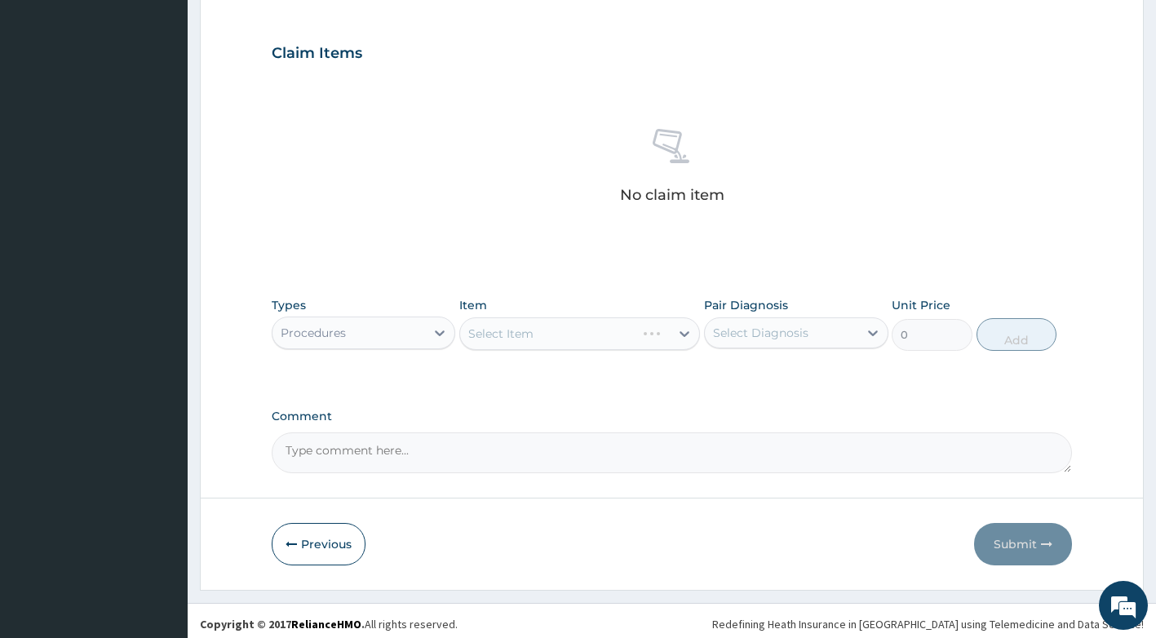
click at [549, 325] on div "Select Item" at bounding box center [579, 333] width 241 height 33
click at [574, 349] on div "Select Item" at bounding box center [579, 333] width 241 height 33
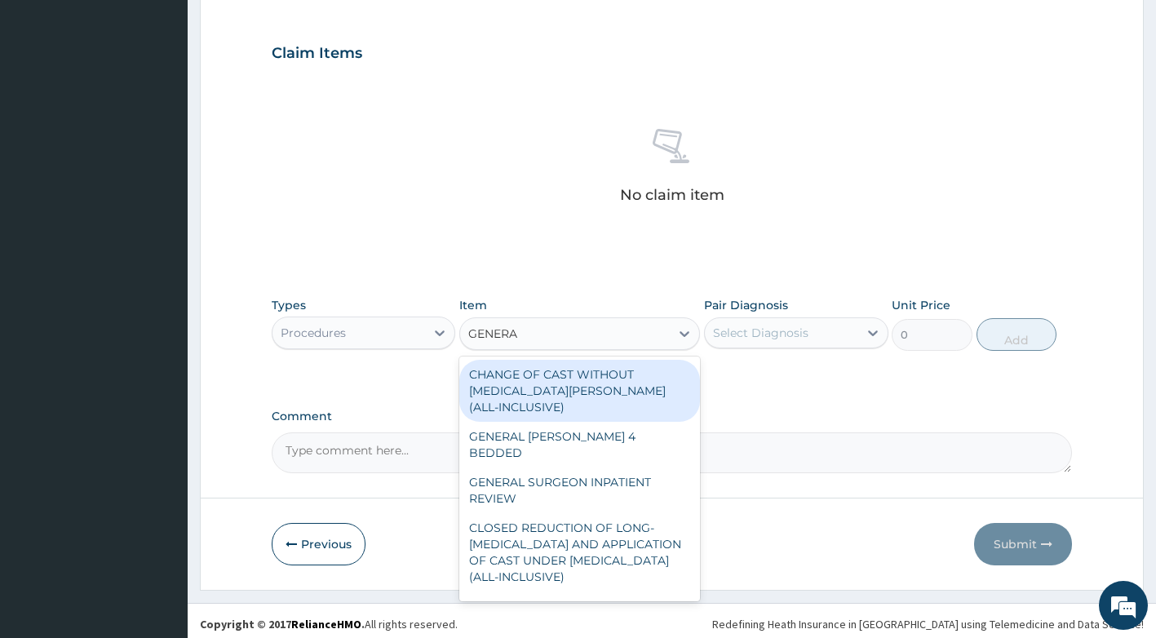
type input "GENERAL"
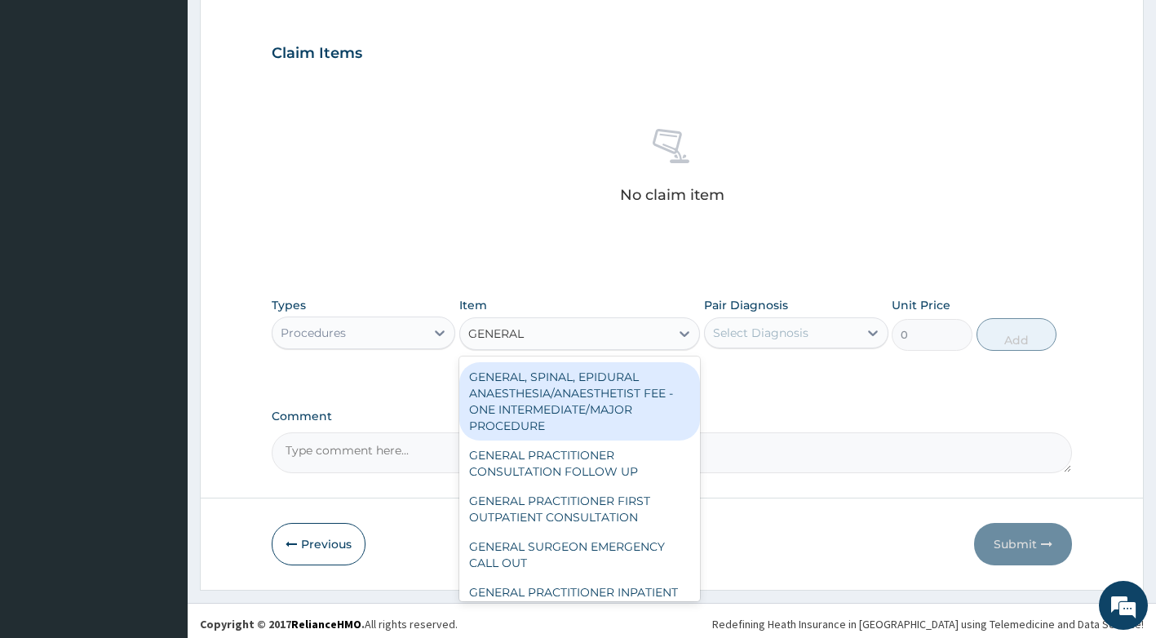
scroll to position [408, 0]
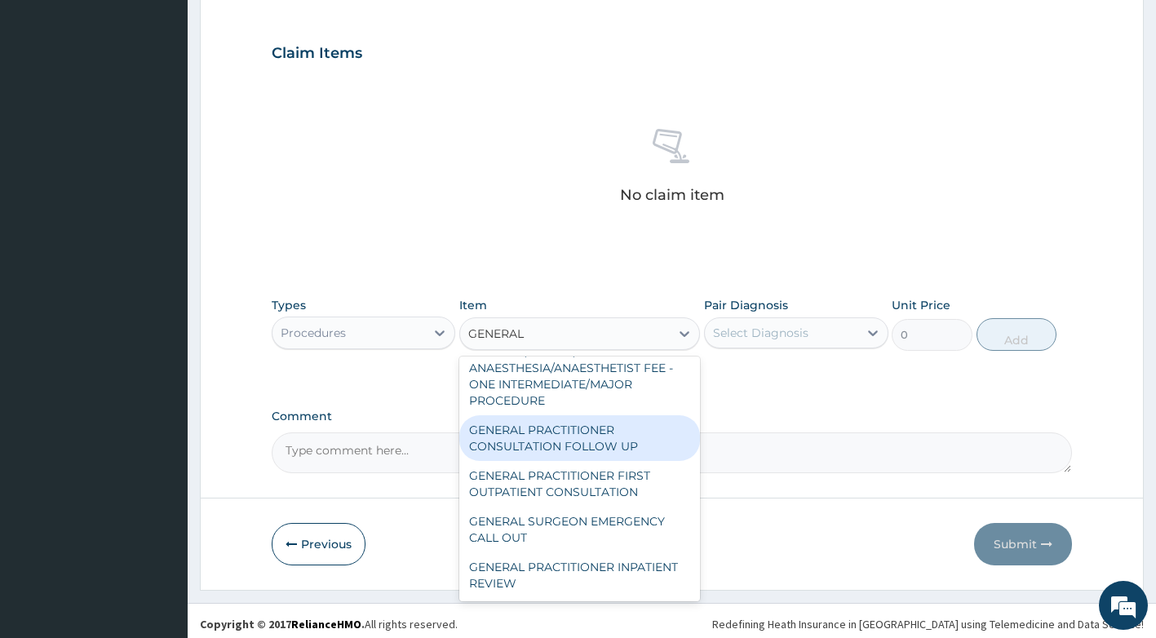
click at [603, 461] on div "GENERAL PRACTITIONER CONSULTATION FOLLOW UP" at bounding box center [579, 438] width 241 height 46
type input "1875"
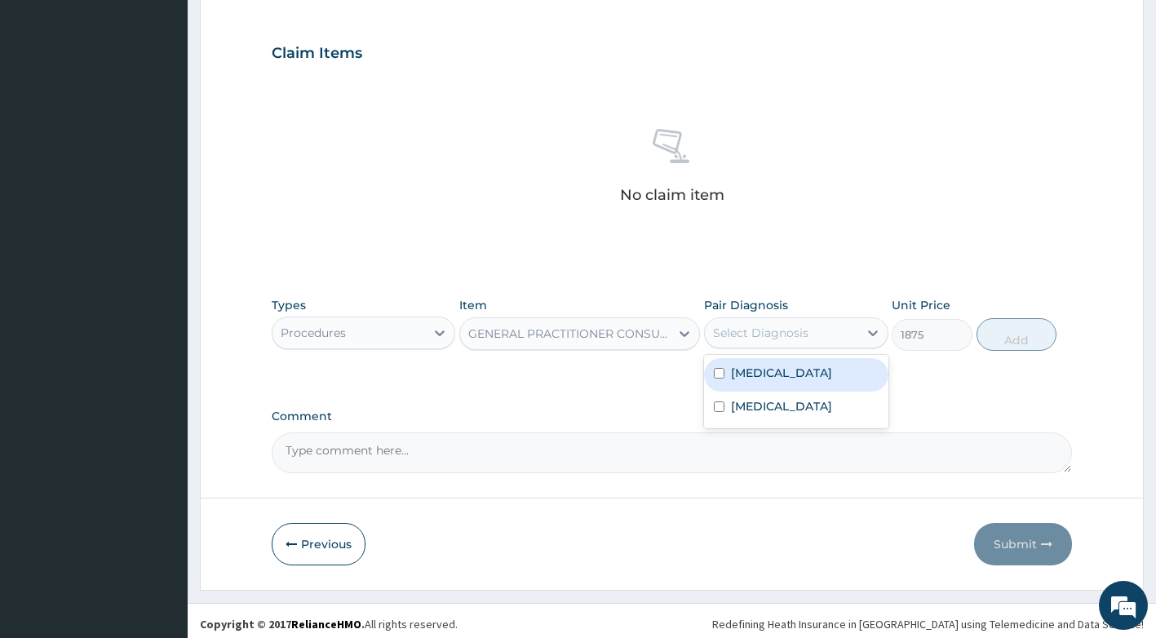
click at [768, 334] on div "Select Diagnosis" at bounding box center [760, 333] width 95 height 16
drag, startPoint x: 765, startPoint y: 385, endPoint x: 765, endPoint y: 407, distance: 22.0
click at [765, 381] on label "Upper respiratory infection" at bounding box center [781, 373] width 101 height 16
checkbox input "true"
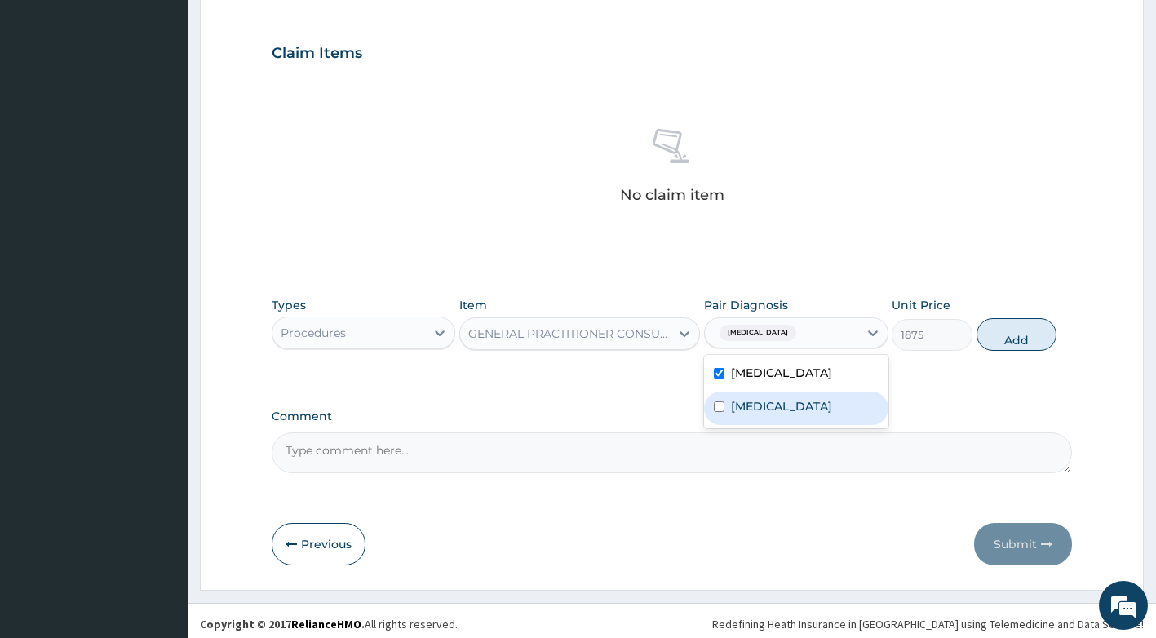
drag, startPoint x: 770, startPoint y: 427, endPoint x: 1006, endPoint y: 375, distance: 241.4
click at [787, 414] on label "Falciparum malaria" at bounding box center [781, 406] width 101 height 16
checkbox input "true"
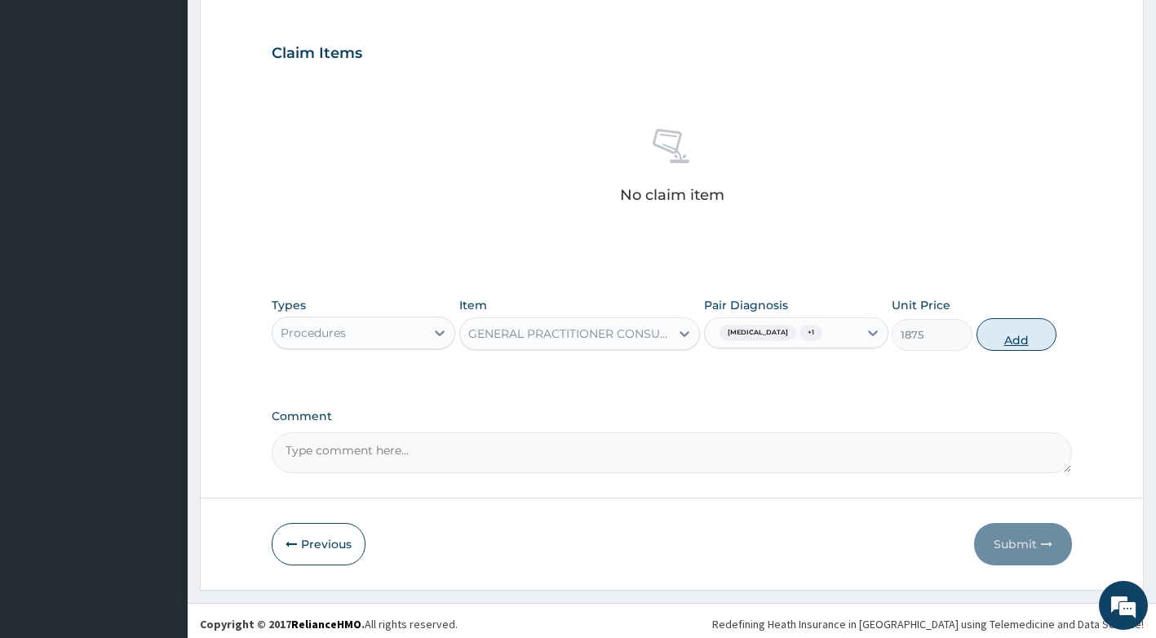
click at [1021, 351] on button "Add" at bounding box center [1016, 334] width 80 height 33
type input "0"
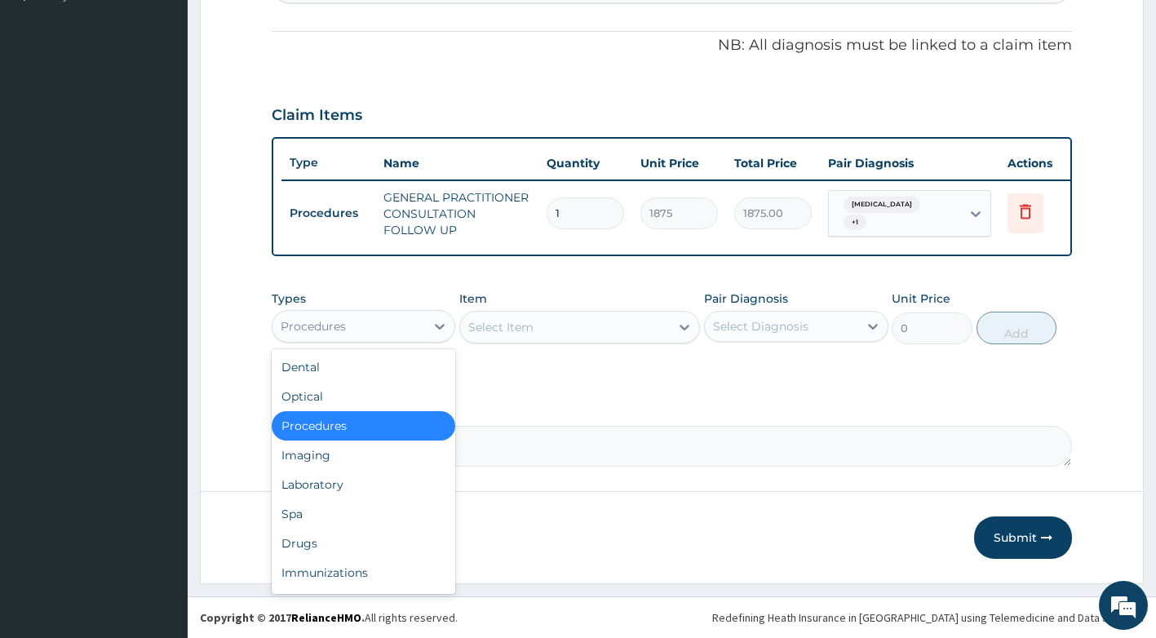
click at [418, 318] on div "Procedures" at bounding box center [348, 326] width 153 height 26
click at [334, 533] on div "Drugs" at bounding box center [364, 543] width 184 height 29
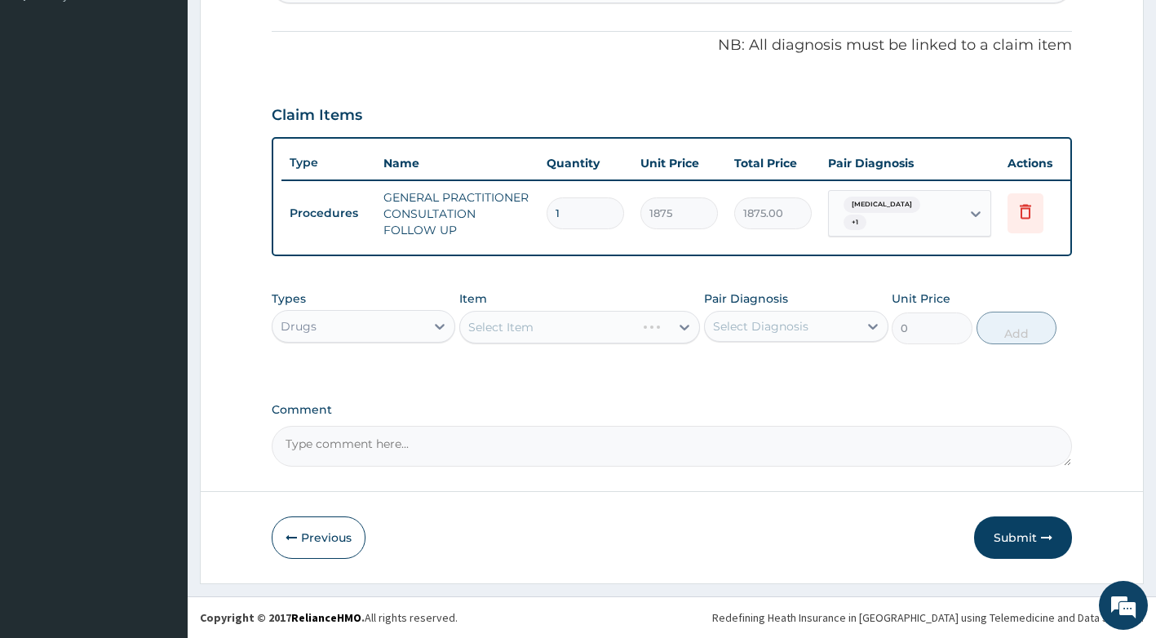
click at [545, 334] on div "Select Item" at bounding box center [579, 327] width 241 height 33
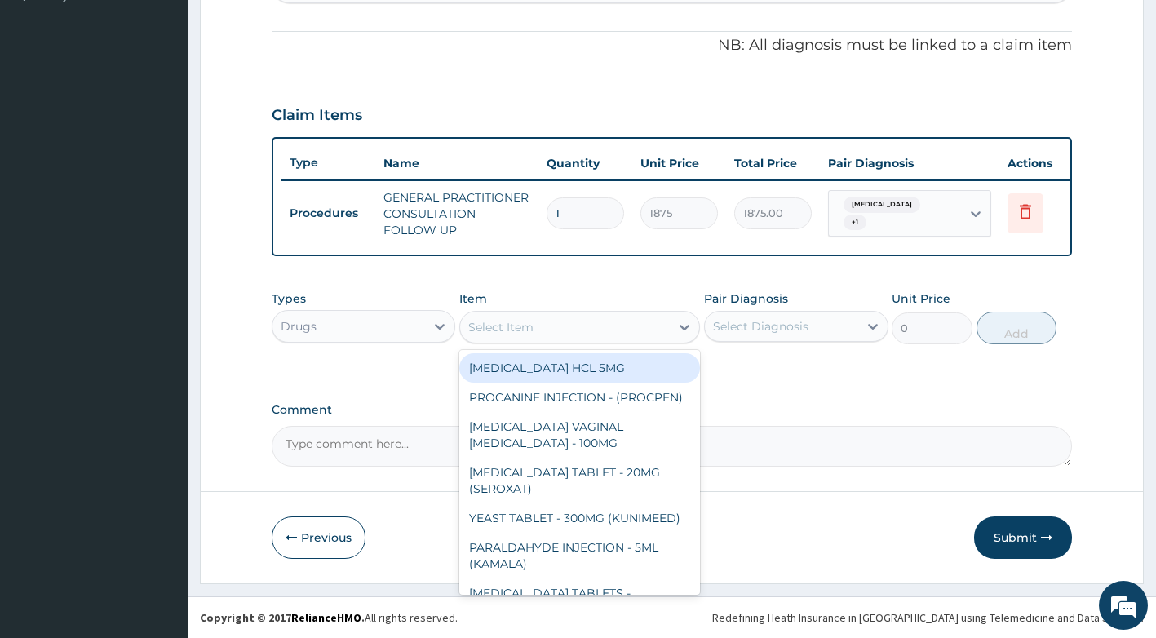
click at [543, 331] on div "Select Item" at bounding box center [565, 327] width 210 height 26
type input "I"
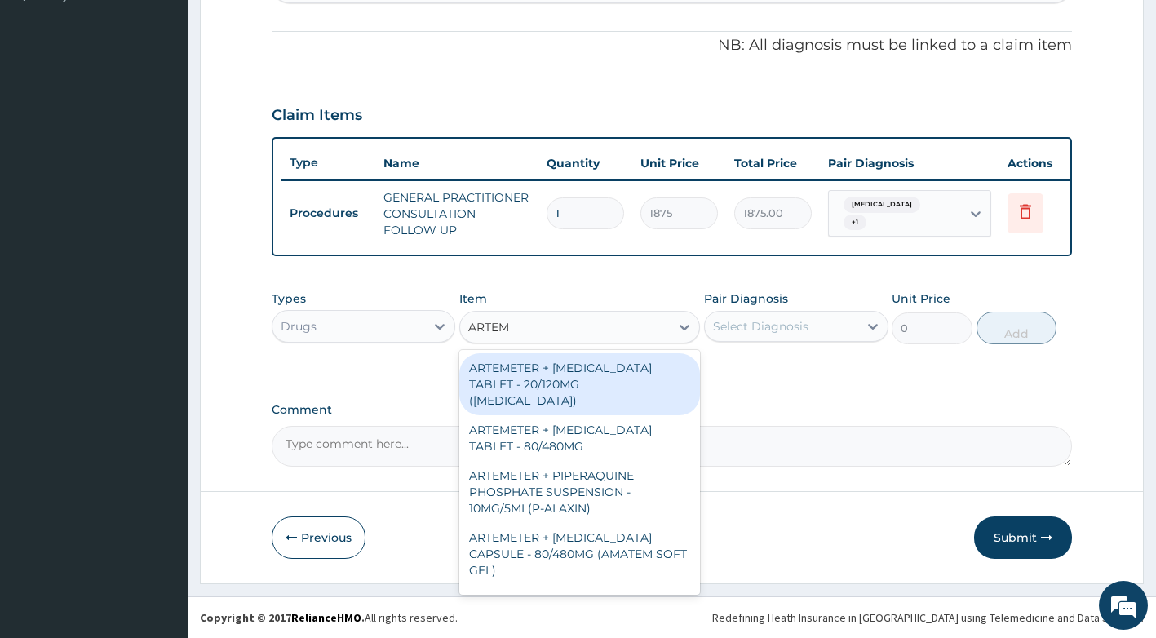
type input "ARTEME"
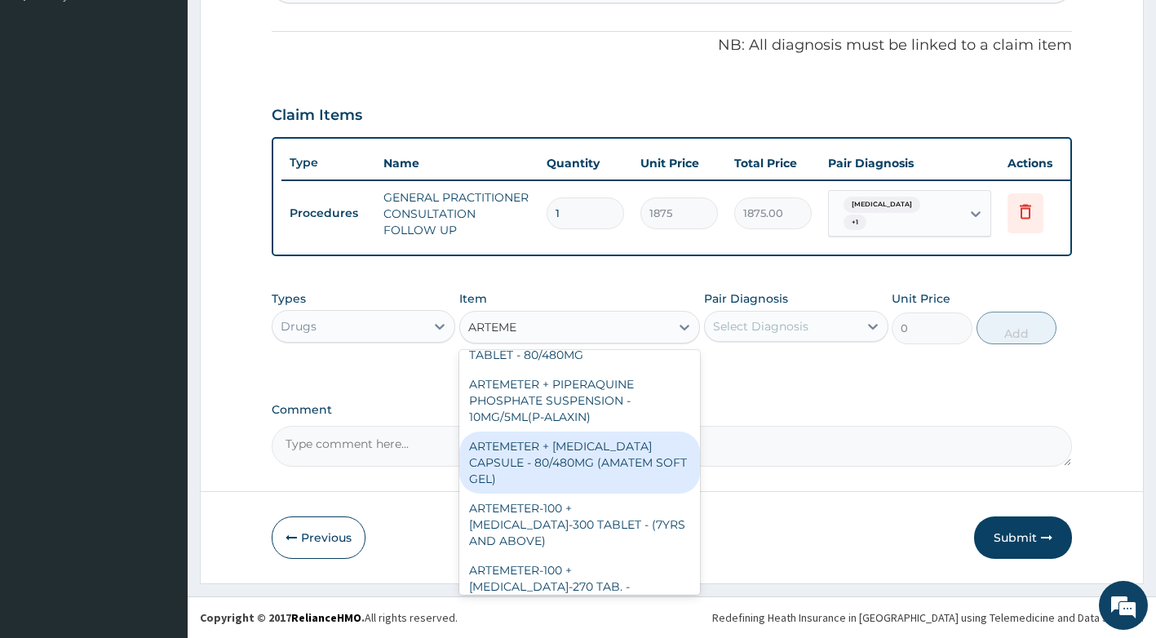
scroll to position [0, 0]
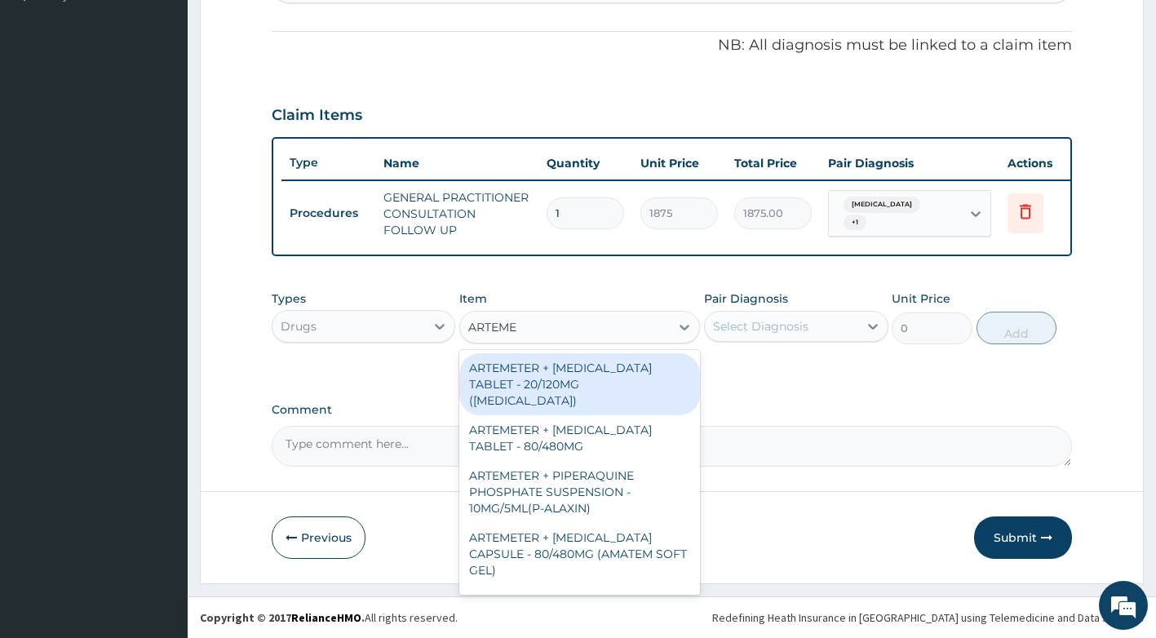
click at [550, 378] on div "ARTEMETER + LUMEFANTRINE TABLET - 20/120MG (COARTEM)" at bounding box center [579, 384] width 241 height 62
type input "210"
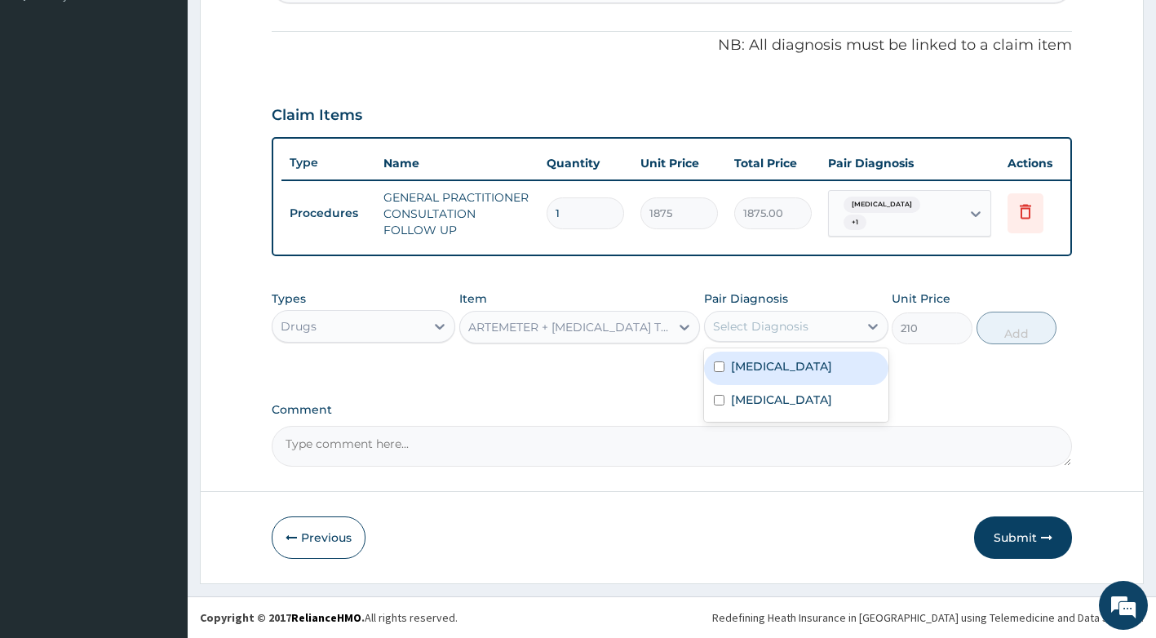
click at [726, 333] on div "Select Diagnosis" at bounding box center [760, 326] width 95 height 16
click at [772, 374] on label "Upper respiratory infection" at bounding box center [781, 366] width 101 height 16
click at [767, 364] on label "Upper respiratory infection" at bounding box center [781, 366] width 101 height 16
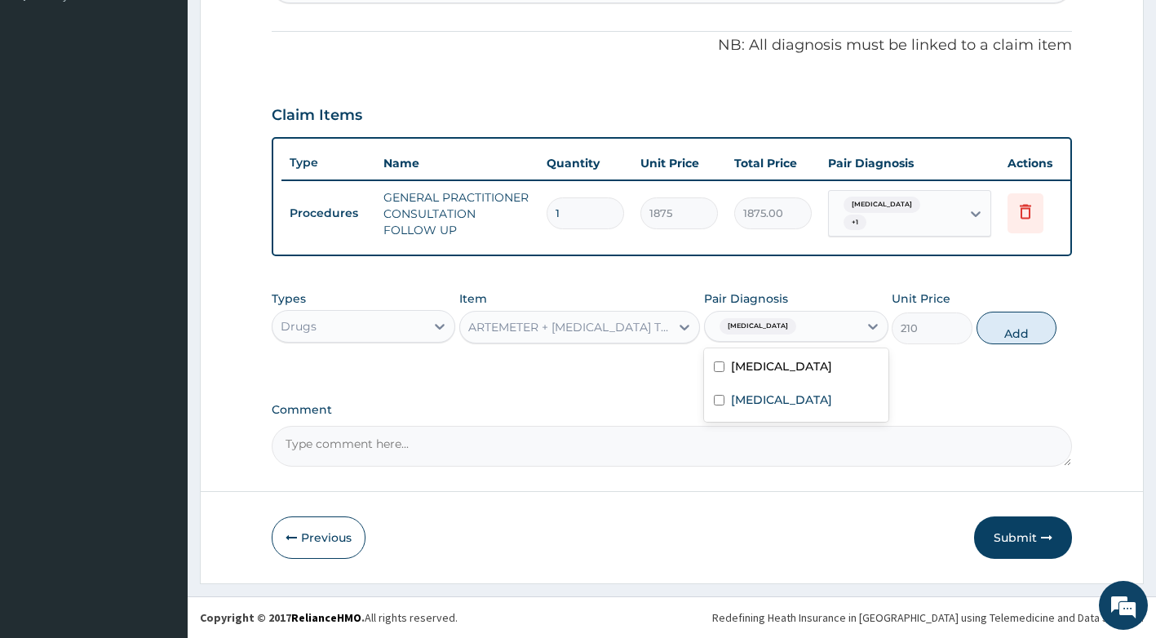
checkbox input "false"
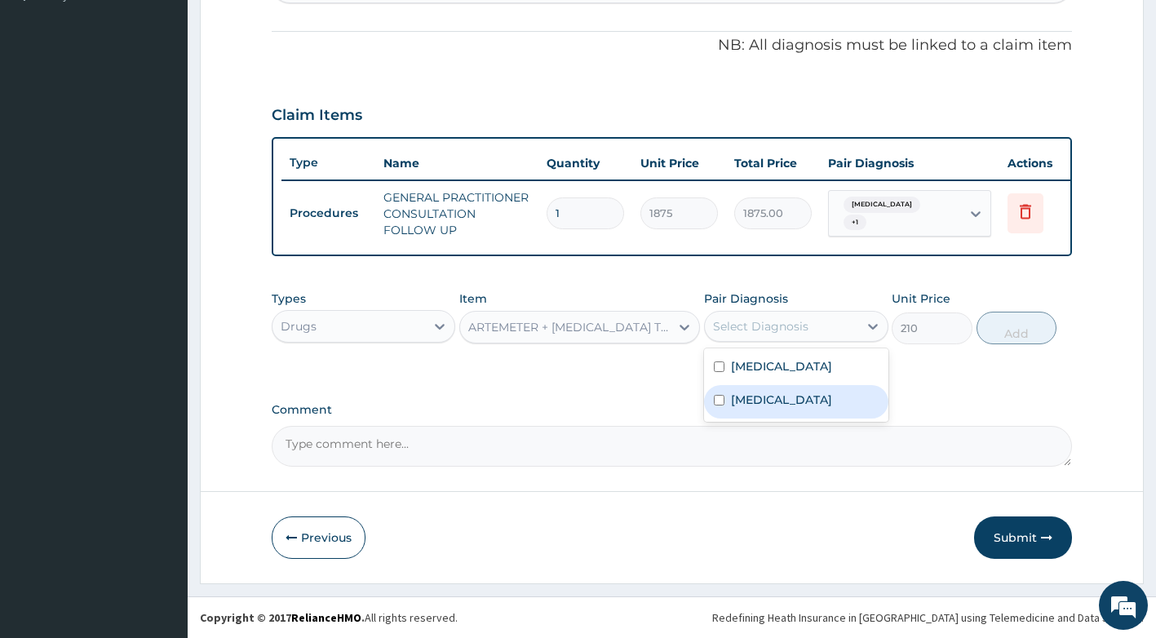
click at [768, 408] on label "Falciparum malaria" at bounding box center [781, 400] width 101 height 16
checkbox input "true"
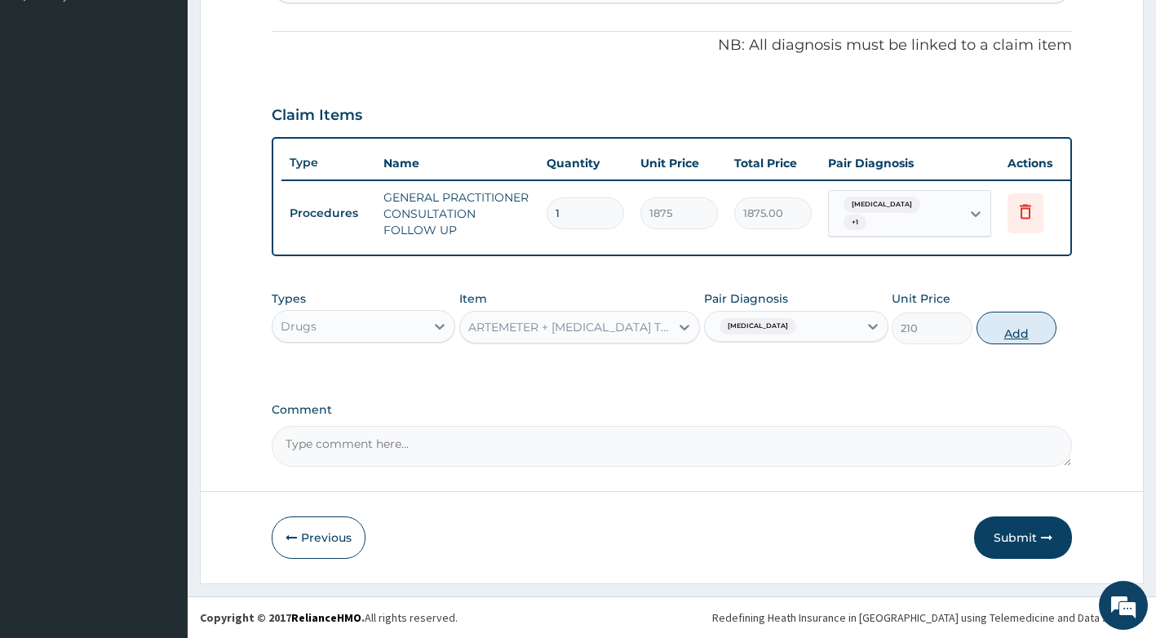
click at [998, 341] on button "Add" at bounding box center [1016, 328] width 80 height 33
type input "0"
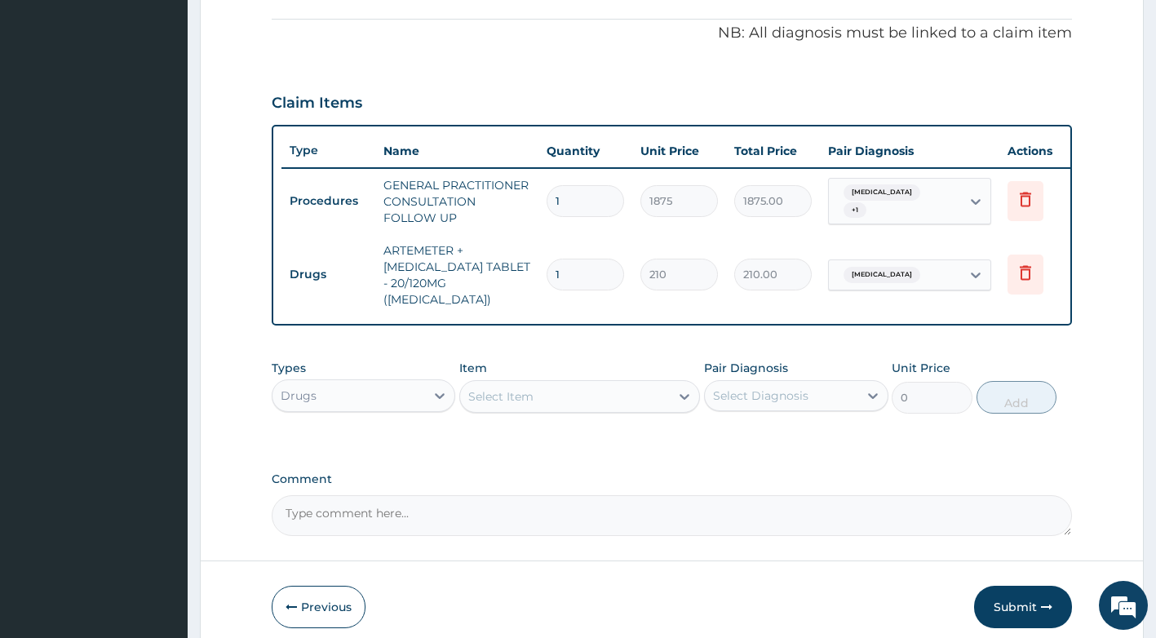
type input "0.00"
type input "6"
type input "1260.00"
type input "6"
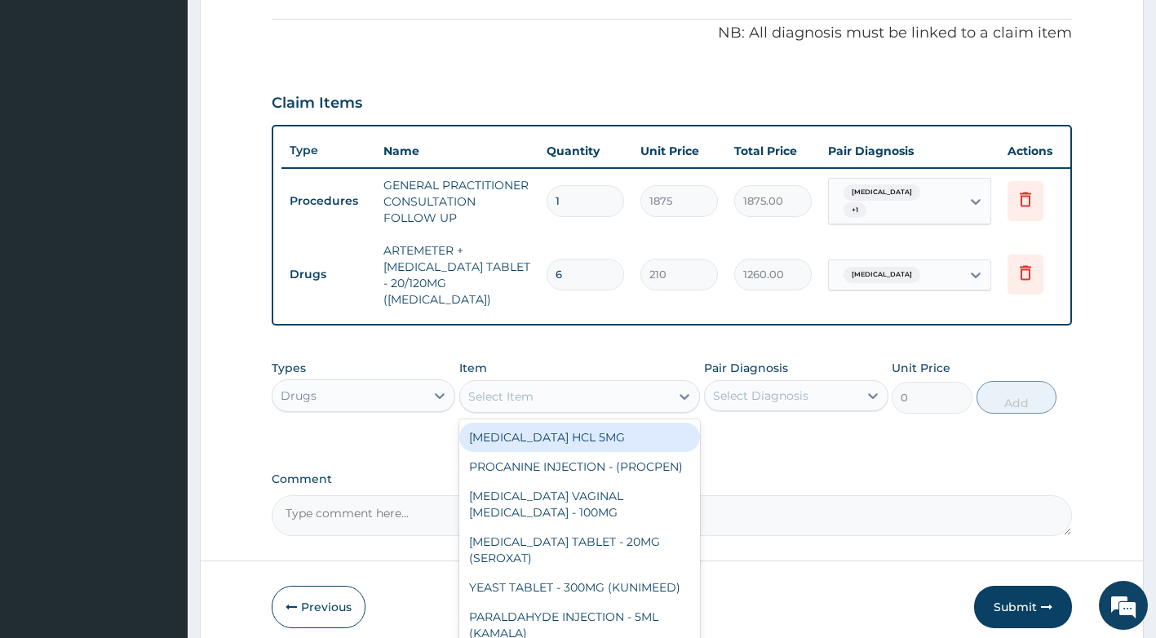
click at [508, 388] on div "Select Item" at bounding box center [500, 396] width 65 height 16
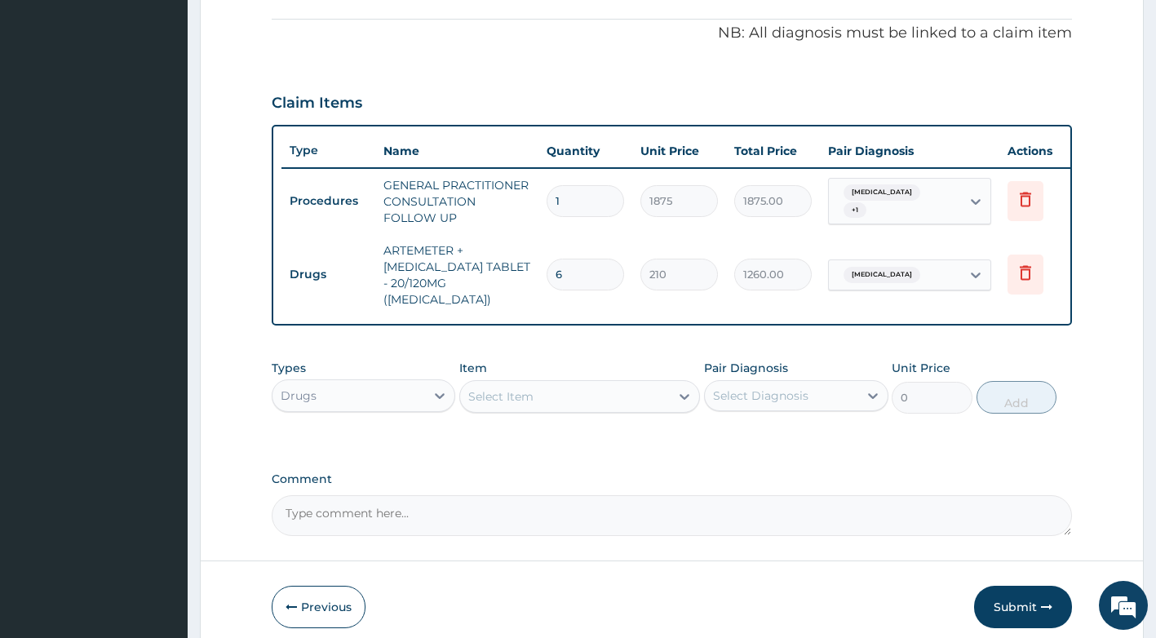
click at [510, 390] on div "Select Item" at bounding box center [500, 396] width 65 height 16
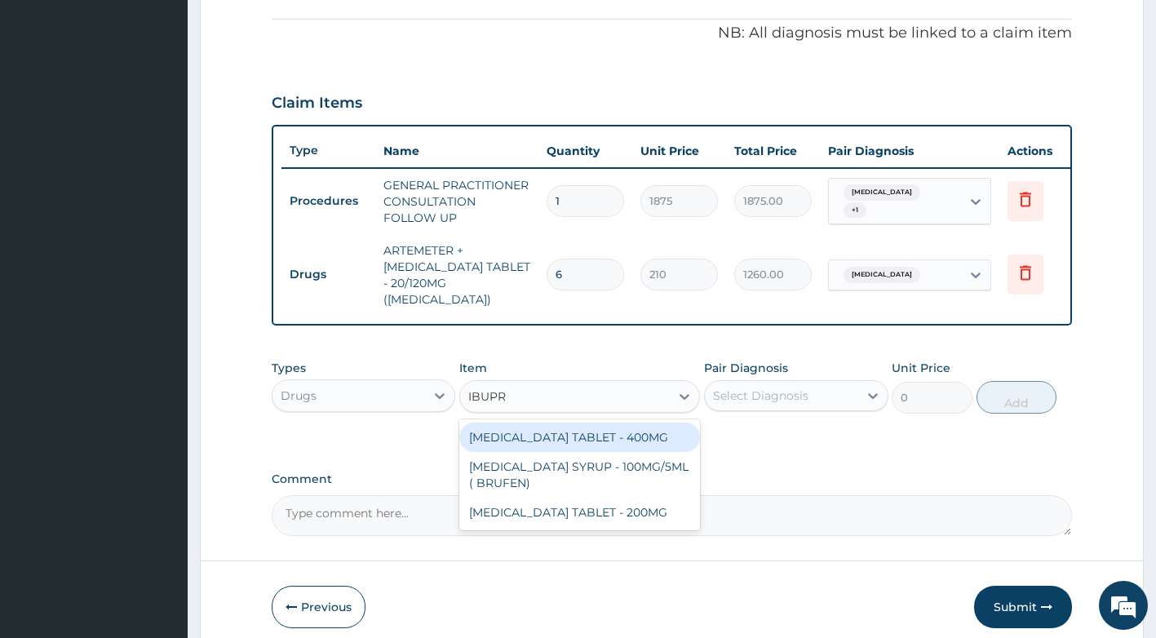
type input "IBUPRO"
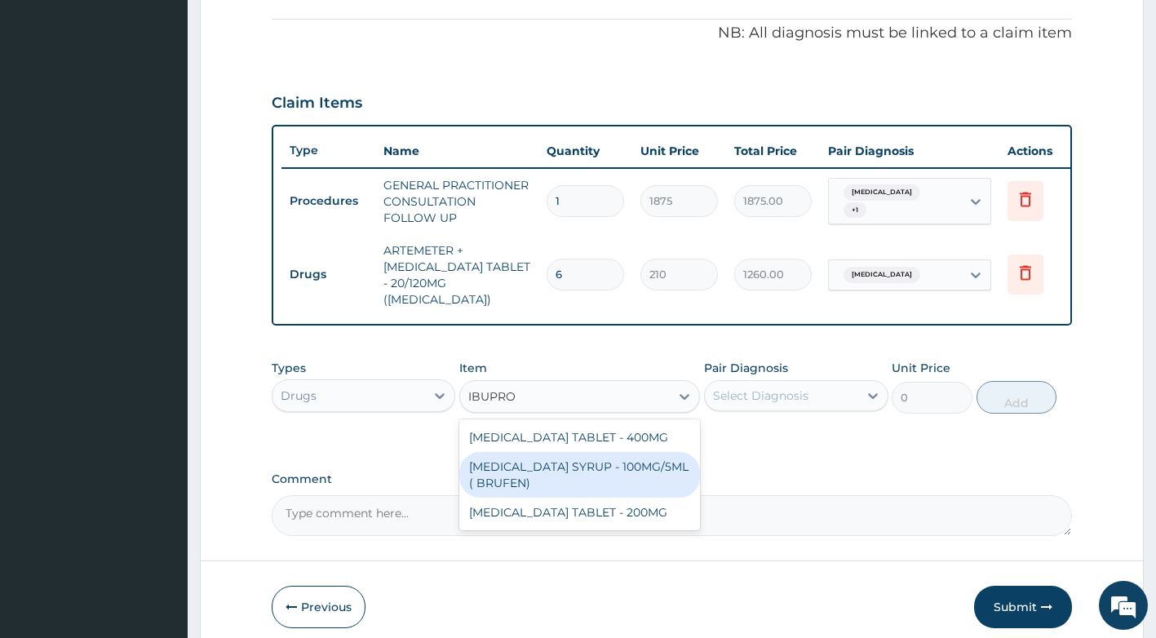
click at [553, 468] on div "IBUPROFEN SYRUP - 100MG/5ML ( BRUFEN)" at bounding box center [579, 475] width 241 height 46
type input "475.99999999999994"
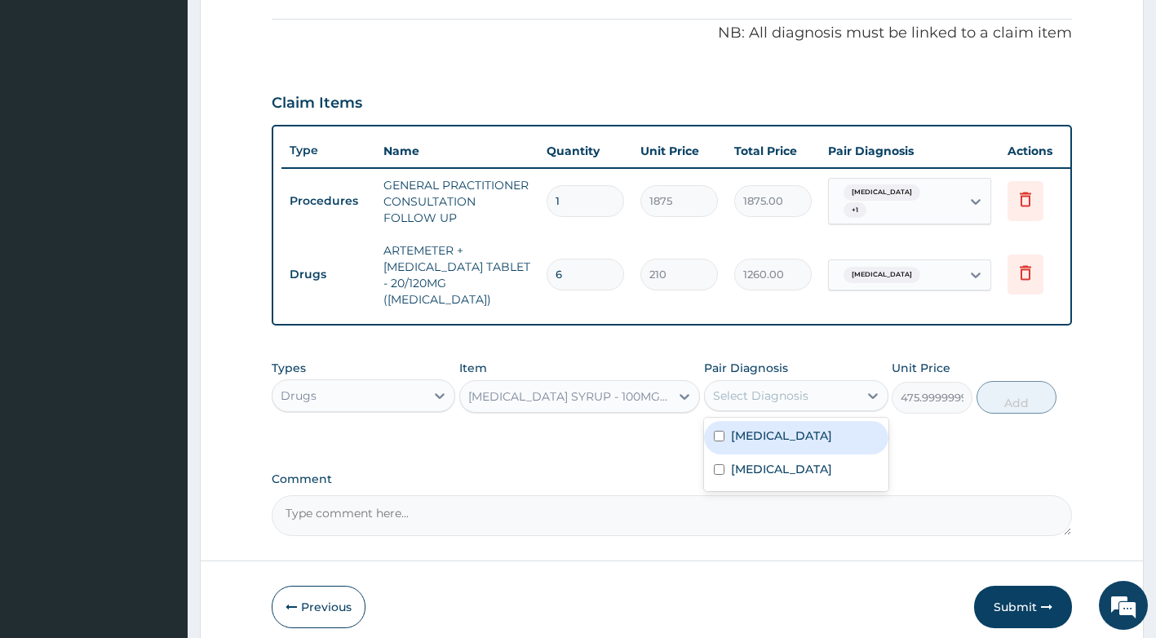
click at [782, 391] on div "Select Diagnosis" at bounding box center [760, 395] width 95 height 16
click at [778, 444] on label "Upper respiratory infection" at bounding box center [781, 435] width 101 height 16
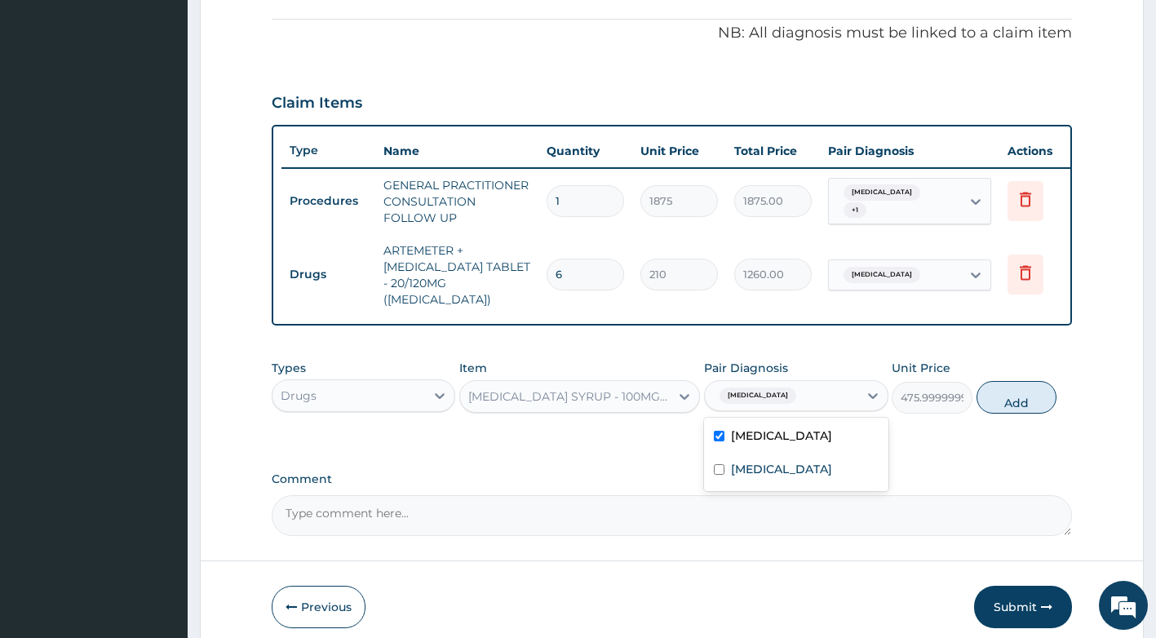
checkbox input "true"
drag, startPoint x: 778, startPoint y: 481, endPoint x: 839, endPoint y: 424, distance: 83.7
click at [785, 476] on label "Falciparum malaria" at bounding box center [781, 469] width 101 height 16
checkbox input "true"
click at [999, 405] on button "Add" at bounding box center [1016, 397] width 80 height 33
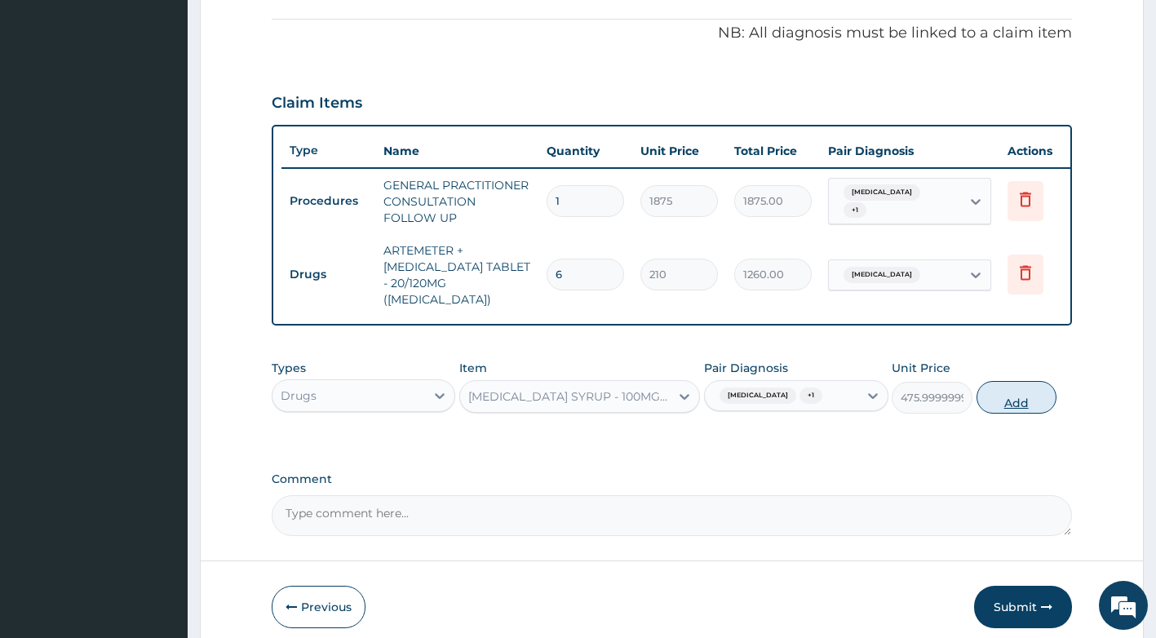
type input "0"
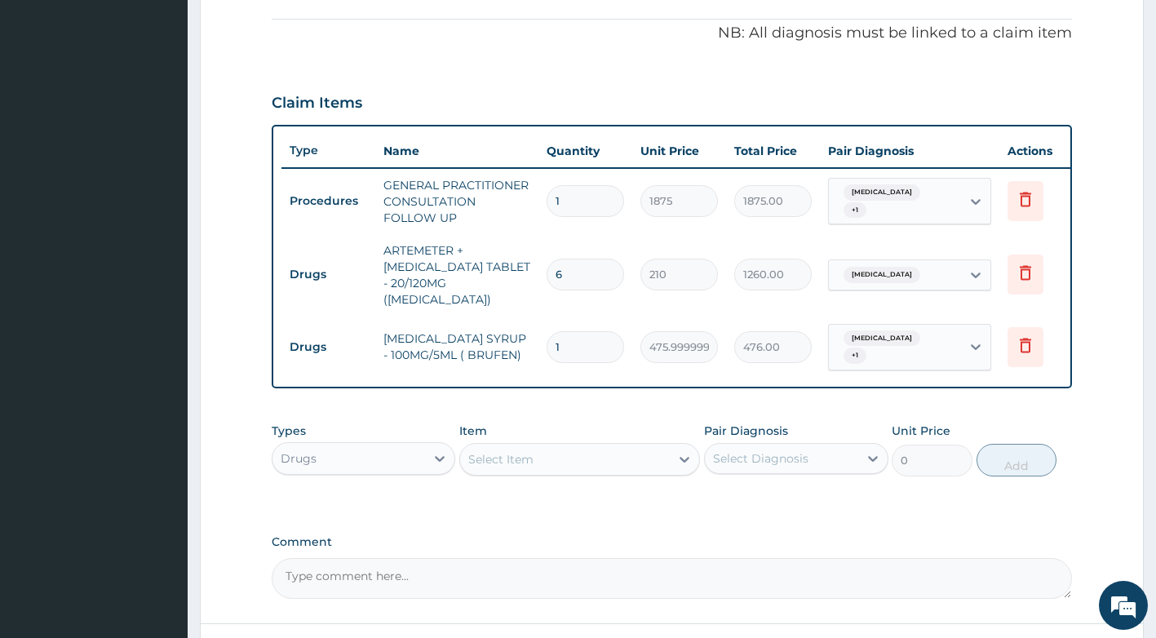
click at [594, 469] on div "Select Item" at bounding box center [579, 459] width 241 height 33
click at [591, 458] on div "Select Item" at bounding box center [565, 459] width 210 height 26
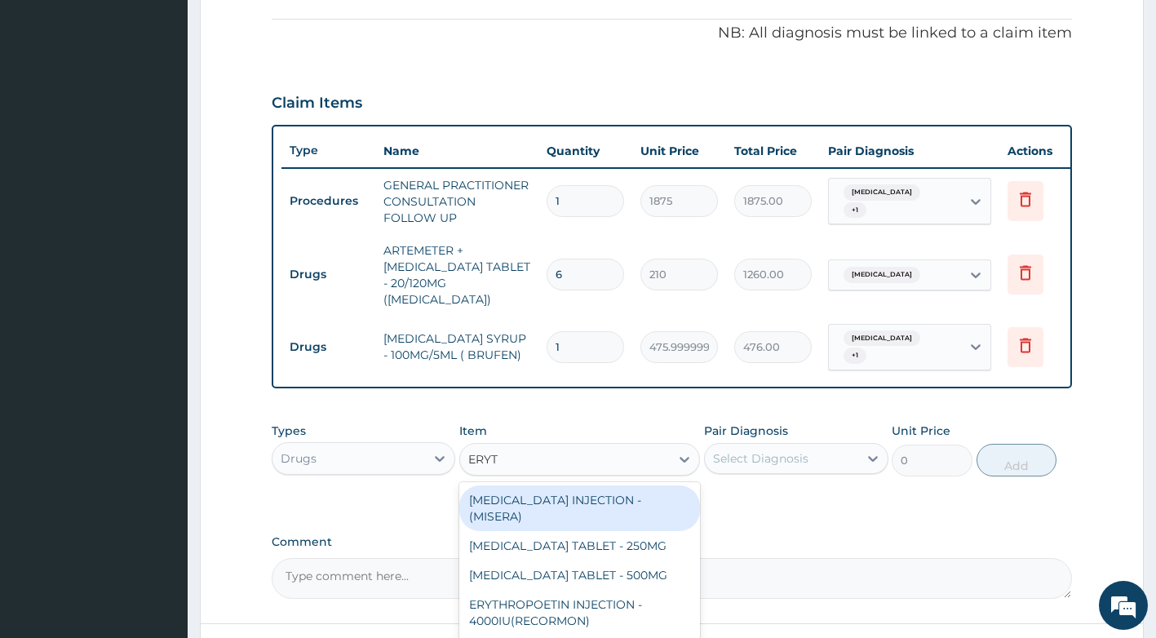
type input "ERYTH"
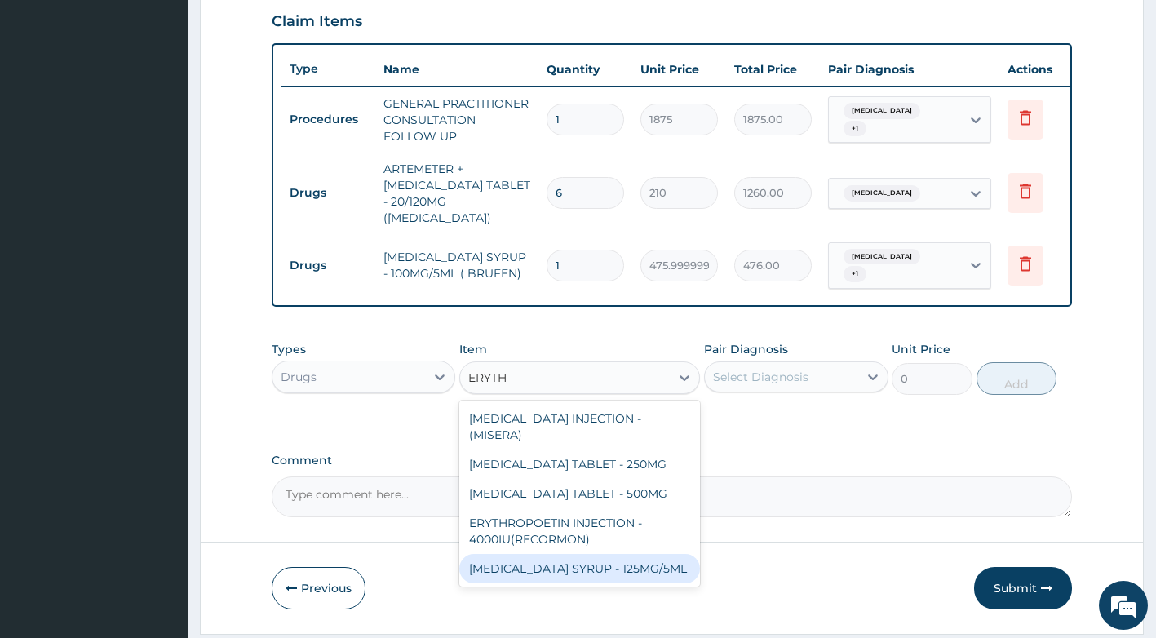
click at [595, 561] on div "ERYTHROMYCIN SYRUP - 125MG/5ML" at bounding box center [579, 568] width 241 height 29
type input "840"
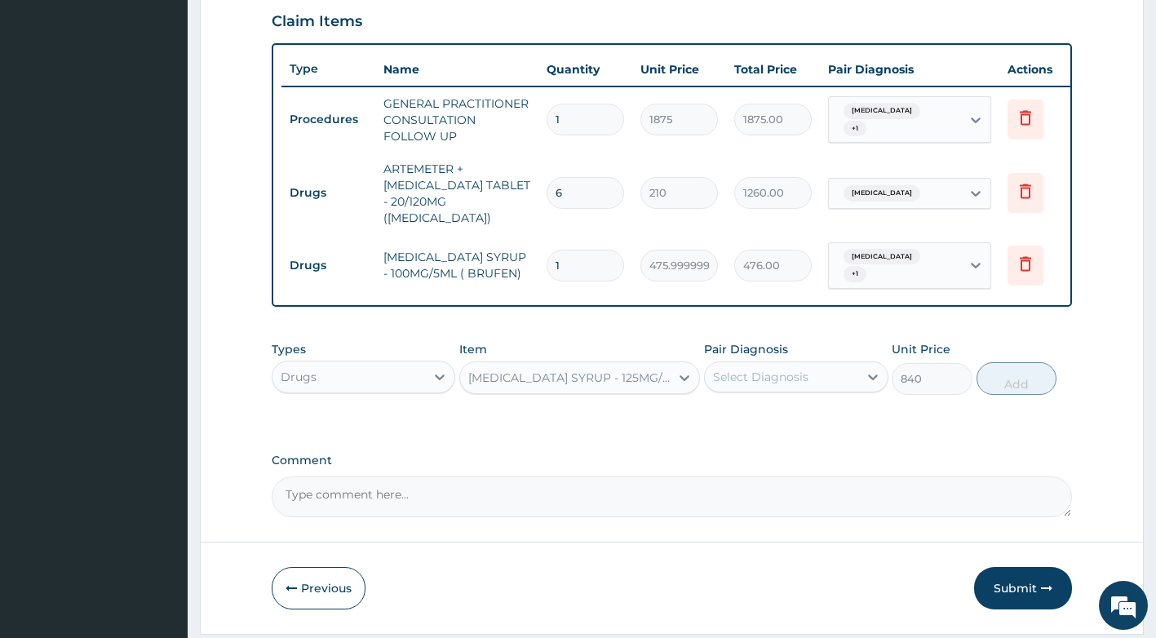
click at [780, 382] on div "Select Diagnosis" at bounding box center [781, 377] width 153 height 26
click at [784, 425] on label "Upper respiratory infection" at bounding box center [781, 417] width 101 height 16
checkbox input "true"
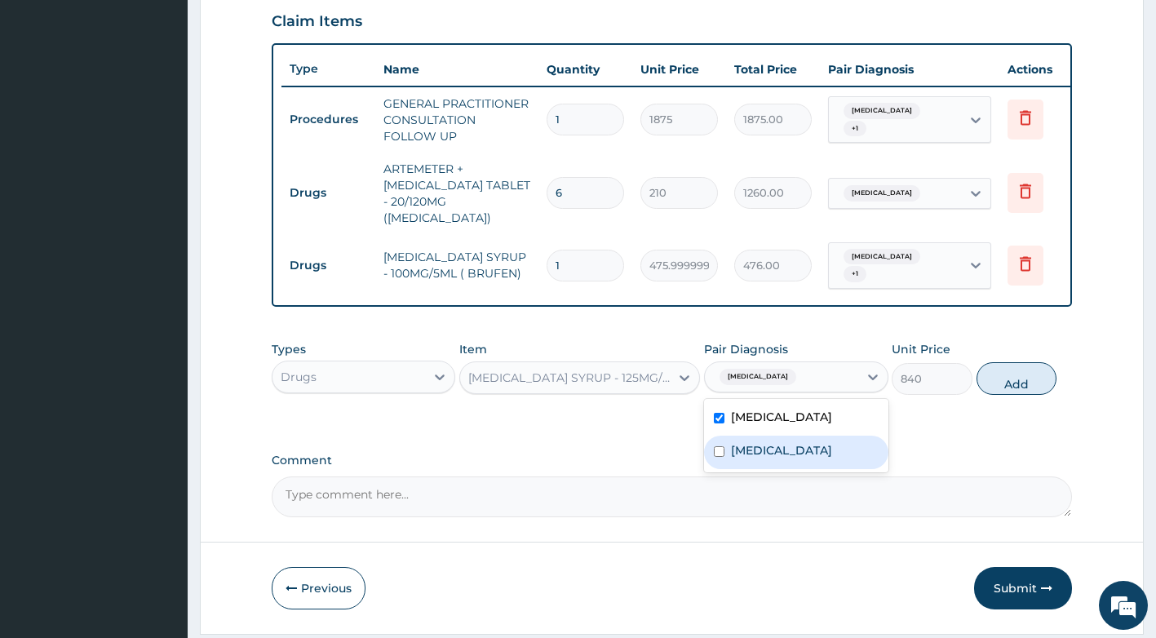
click at [779, 469] on div "Falciparum malaria" at bounding box center [796, 452] width 184 height 33
click at [788, 458] on label "Falciparum malaria" at bounding box center [781, 450] width 101 height 16
checkbox input "false"
click at [996, 366] on button "Add" at bounding box center [1016, 378] width 80 height 33
type input "0"
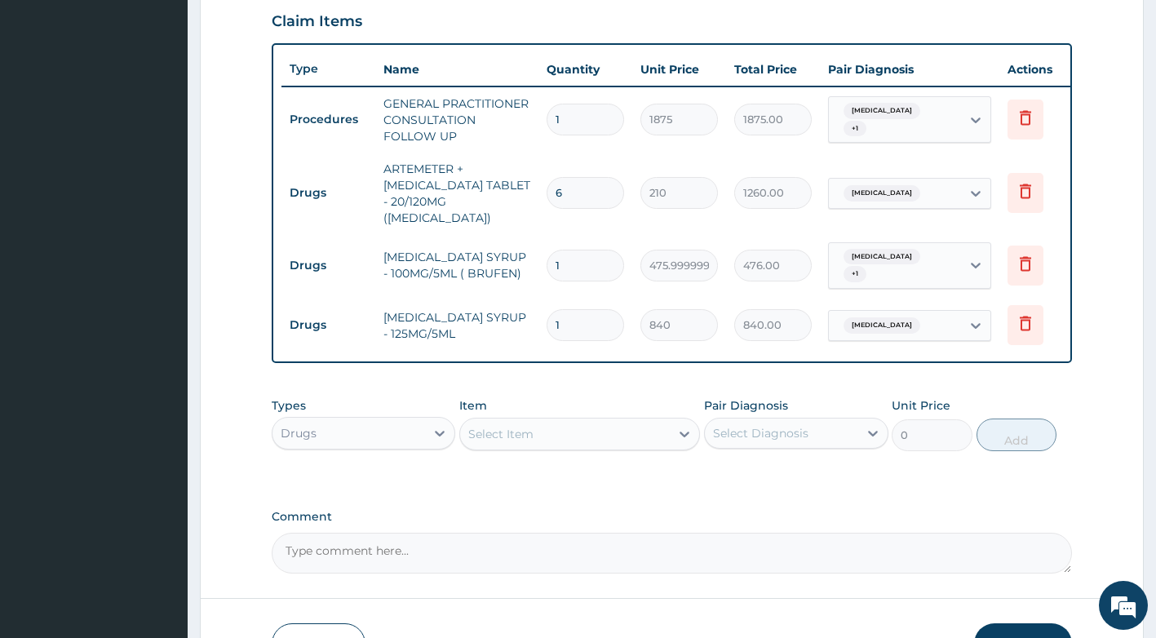
click at [555, 427] on div "Select Item" at bounding box center [565, 434] width 210 height 26
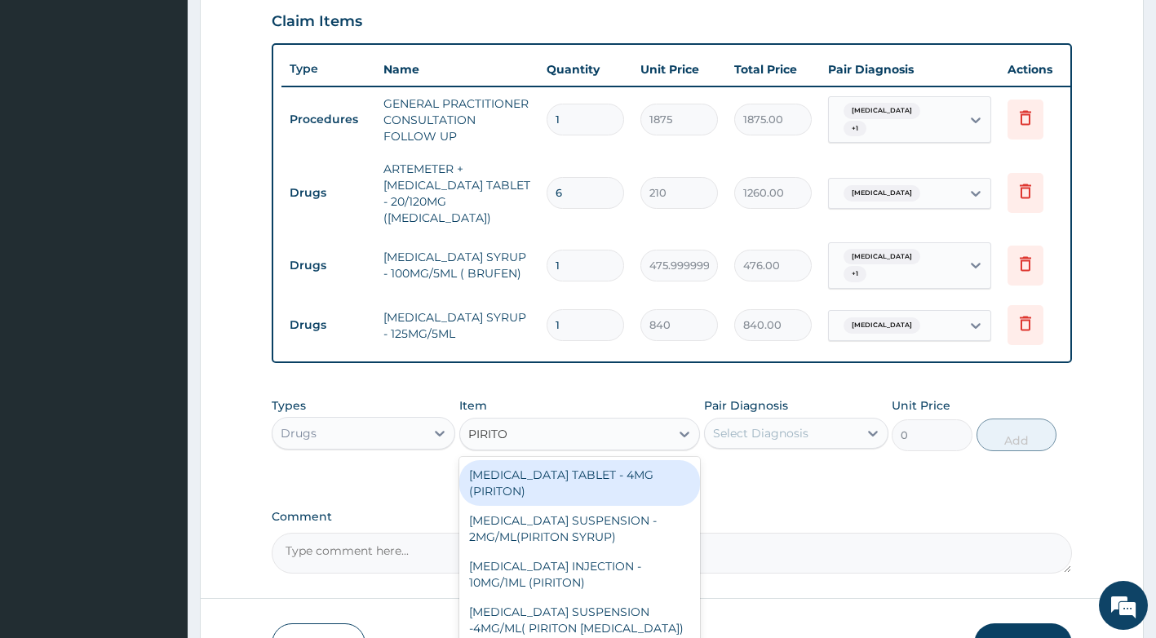
type input "PIRITON"
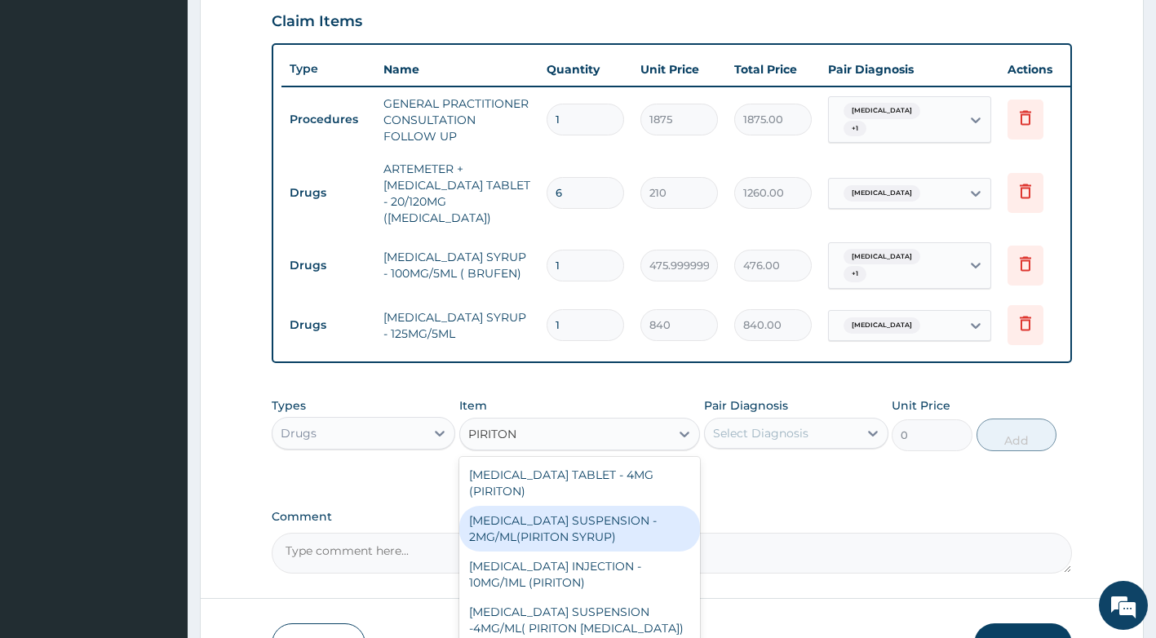
click at [608, 519] on div "CHLORPHENIRAMINE SUSPENSION - 2MG/ML(PIRITON SYRUP)" at bounding box center [579, 529] width 241 height 46
type input "840"
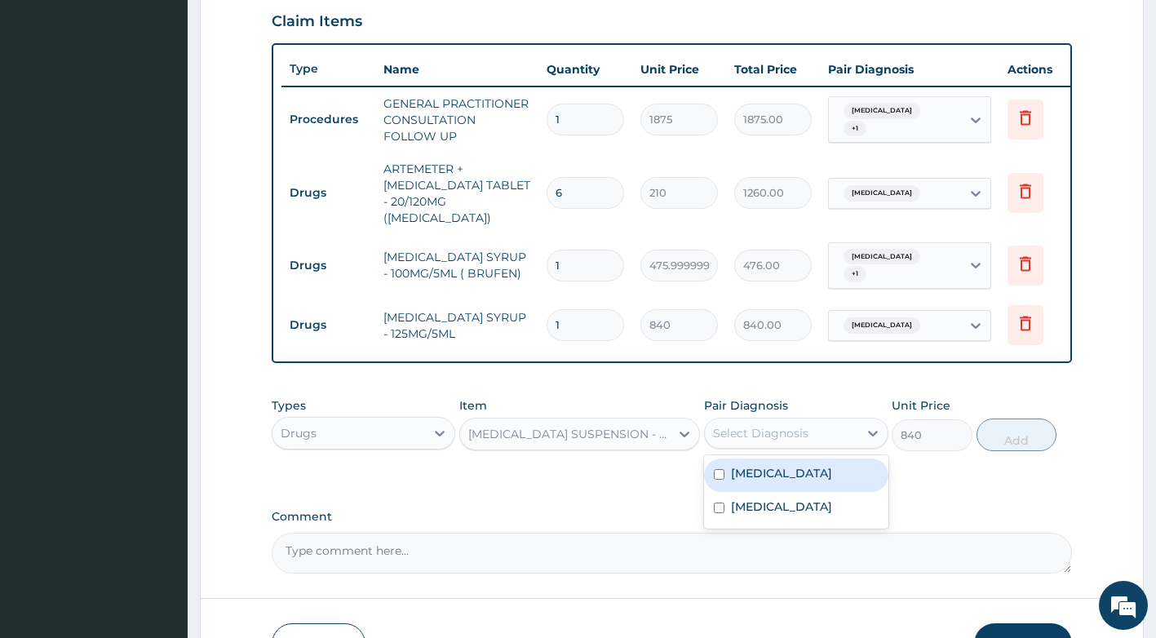
click at [834, 425] on div "Select Diagnosis" at bounding box center [781, 433] width 153 height 26
click at [817, 481] on label "Upper respiratory infection" at bounding box center [781, 473] width 101 height 16
checkbox input "true"
click at [1025, 427] on button "Add" at bounding box center [1016, 434] width 80 height 33
type input "0"
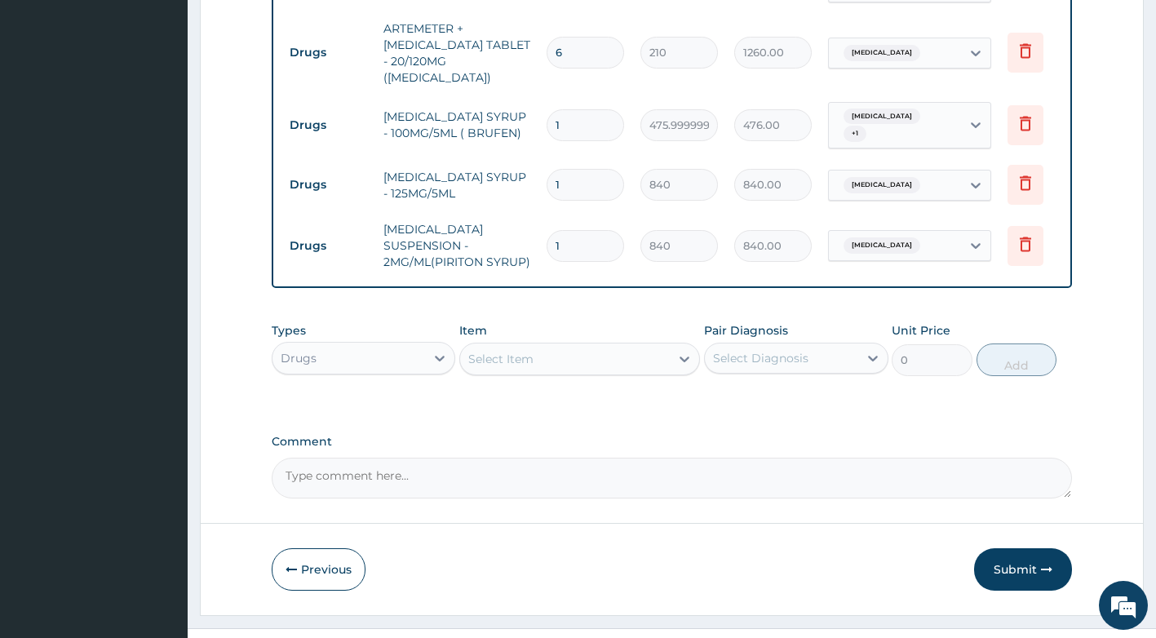
scroll to position [732, 0]
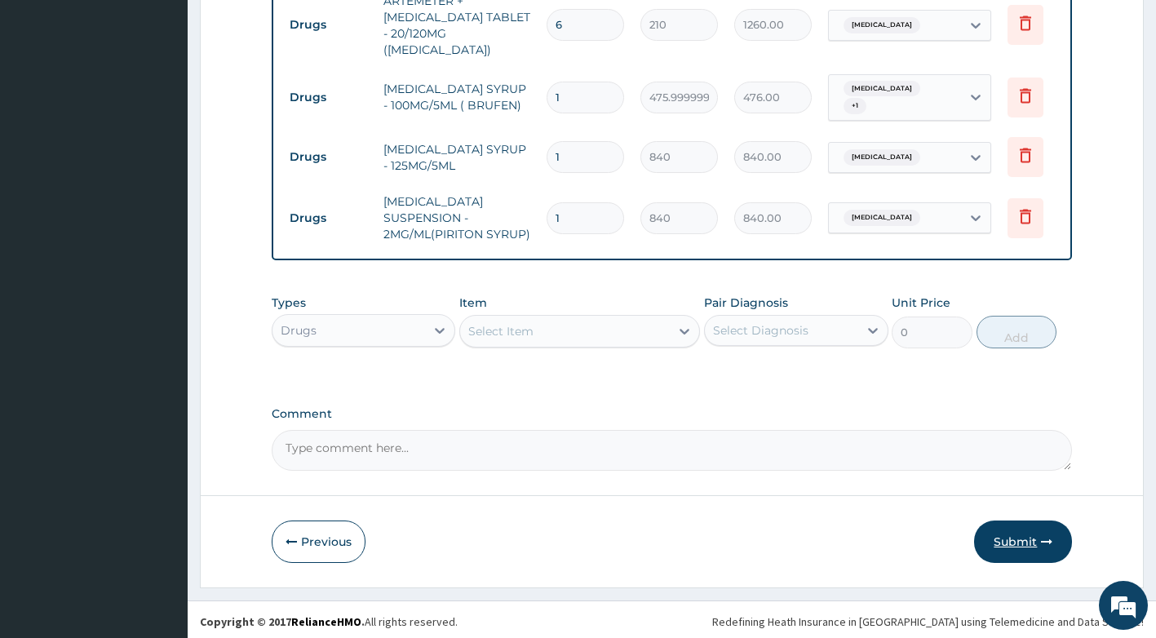
click at [1017, 542] on button "Submit" at bounding box center [1023, 541] width 98 height 42
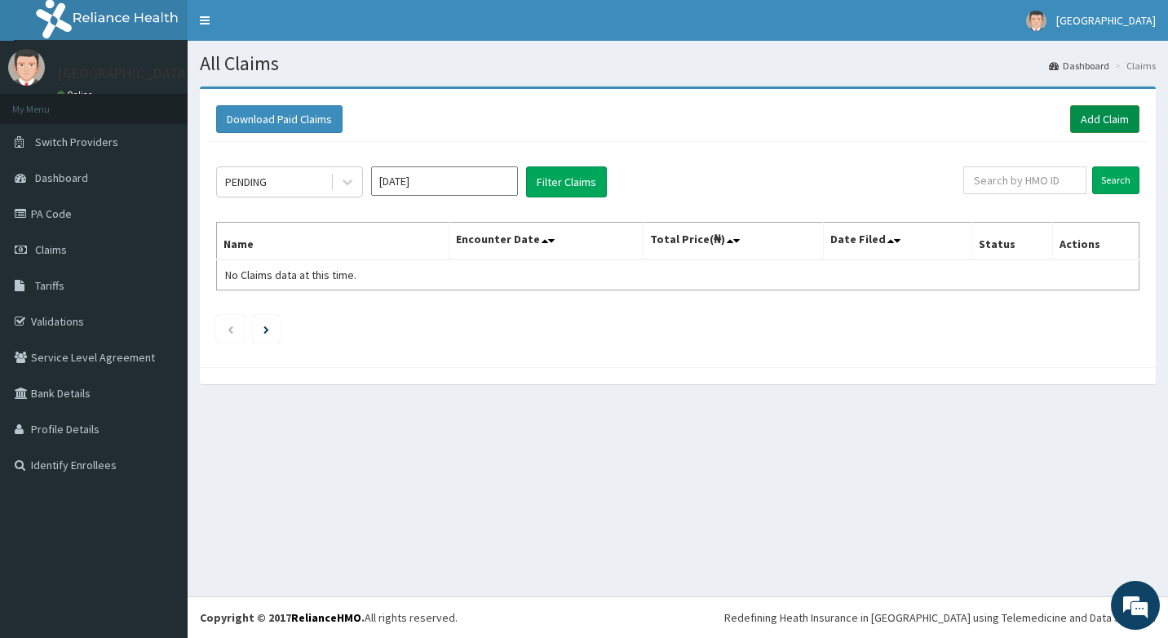
click at [1104, 123] on link "Add Claim" at bounding box center [1104, 119] width 69 height 28
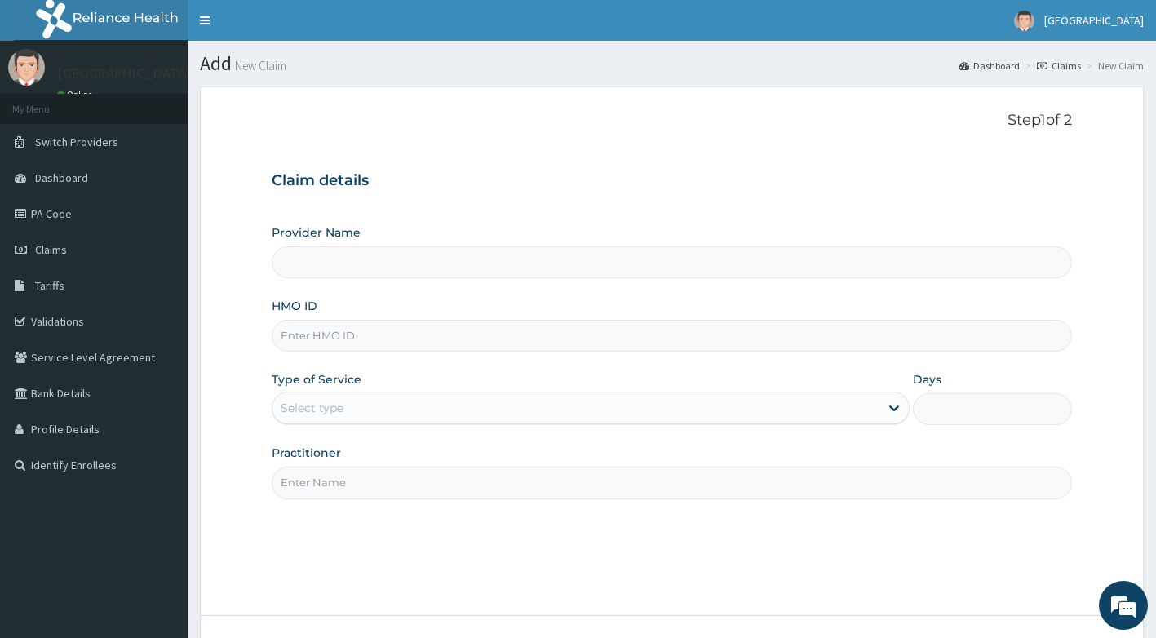
type input "[GEOGRAPHIC_DATA]"
